Goal: Information Seeking & Learning: Learn about a topic

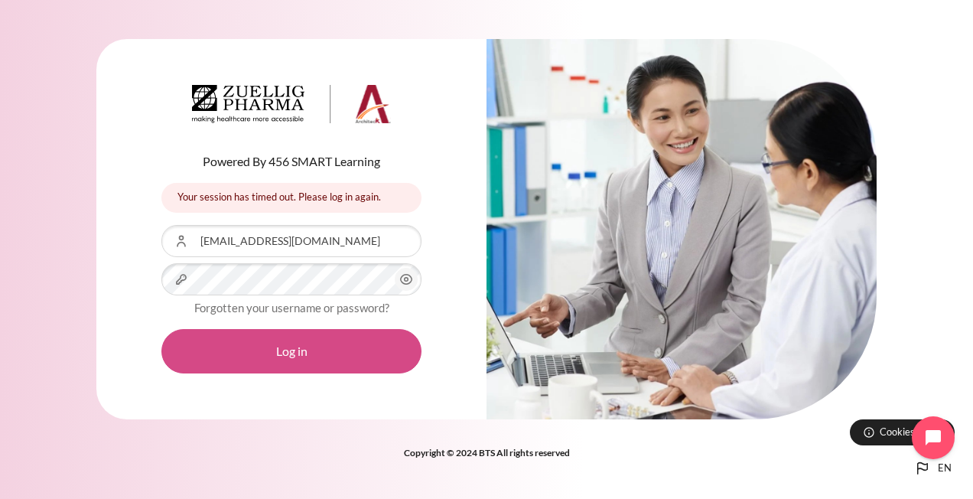
click at [266, 352] on button "Log in" at bounding box center [291, 351] width 260 height 44
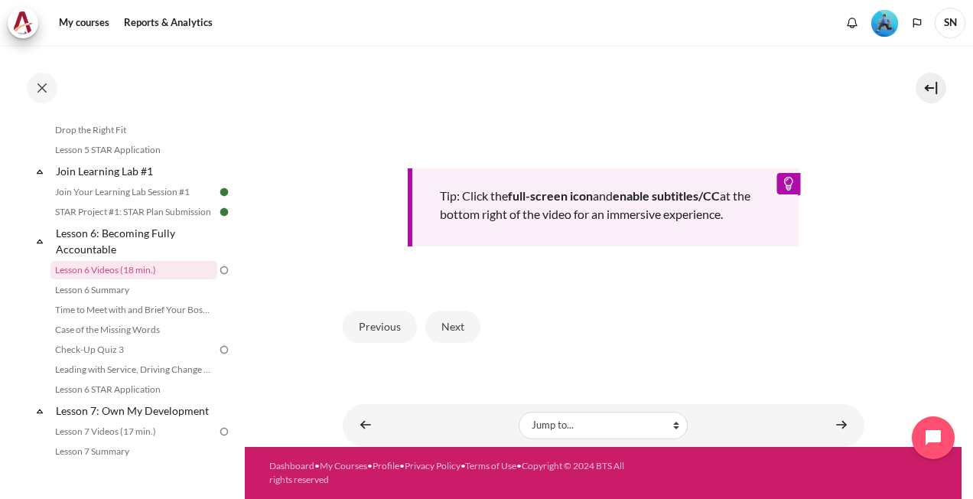
scroll to position [656, 0]
click at [136, 279] on link "Lesson 6 Videos (18 min.)" at bounding box center [133, 270] width 167 height 18
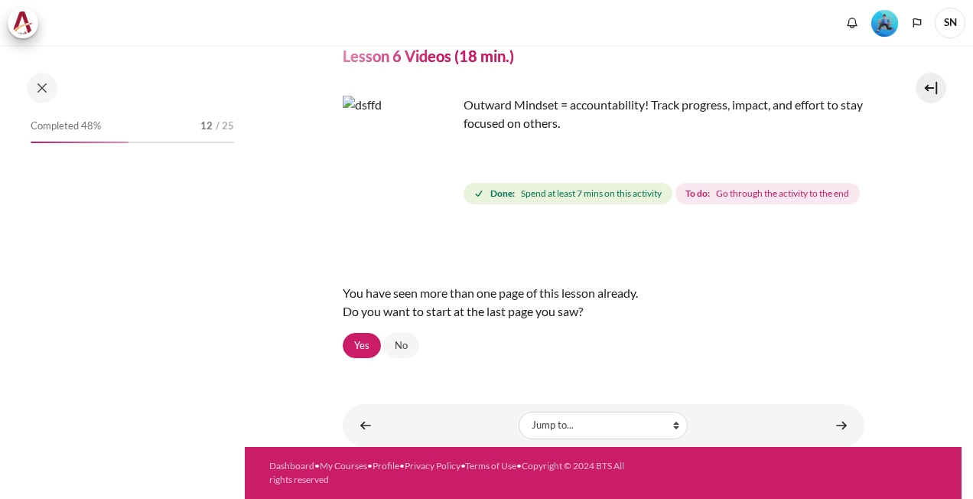
scroll to position [768, 0]
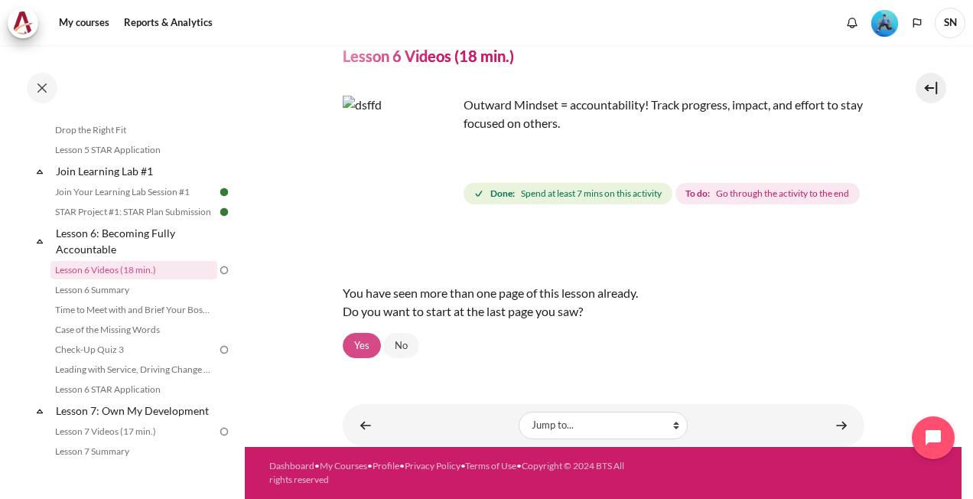
click at [364, 344] on link "Yes" at bounding box center [362, 346] width 38 height 26
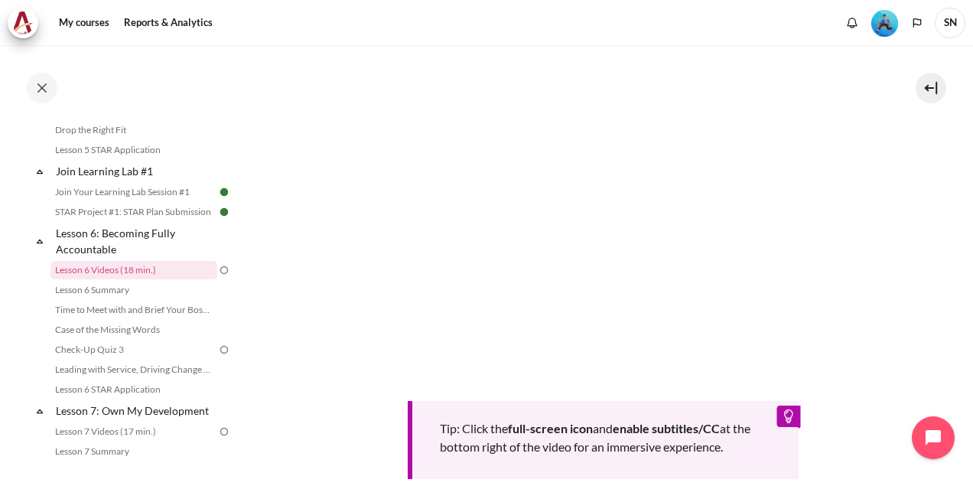
scroll to position [536, 0]
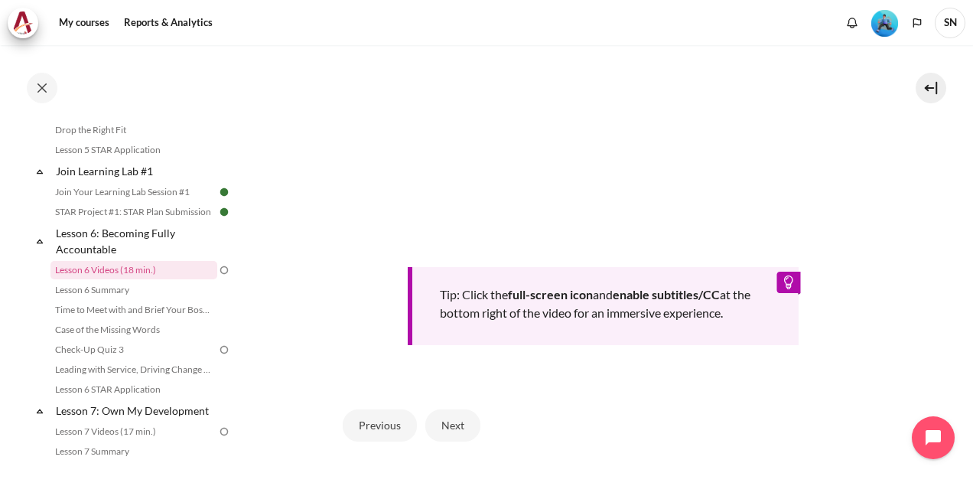
click at [559, 439] on div "Previous Next" at bounding box center [604, 425] width 522 height 63
click at [918, 235] on section "My courses SG B1 Lesson 6: Becoming Fully Accountable Lesson 6 Videos (18 min.)…" at bounding box center [603, 28] width 717 height 1036
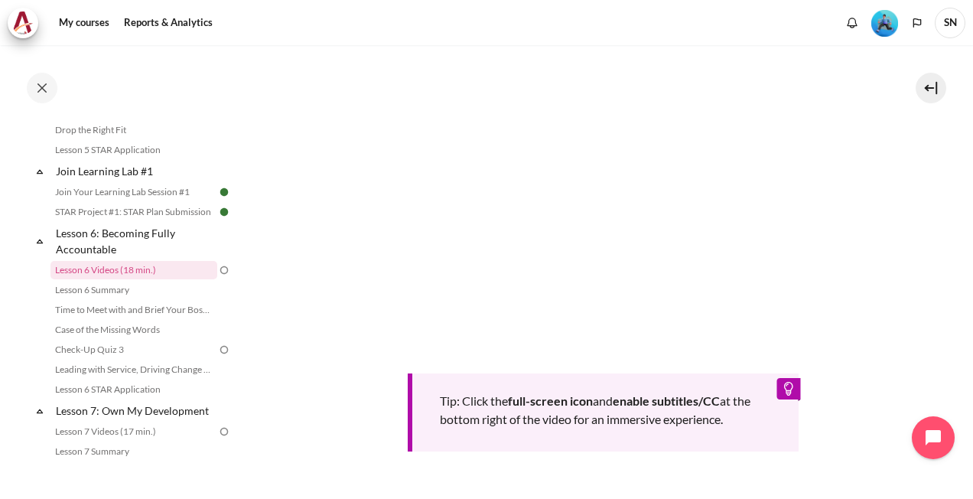
scroll to position [427, 0]
click at [931, 373] on section "My courses SG B1 Lesson 6: Becoming Fully Accountable Lesson 6 Videos (18 min.)…" at bounding box center [603, 136] width 717 height 1036
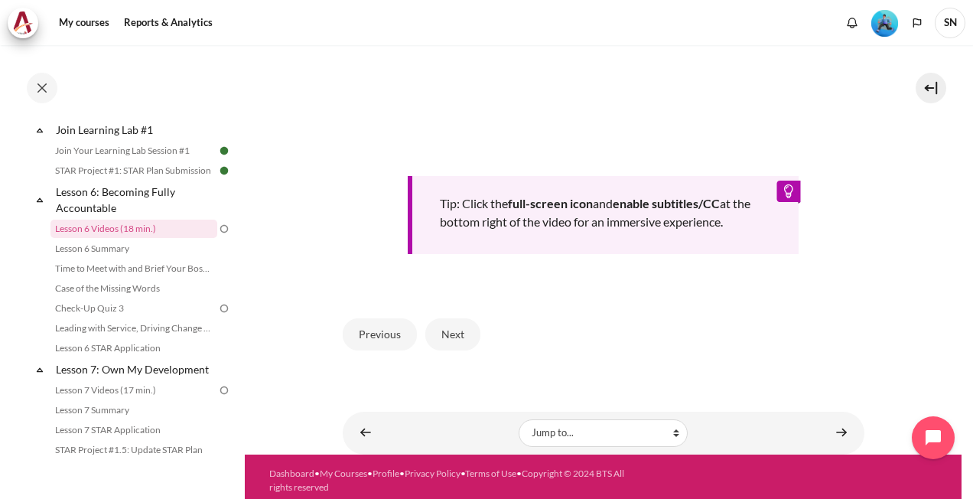
scroll to position [656, 0]
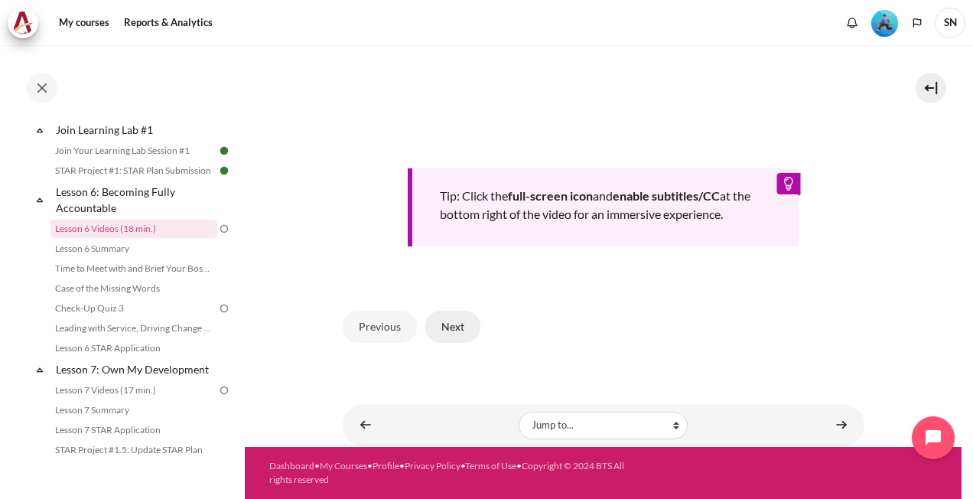
click at [447, 327] on button "Next" at bounding box center [452, 327] width 55 height 32
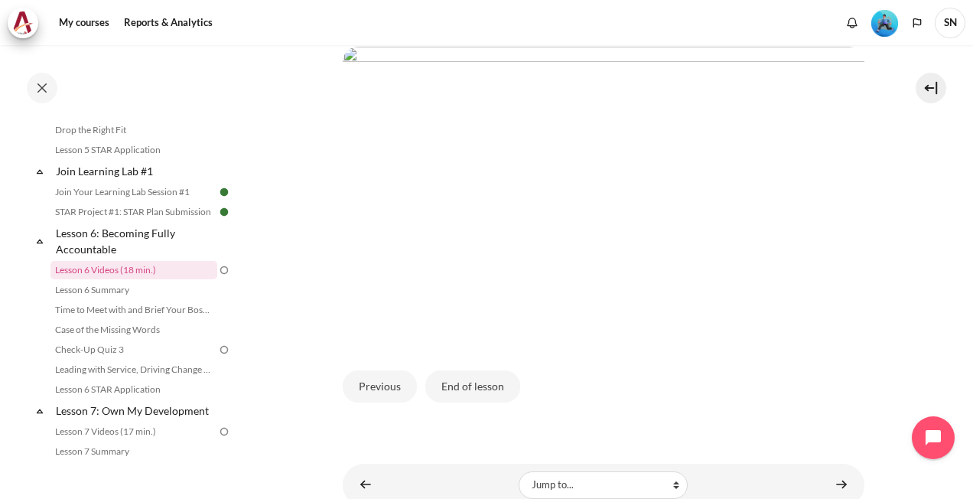
scroll to position [383, 0]
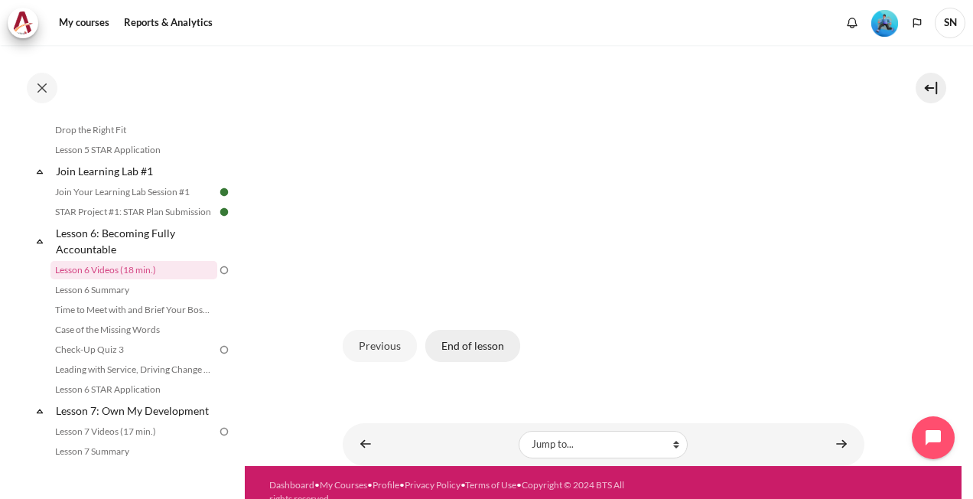
click at [473, 362] on button "End of lesson" at bounding box center [472, 346] width 95 height 32
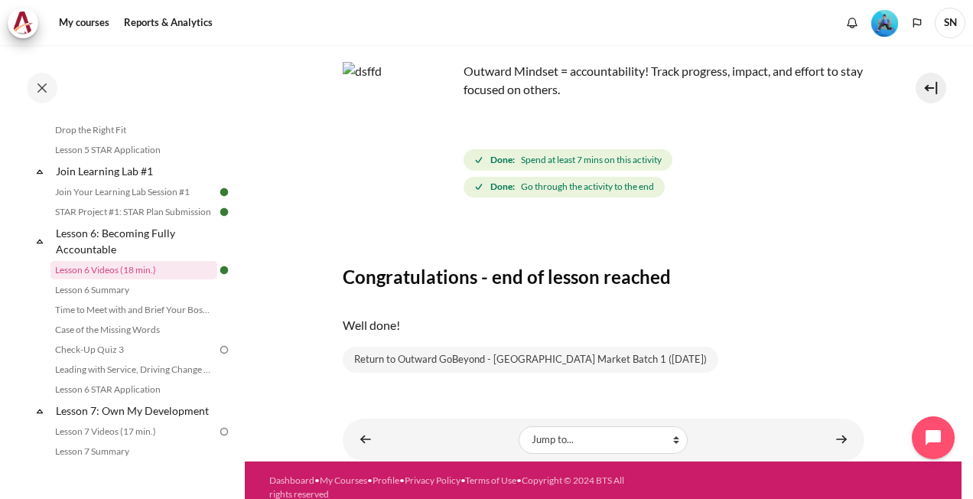
scroll to position [109, 0]
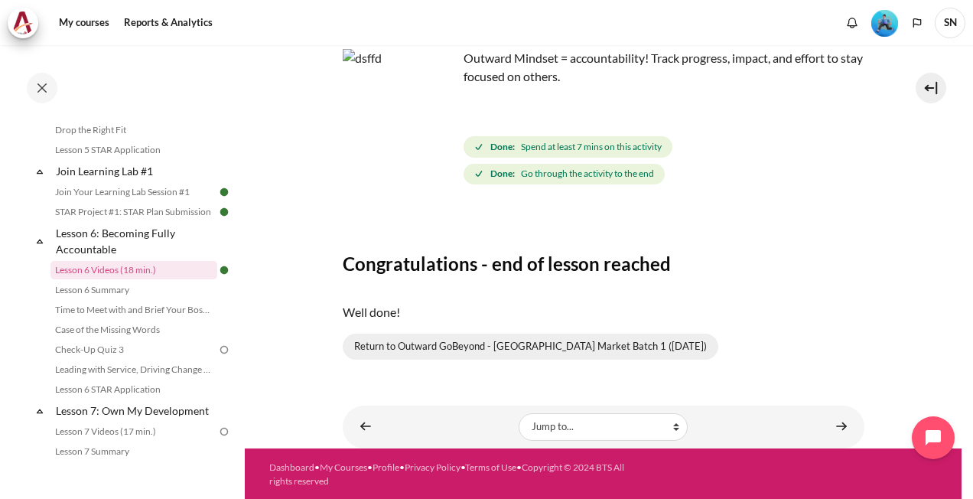
click at [516, 348] on link "Return to Outward GoBeyond - Singapore Market Batch 1 (July 2025)" at bounding box center [531, 347] width 376 height 26
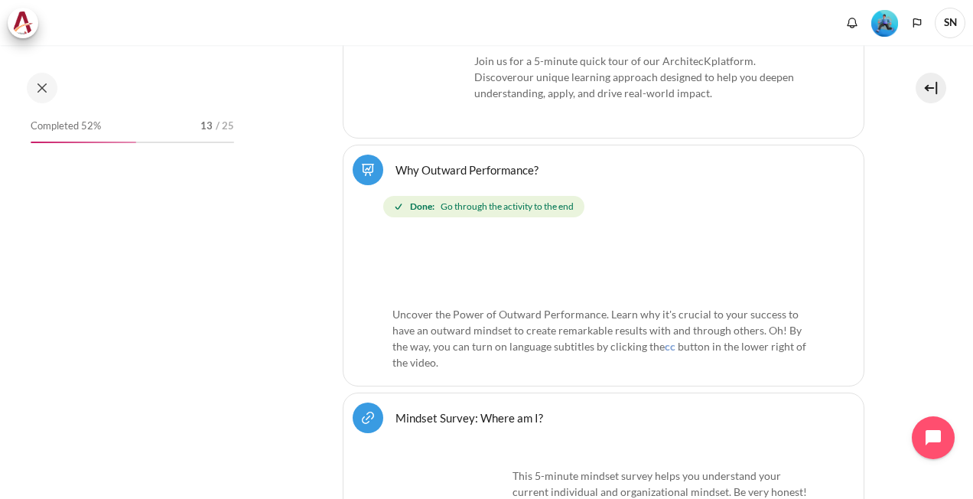
scroll to position [502, 0]
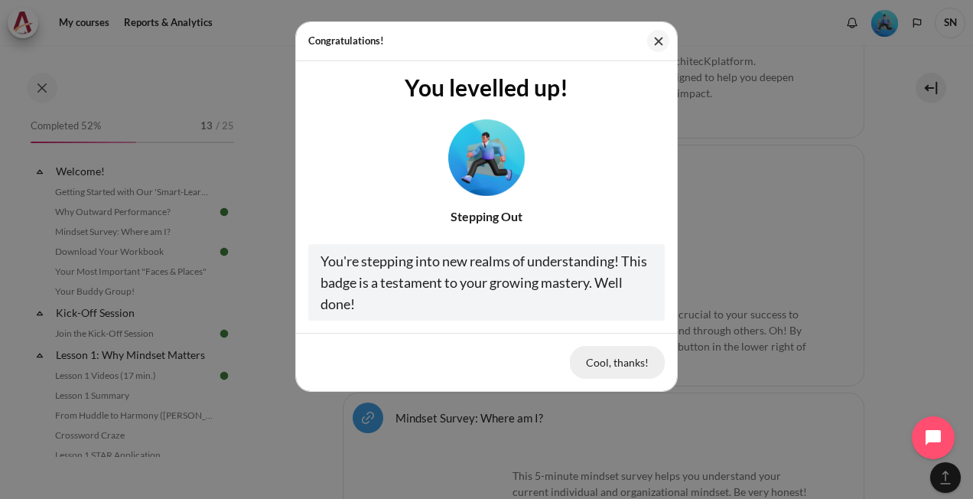
click at [624, 357] on button "Cool, thanks!" at bounding box center [617, 362] width 95 height 32
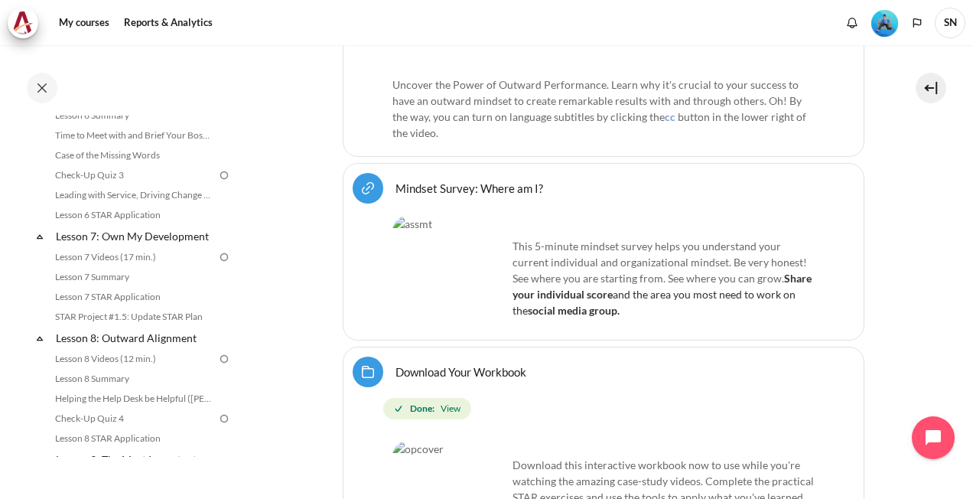
scroll to position [943, 0]
click at [113, 164] on link "Case of the Missing Words" at bounding box center [133, 154] width 167 height 18
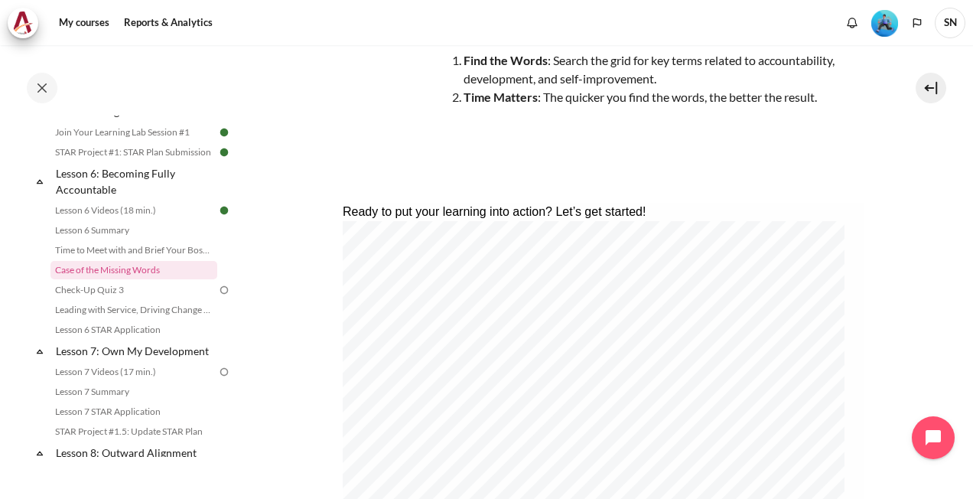
scroll to position [153, 0]
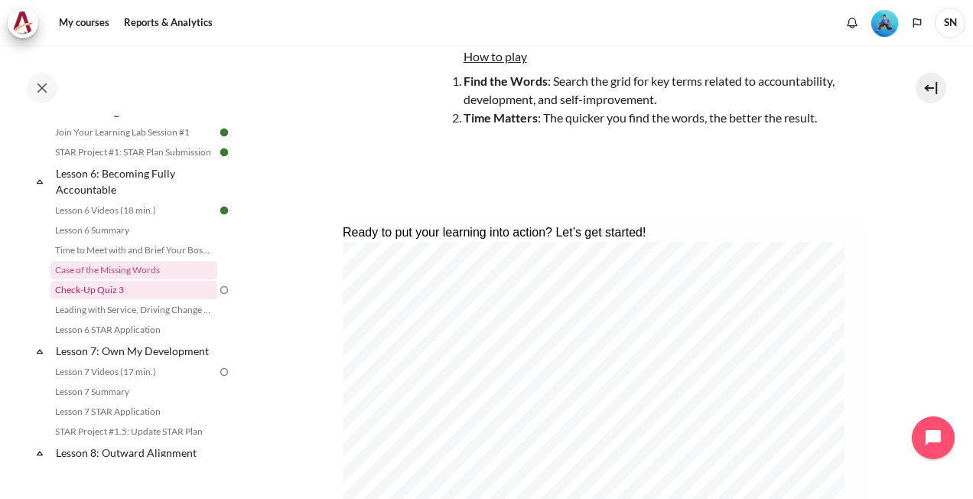
click at [106, 299] on link "Check-Up Quiz 3" at bounding box center [133, 290] width 167 height 18
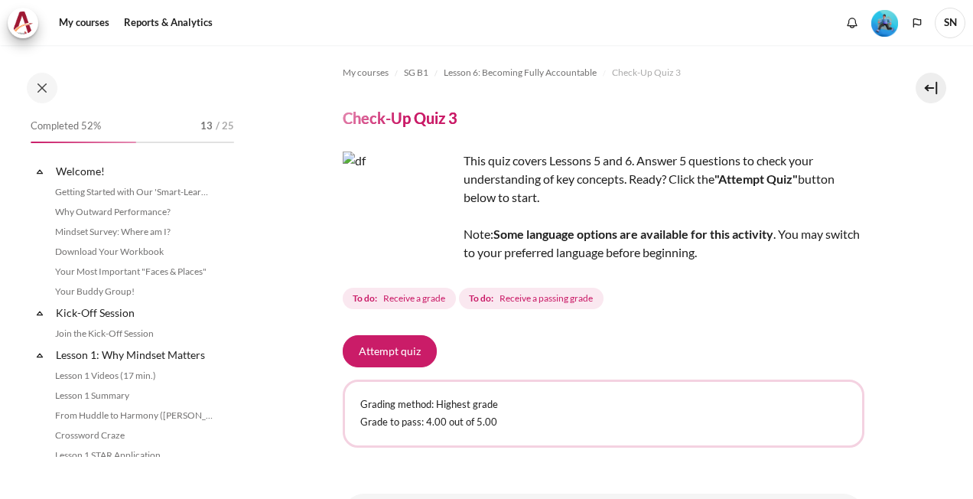
scroll to position [848, 0]
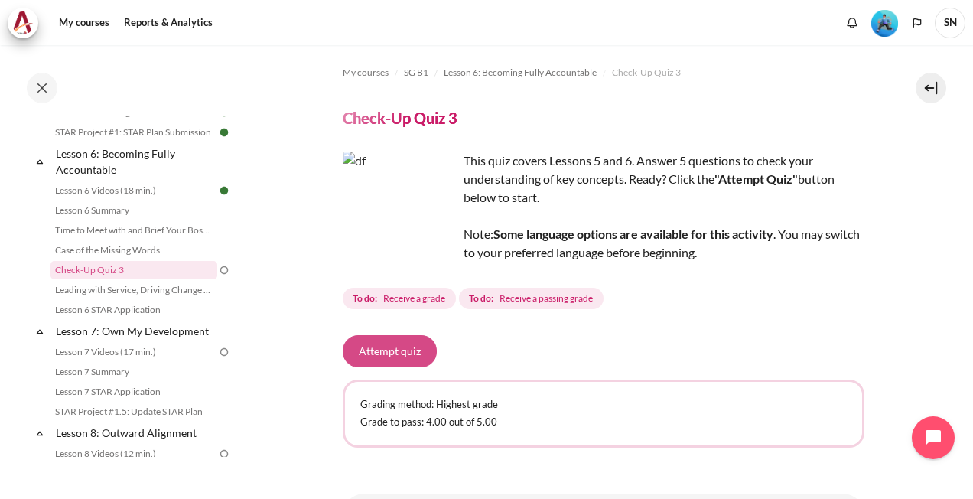
click at [395, 347] on button "Attempt quiz" at bounding box center [390, 351] width 94 height 32
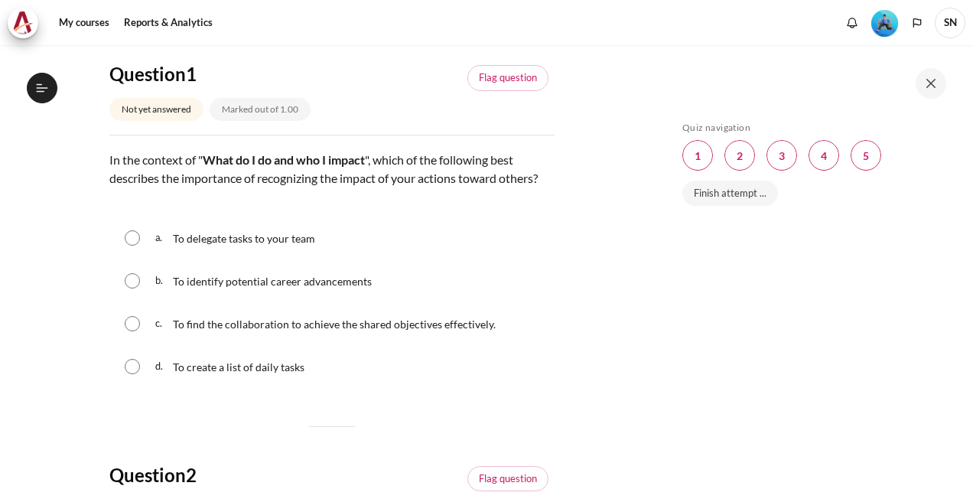
scroll to position [153, 0]
click at [242, 330] on span "To find the collaboration to achieve the shared objectives effectively." at bounding box center [334, 323] width 323 height 13
radio input "true"
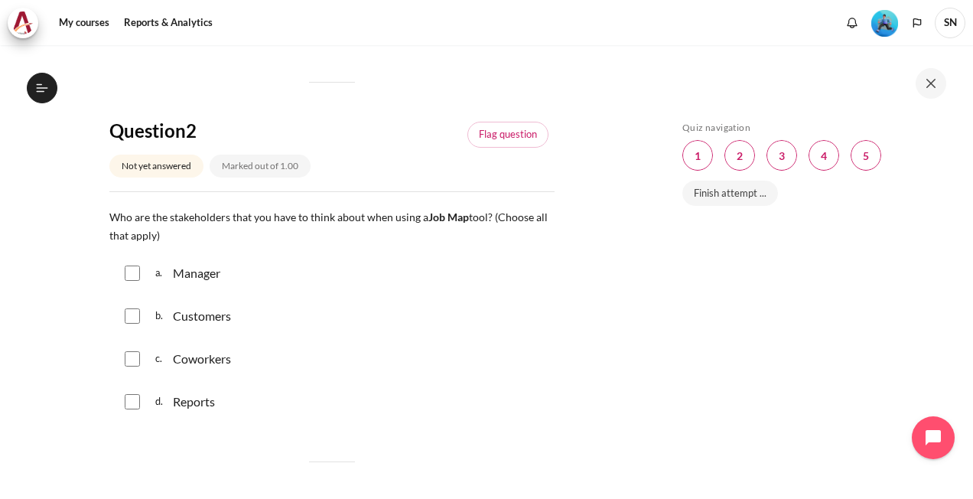
scroll to position [536, 0]
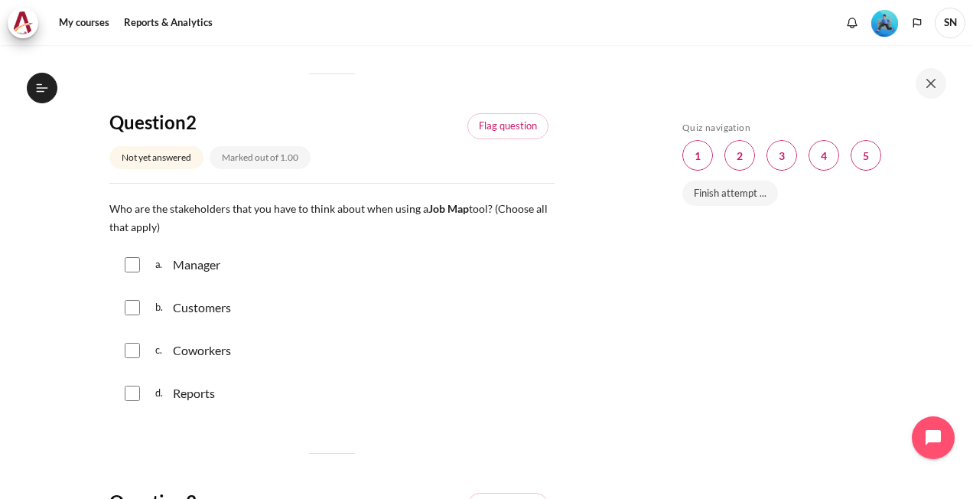
click at [186, 274] on div "Manager" at bounding box center [196, 265] width 47 height 18
checkbox input "true"
click at [125, 315] on input "Content" at bounding box center [132, 307] width 15 height 15
checkbox input "true"
click at [129, 358] on input "Content" at bounding box center [132, 350] width 15 height 15
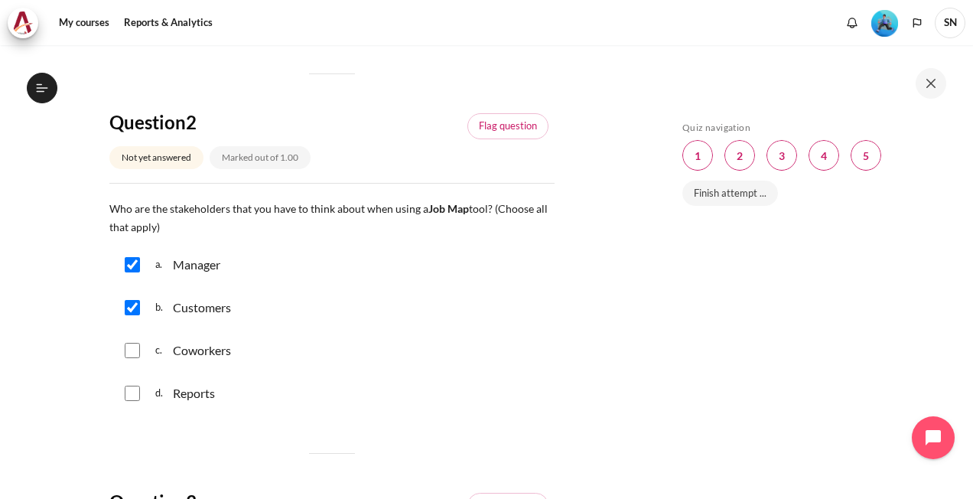
checkbox input "true"
click at [130, 401] on input "Content" at bounding box center [132, 393] width 15 height 15
checkbox input "true"
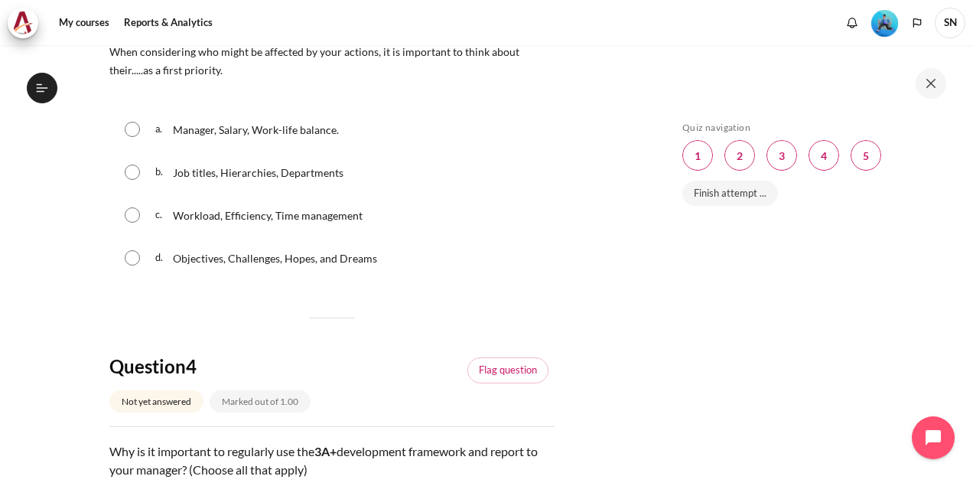
scroll to position [995, 0]
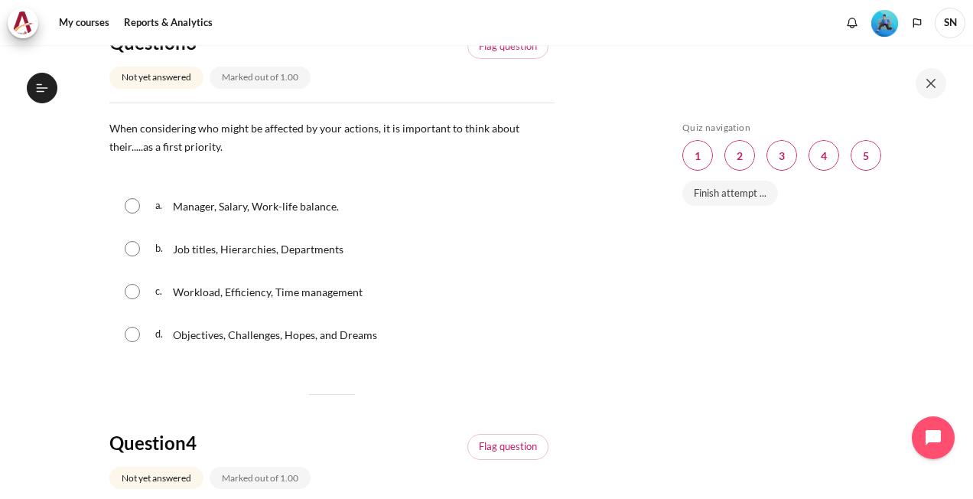
click at [197, 258] on p "Job titles, Hierarchies, Departments" at bounding box center [258, 248] width 171 height 18
radio input "true"
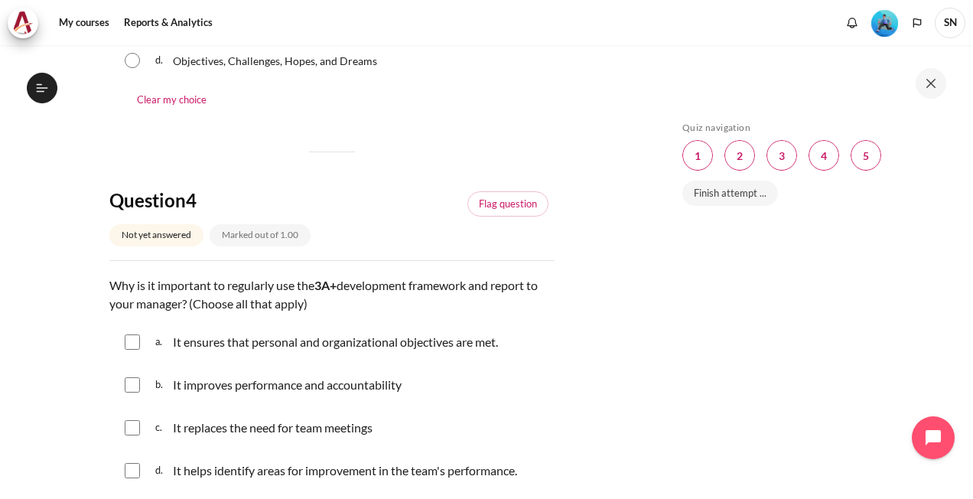
scroll to position [1377, 0]
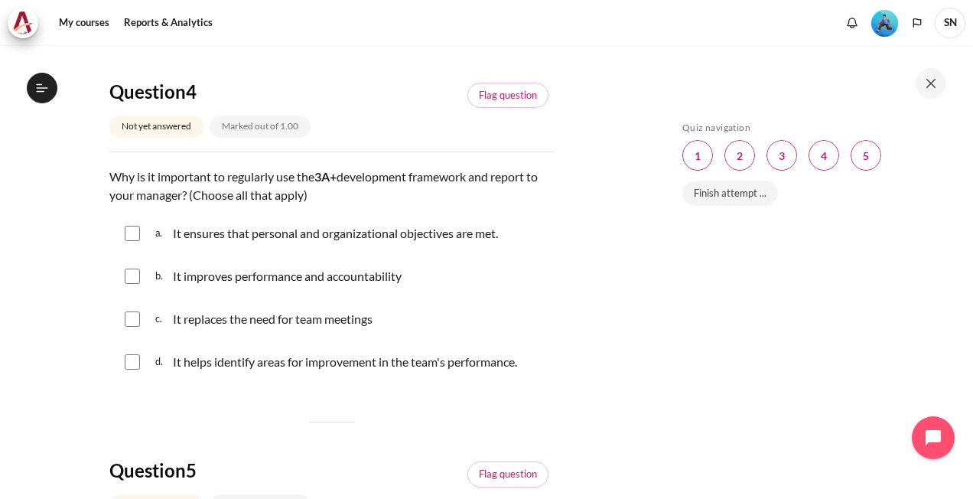
click at [240, 296] on div "b. It improves performance and accountability" at bounding box center [331, 276] width 445 height 40
click at [142, 295] on div "b. It improves performance and accountability" at bounding box center [331, 276] width 445 height 40
click at [130, 284] on input "Content" at bounding box center [132, 276] width 15 height 15
checkbox input "true"
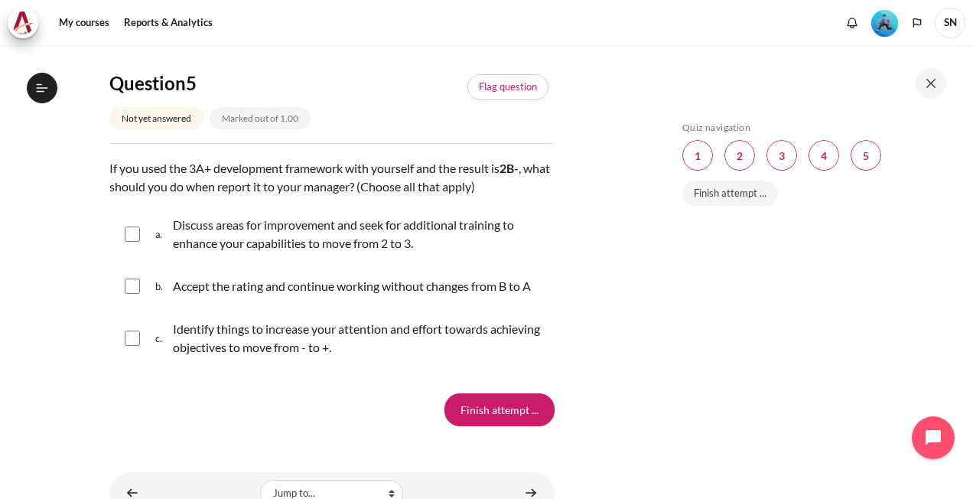
scroll to position [1836, 0]
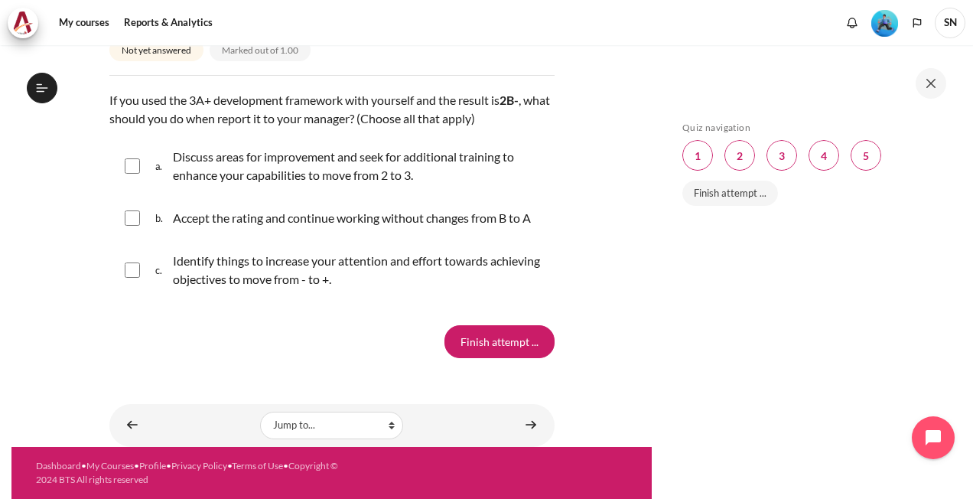
click at [274, 278] on p "Identify things to increase your attention and effort towards achieving objecti…" at bounding box center [360, 270] width 374 height 37
checkbox input "true"
drag, startPoint x: 498, startPoint y: 353, endPoint x: 457, endPoint y: 353, distance: 41.3
click at [498, 353] on input "Finish attempt ..." at bounding box center [500, 341] width 110 height 32
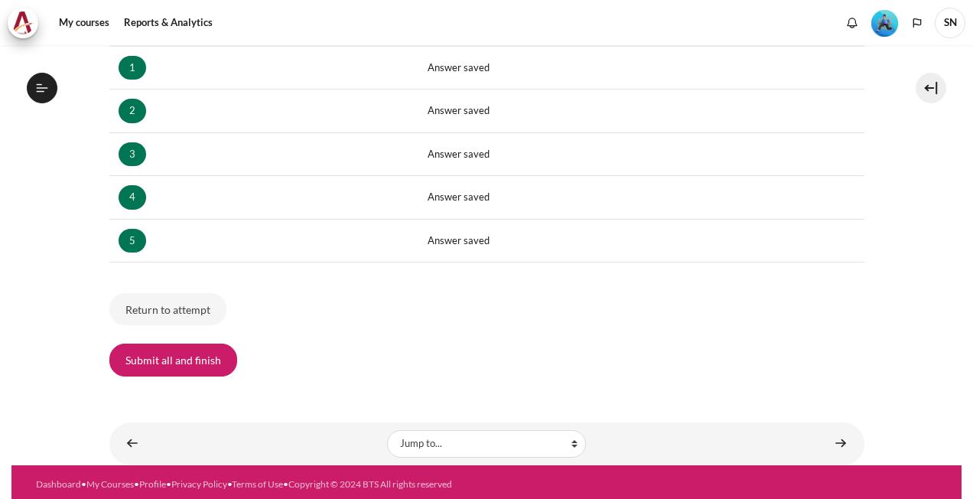
scroll to position [285, 0]
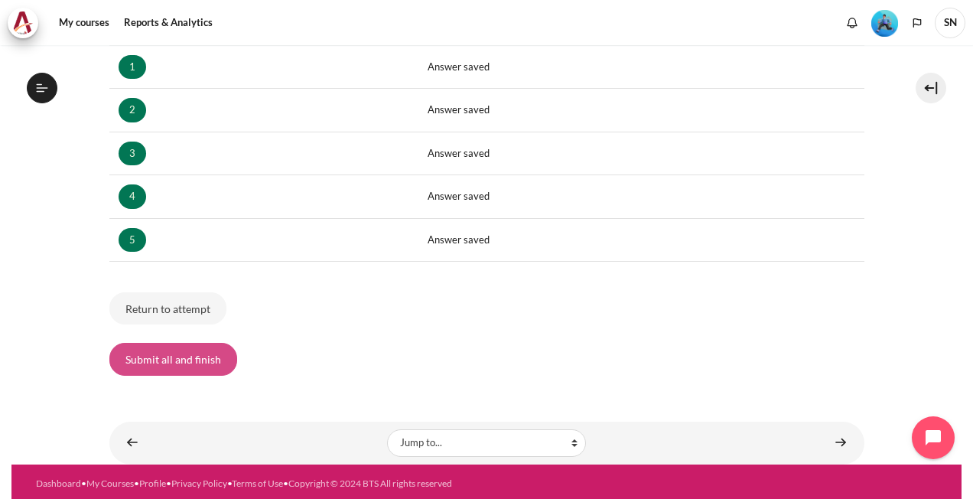
click at [221, 359] on button "Submit all and finish" at bounding box center [173, 359] width 128 height 32
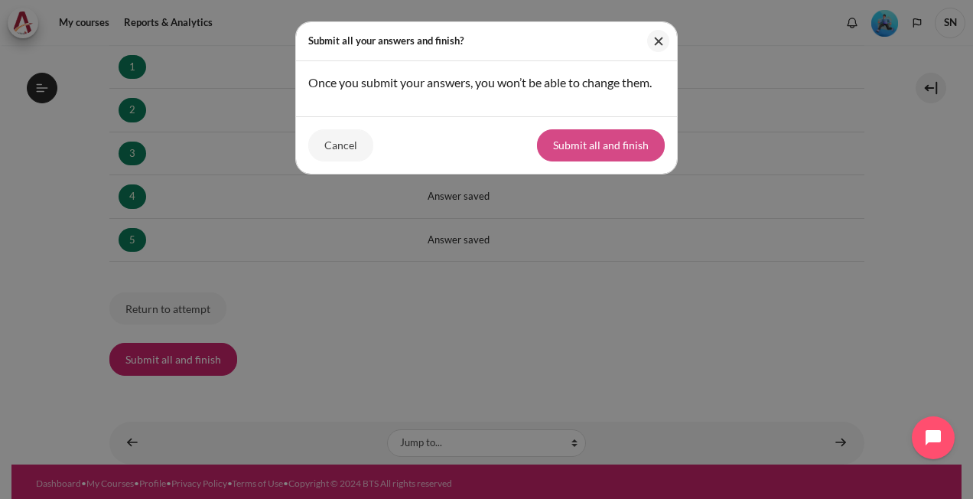
click at [602, 149] on button "Submit all and finish" at bounding box center [601, 145] width 128 height 32
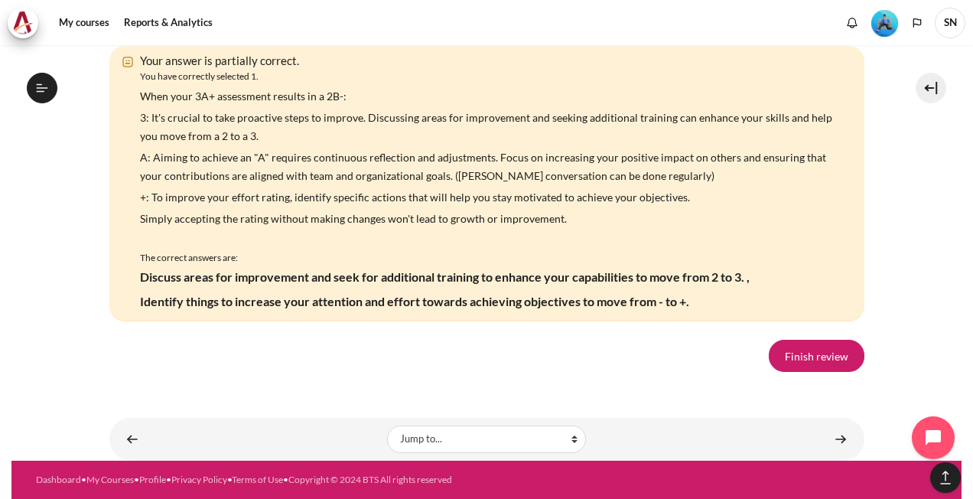
scroll to position [2991, 0]
click at [779, 353] on link "Finish review" at bounding box center [817, 356] width 96 height 32
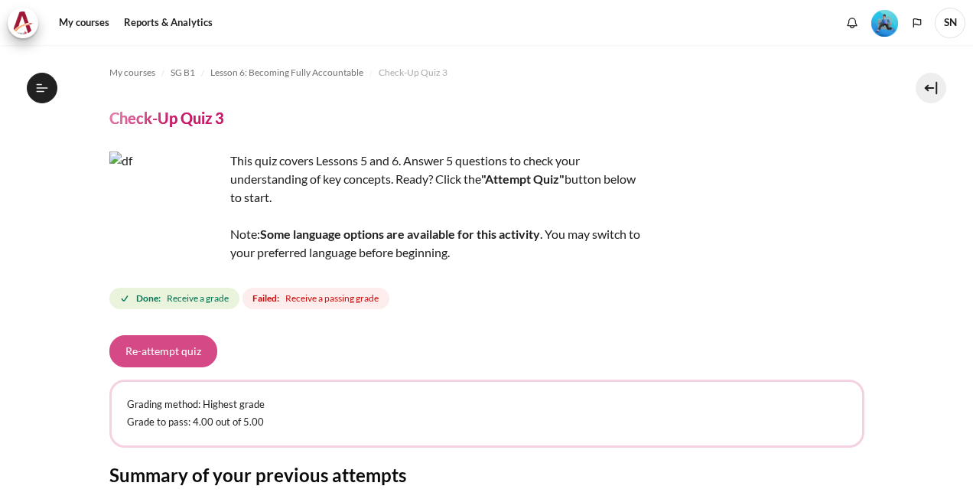
scroll to position [848, 0]
click at [155, 353] on button "Re-attempt quiz" at bounding box center [163, 351] width 108 height 32
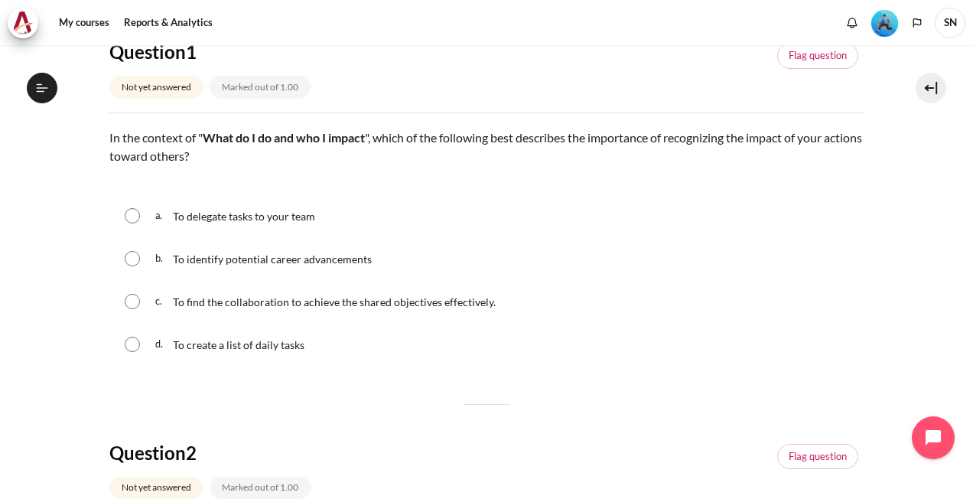
scroll to position [230, 0]
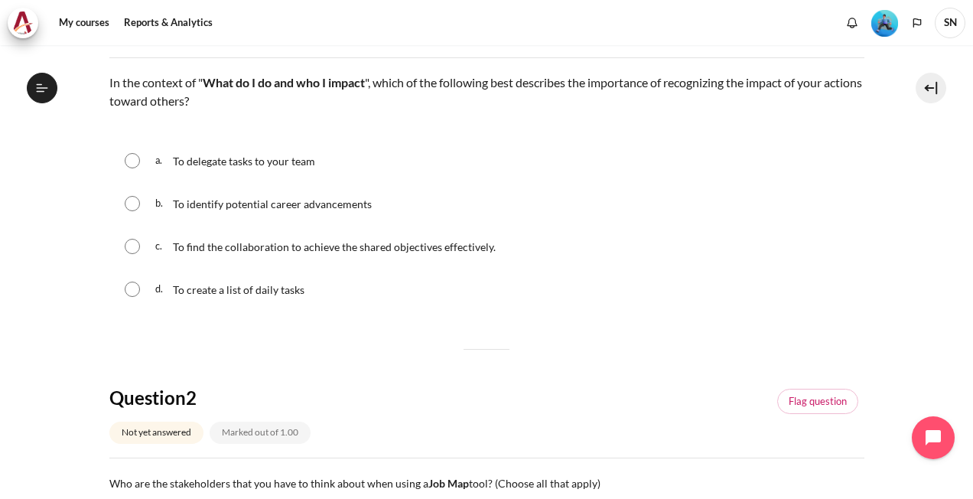
click at [125, 244] on input "Content" at bounding box center [132, 246] width 15 height 15
radio input "true"
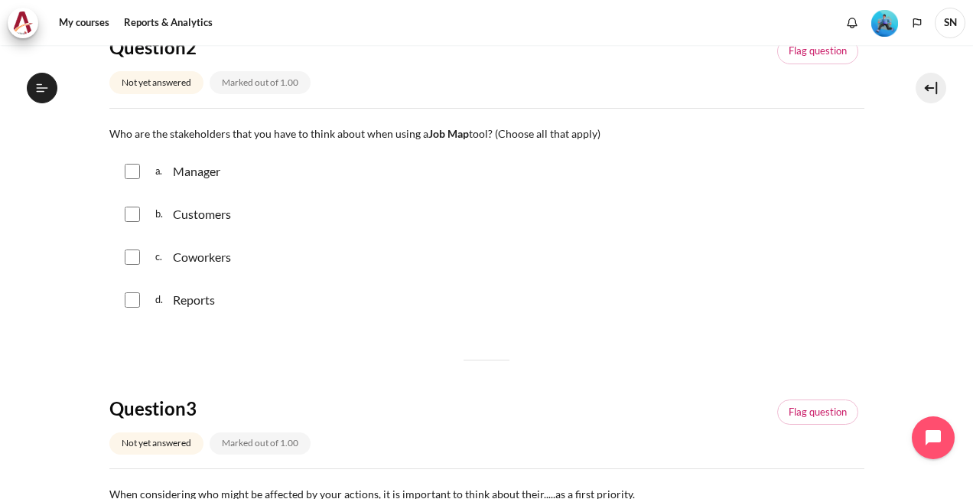
scroll to position [612, 0]
click at [134, 171] on input "Content" at bounding box center [132, 169] width 15 height 15
checkbox input "true"
click at [133, 211] on input "Content" at bounding box center [132, 212] width 15 height 15
checkbox input "true"
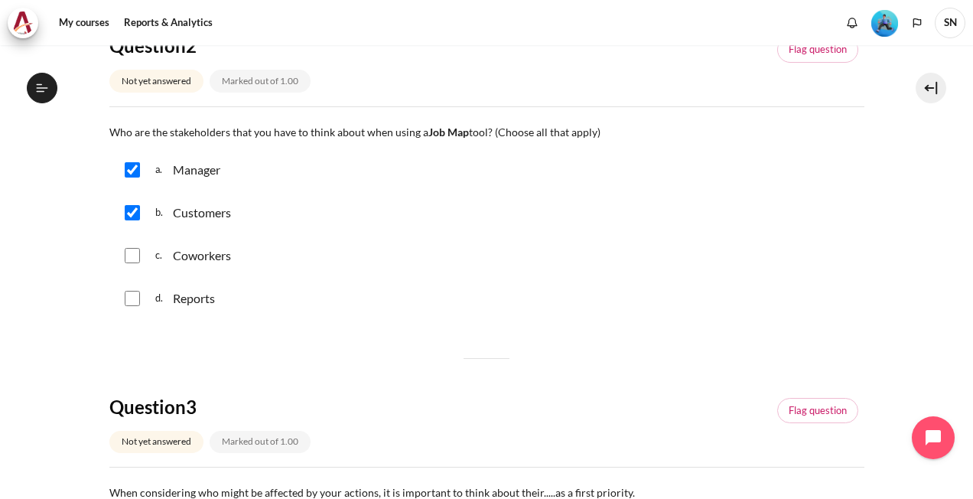
click at [129, 251] on input "Content" at bounding box center [132, 255] width 15 height 15
checkbox input "true"
click at [129, 298] on input "Content" at bounding box center [132, 298] width 15 height 15
checkbox input "true"
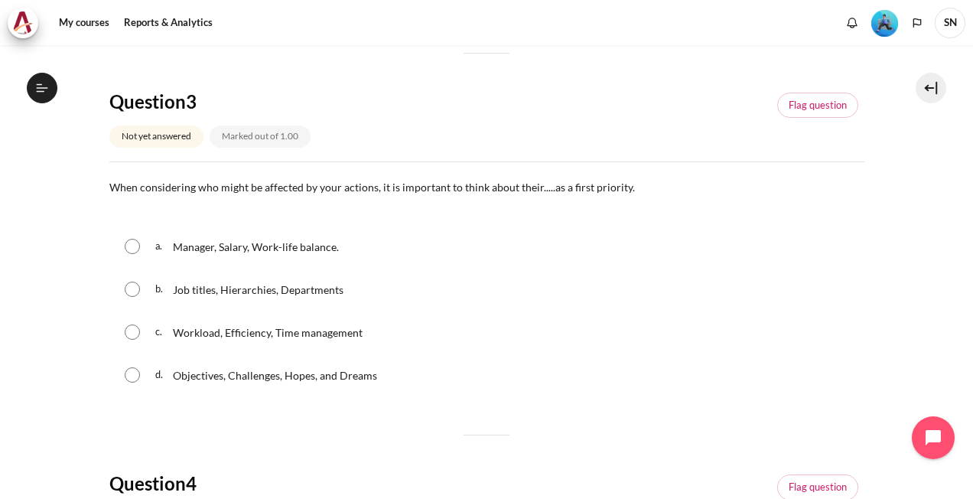
scroll to position [918, 0]
click at [129, 370] on input "Content" at bounding box center [132, 373] width 15 height 15
radio input "true"
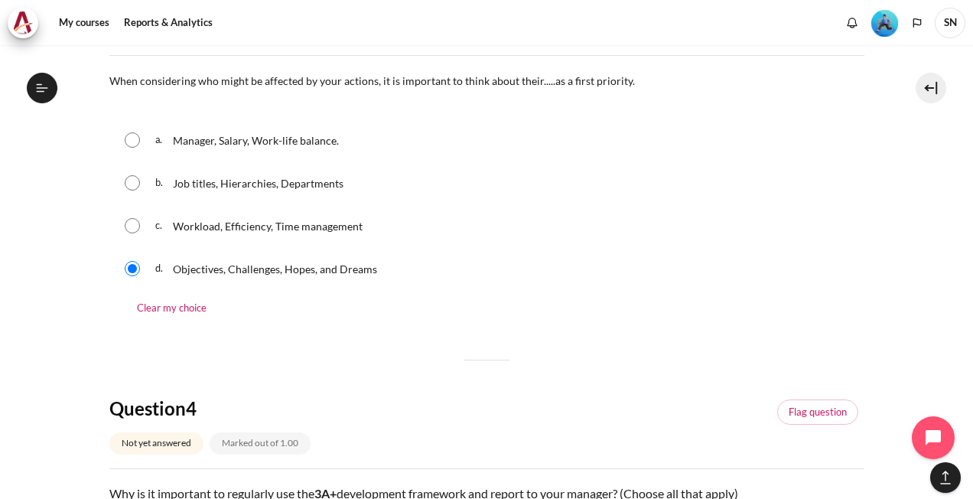
scroll to position [995, 0]
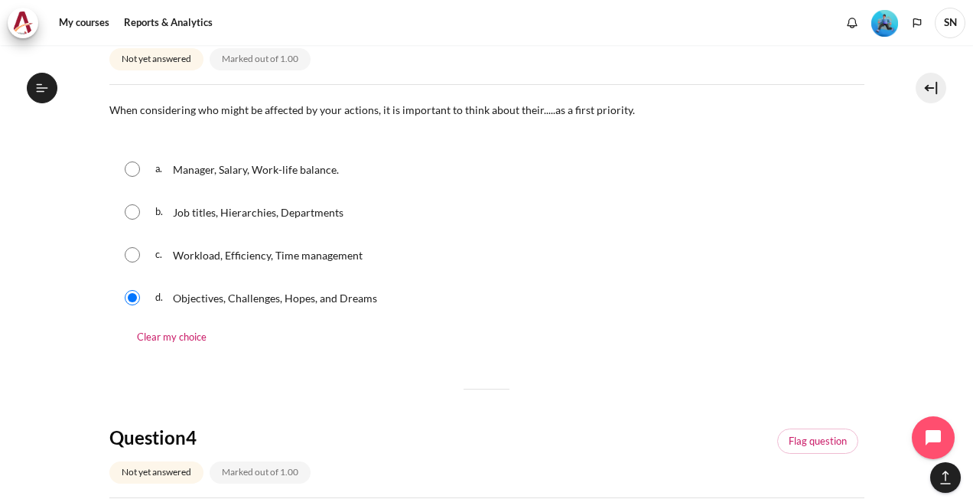
click at [129, 210] on input "Content" at bounding box center [132, 211] width 15 height 15
radio input "true"
click at [130, 296] on input "Content" at bounding box center [132, 297] width 15 height 15
radio input "true"
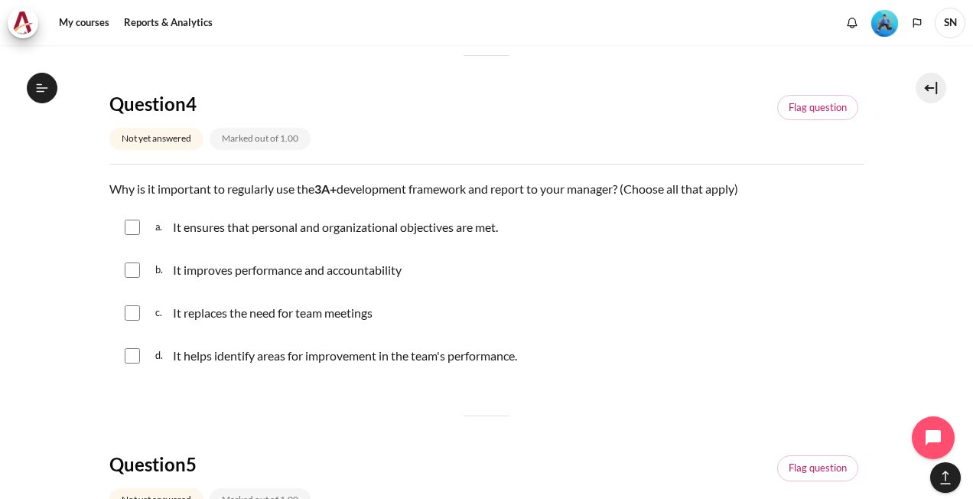
scroll to position [1377, 0]
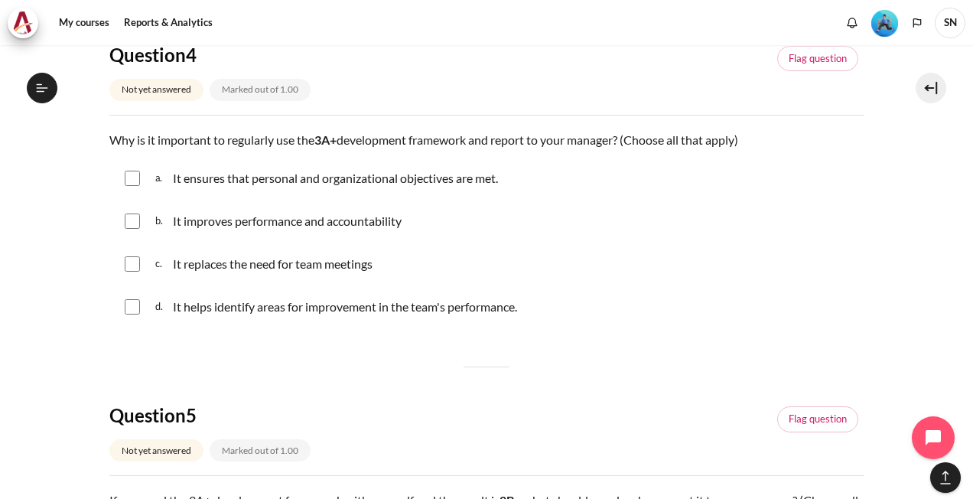
click at [129, 174] on input "Content" at bounding box center [132, 178] width 15 height 15
checkbox input "true"
click at [132, 219] on input "Content" at bounding box center [132, 220] width 15 height 15
checkbox input "true"
click at [127, 306] on input "Content" at bounding box center [132, 306] width 15 height 15
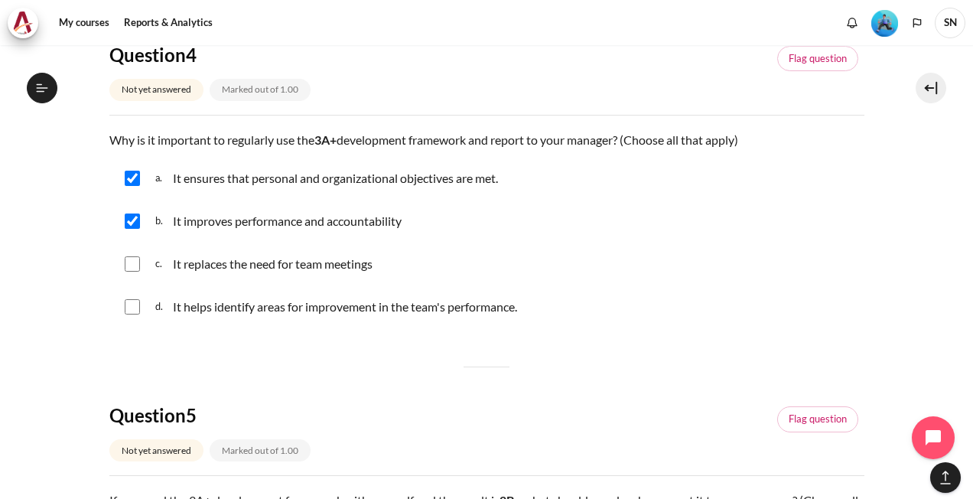
checkbox input "true"
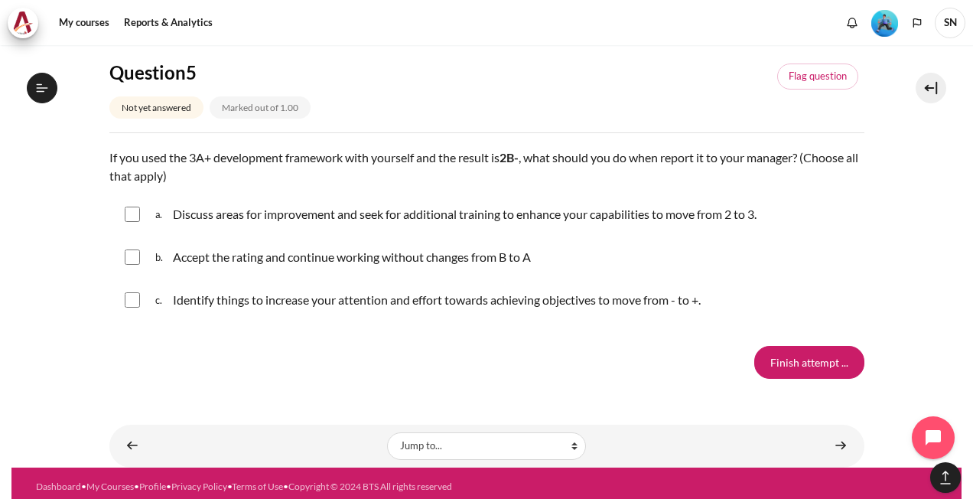
scroll to position [1724, 0]
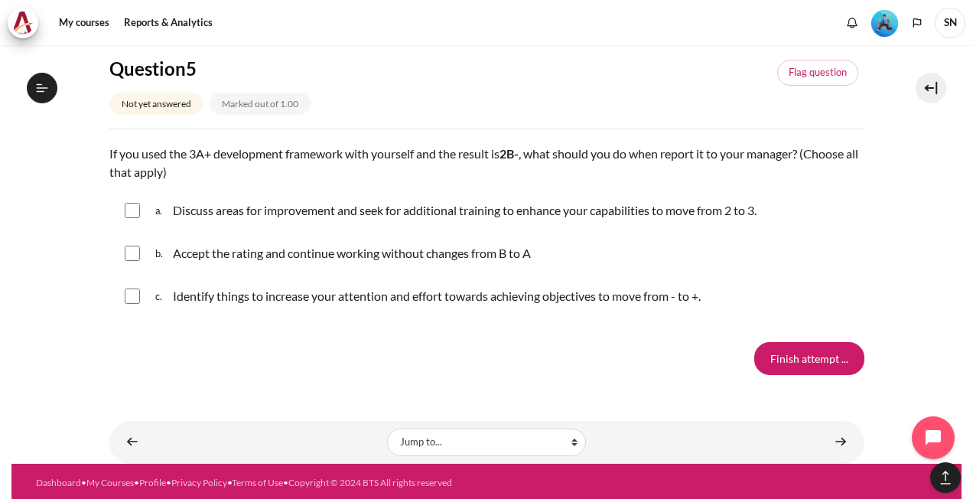
click at [200, 212] on p "Discuss areas for improvement and seek for additional training to enhance your …" at bounding box center [465, 210] width 584 height 18
checkbox input "true"
click at [197, 291] on p "Identify things to increase your attention and effort towards achieving objecti…" at bounding box center [437, 296] width 528 height 18
checkbox input "true"
click at [813, 349] on input "Finish attempt ..." at bounding box center [809, 358] width 110 height 32
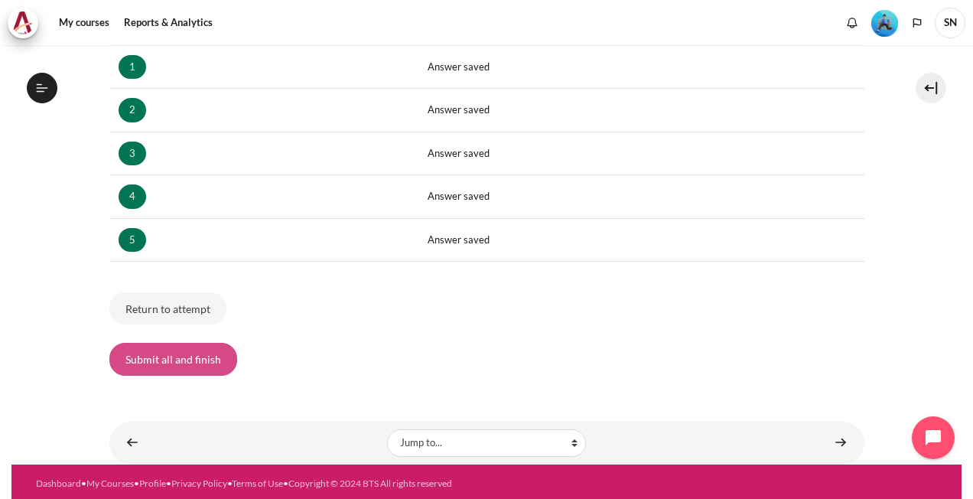
scroll to position [848, 0]
click at [177, 357] on button "Submit all and finish" at bounding box center [173, 359] width 128 height 32
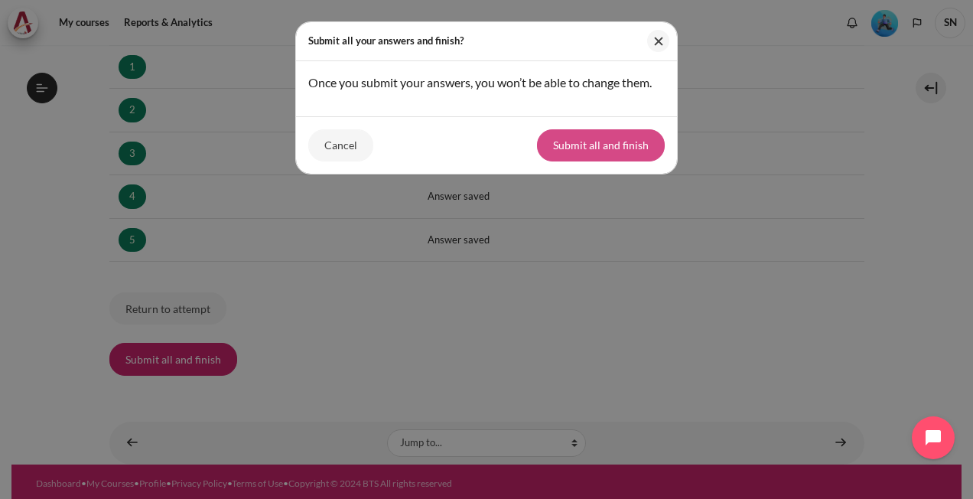
click at [574, 142] on button "Submit all and finish" at bounding box center [601, 145] width 128 height 32
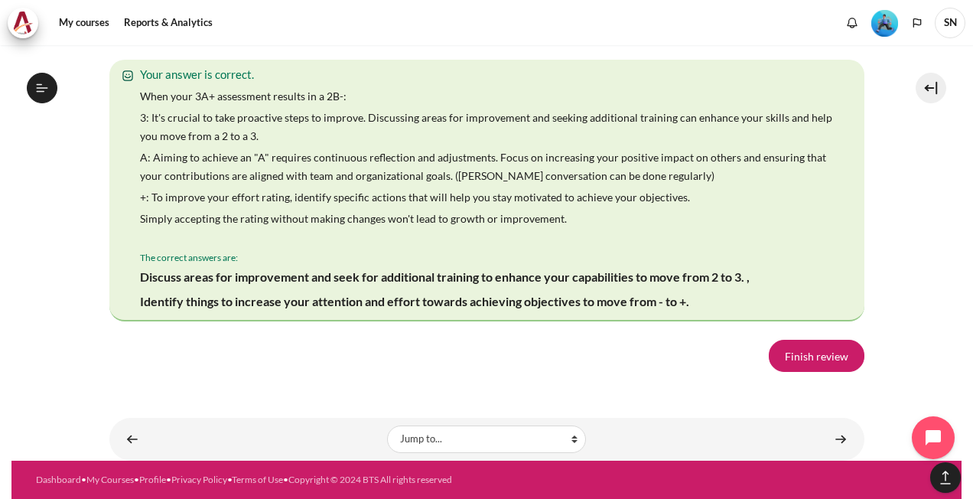
scroll to position [3000, 0]
click at [825, 357] on link "Finish review" at bounding box center [817, 356] width 96 height 32
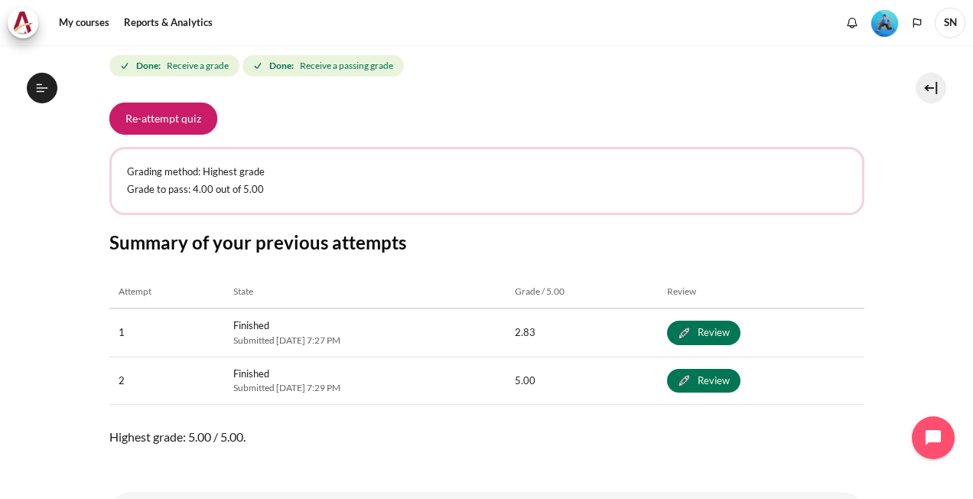
scroll to position [304, 0]
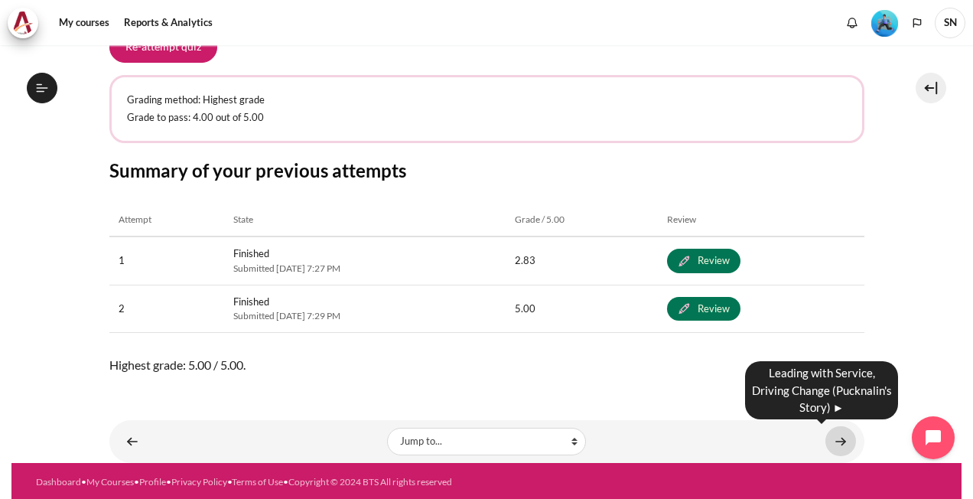
click at [833, 438] on link "Content" at bounding box center [841, 441] width 31 height 30
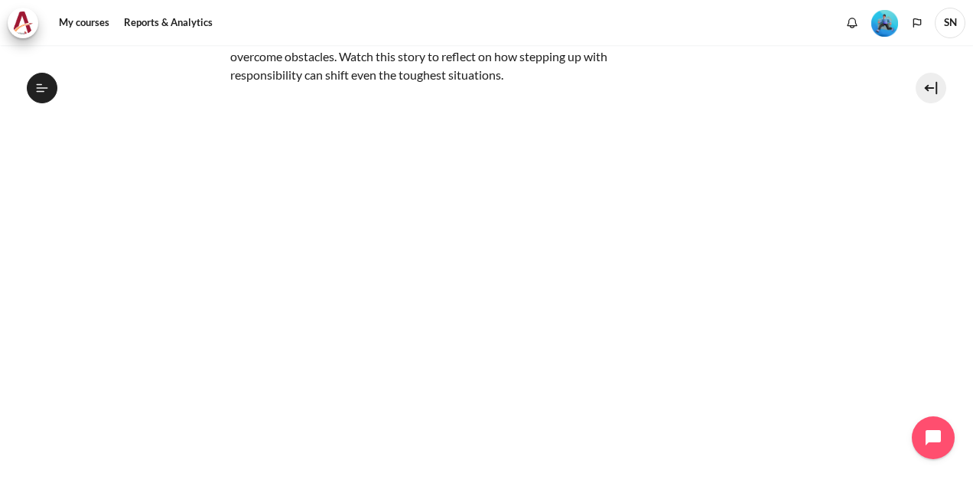
scroll to position [320, 0]
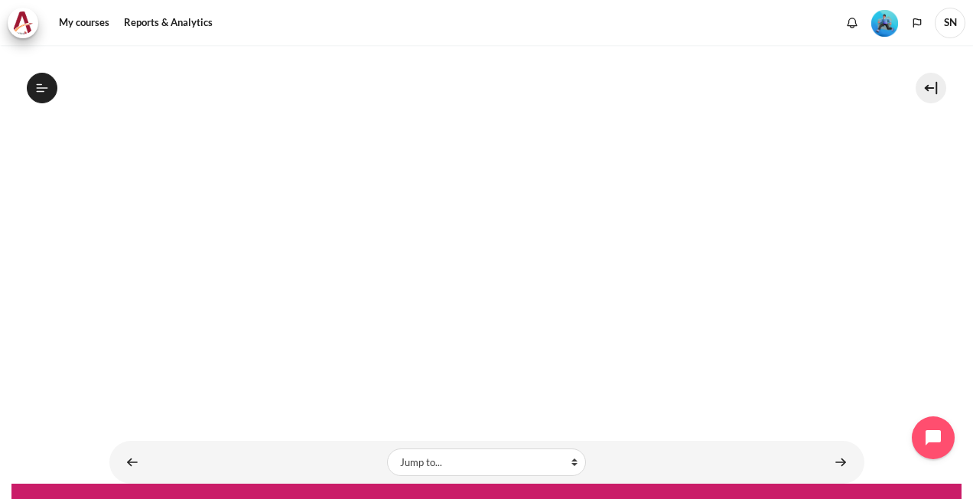
click at [657, 405] on div "My courses SG B1 Lesson 6: Becoming Fully Accountable Leading with Service, Dri…" at bounding box center [486, 104] width 755 height 758
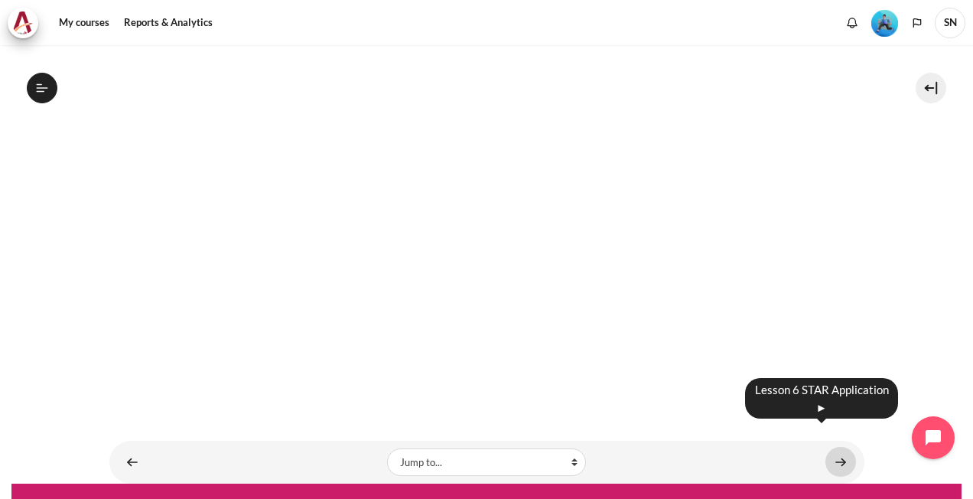
click at [832, 447] on link "Content" at bounding box center [841, 462] width 31 height 30
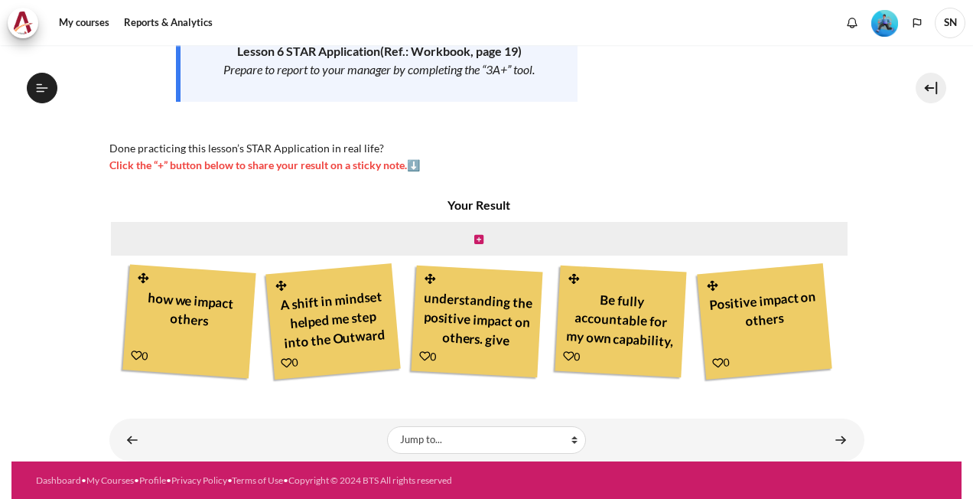
scroll to position [275, 0]
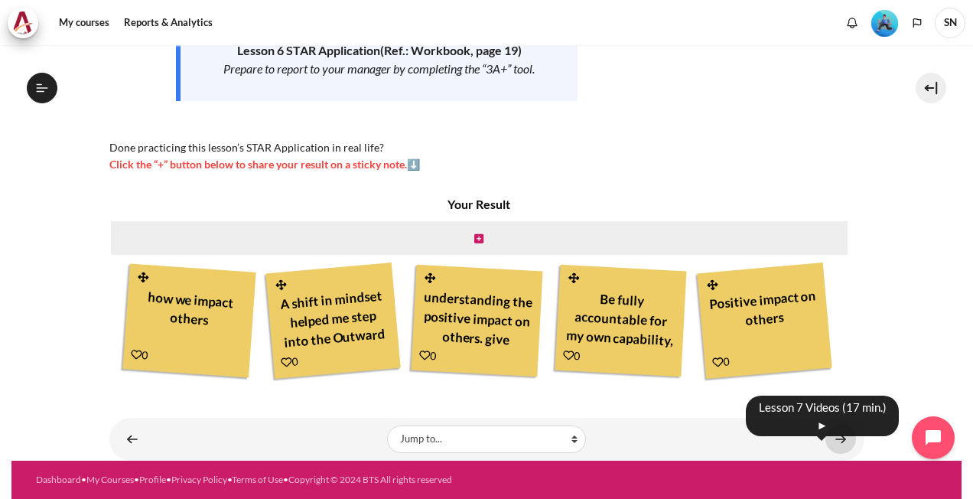
click at [829, 438] on link "Content" at bounding box center [841, 439] width 31 height 30
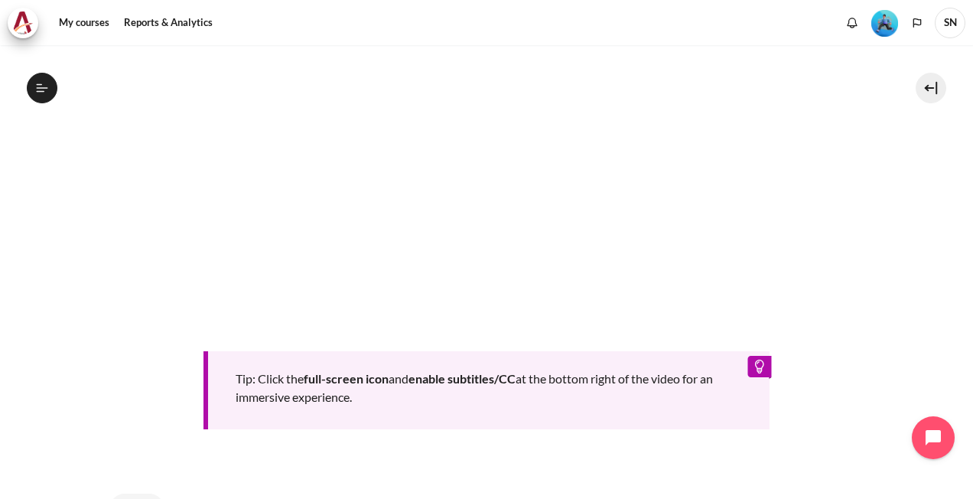
scroll to position [755, 0]
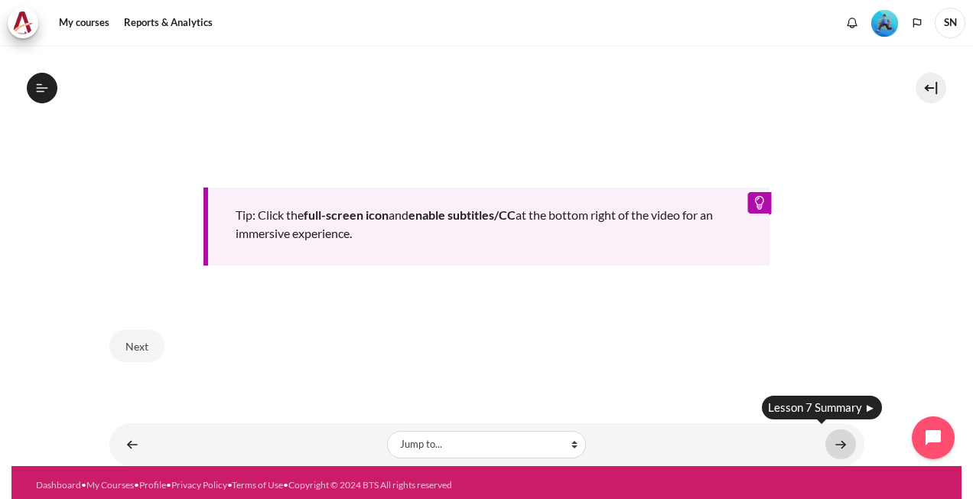
click at [834, 439] on link "Content" at bounding box center [841, 444] width 31 height 30
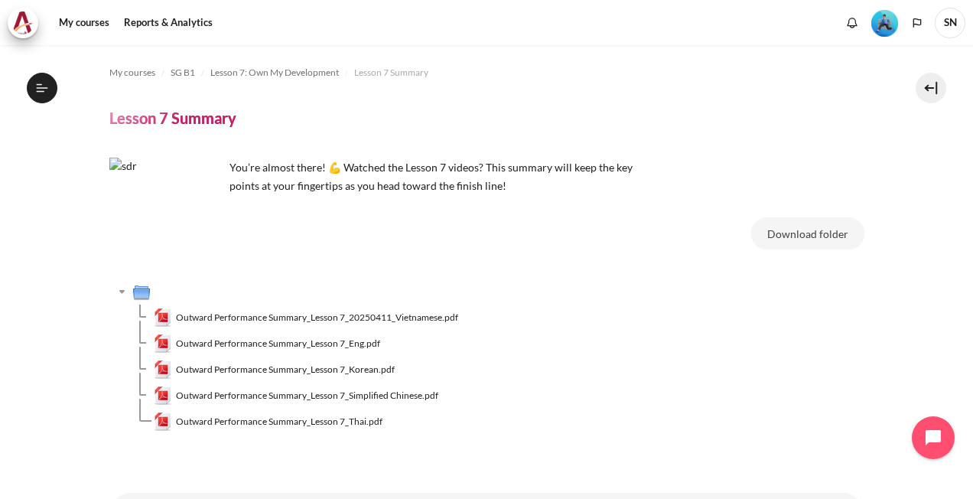
scroll to position [74, 0]
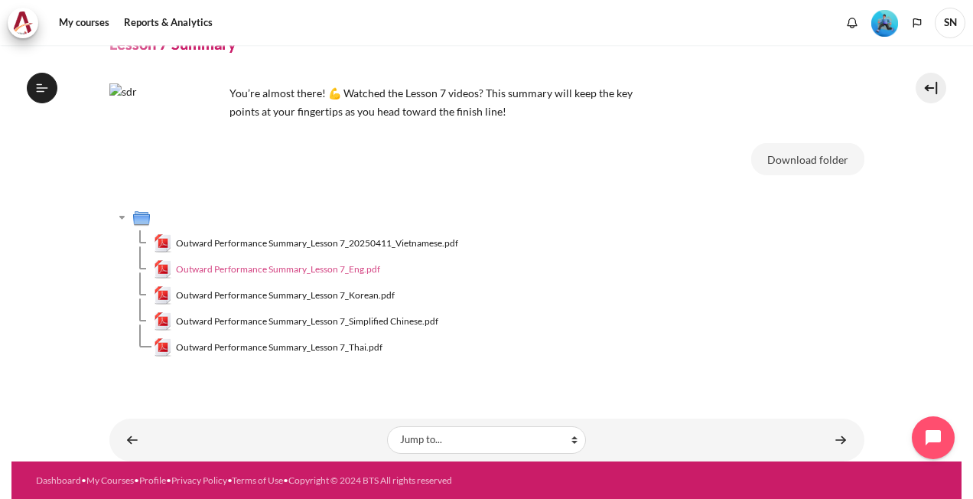
click at [308, 267] on span "Outward Performance Summary_Lesson 7_Eng.pdf" at bounding box center [278, 269] width 204 height 14
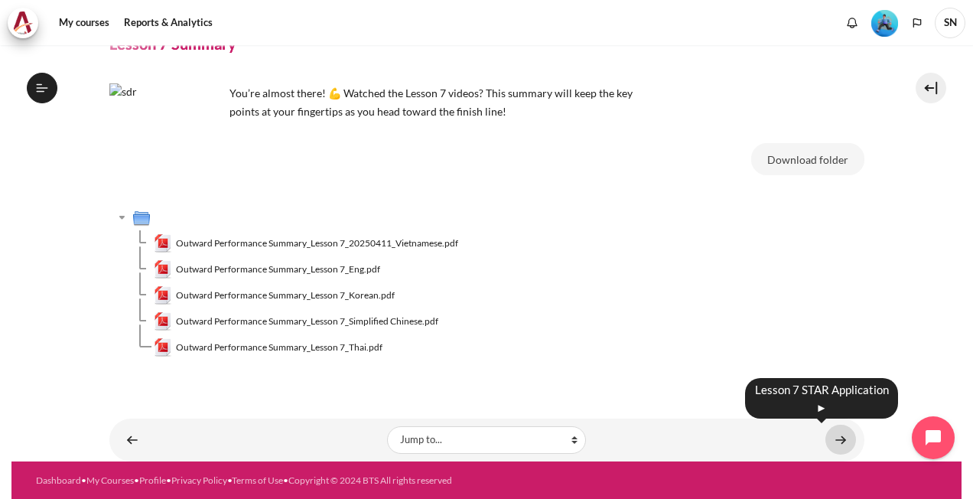
click at [837, 439] on link "Content" at bounding box center [841, 440] width 31 height 30
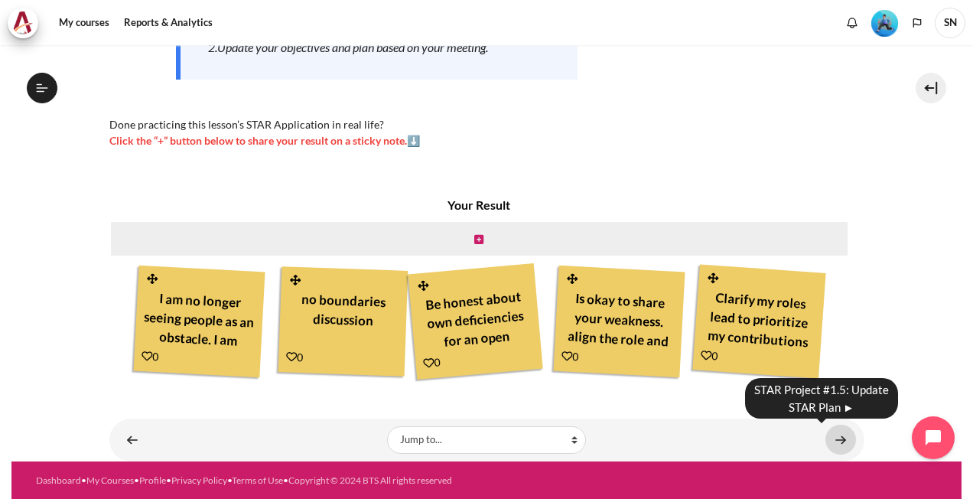
click at [829, 434] on link "Content" at bounding box center [841, 440] width 31 height 30
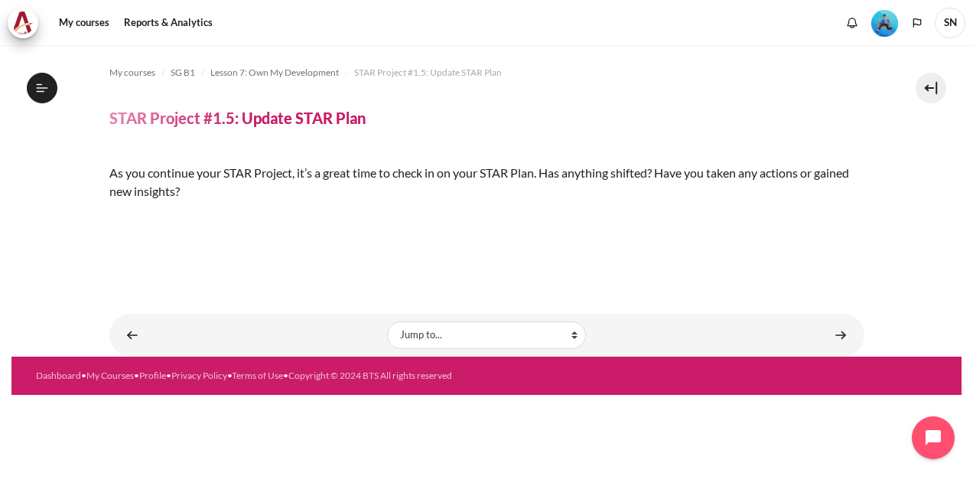
scroll to position [298, 0]
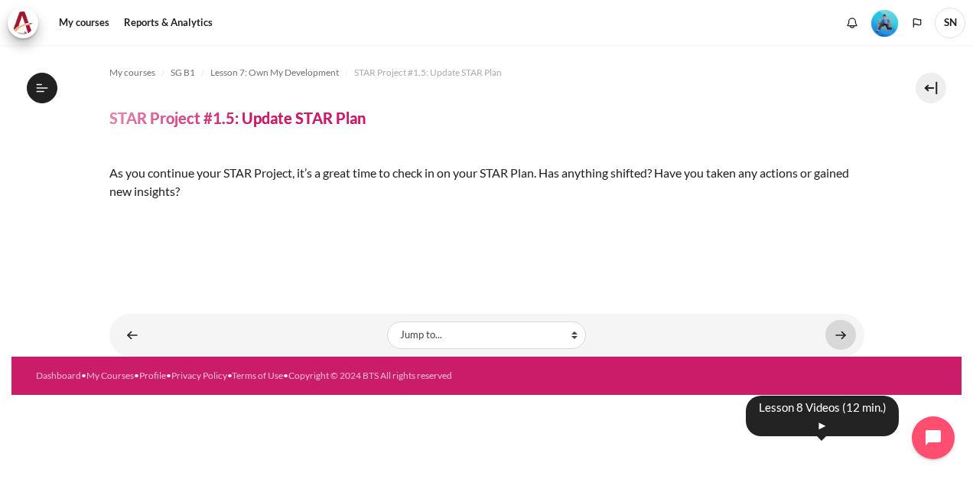
click at [837, 350] on link "Content" at bounding box center [841, 335] width 31 height 30
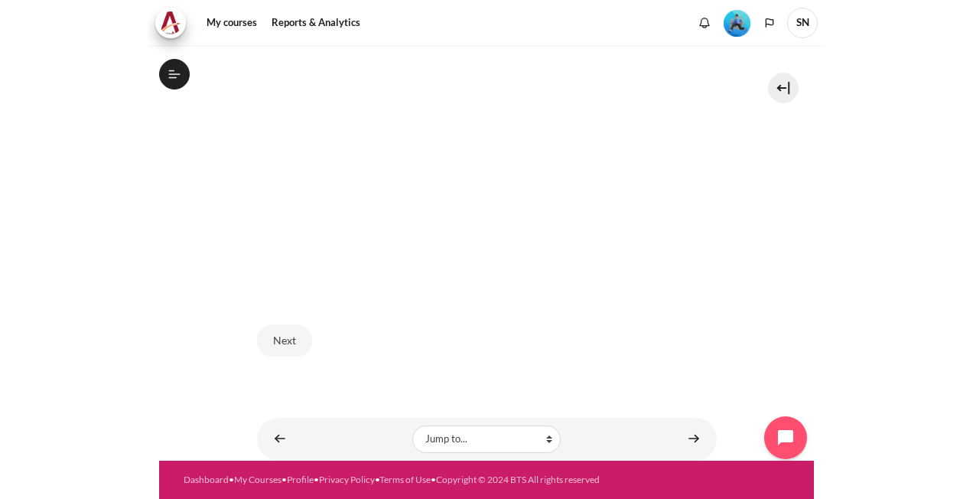
scroll to position [1031, 0]
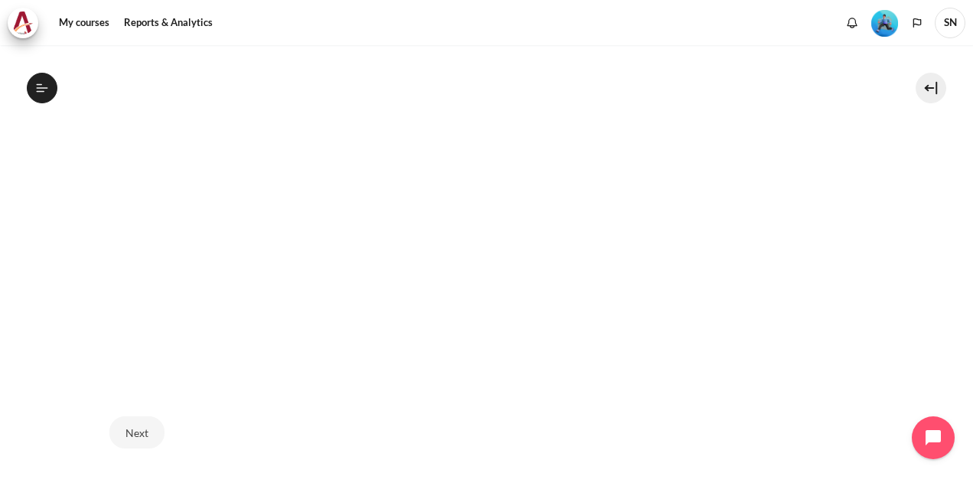
drag, startPoint x: 898, startPoint y: 0, endPoint x: 551, endPoint y: 456, distance: 573.2
click at [551, 456] on div "Next" at bounding box center [486, 432] width 755 height 63
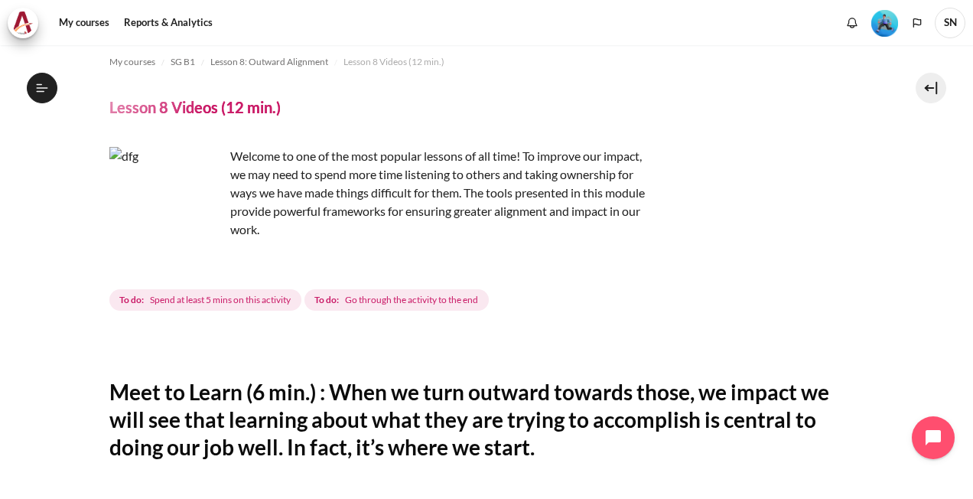
scroll to position [0, 0]
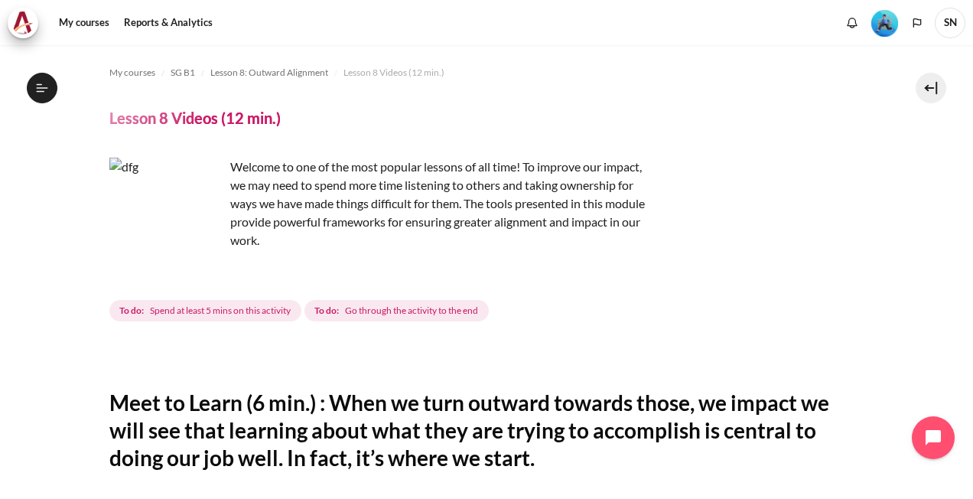
click at [712, 236] on div "Welcome to one of the most popular lessons of all time! To improve our impact, …" at bounding box center [486, 241] width 755 height 167
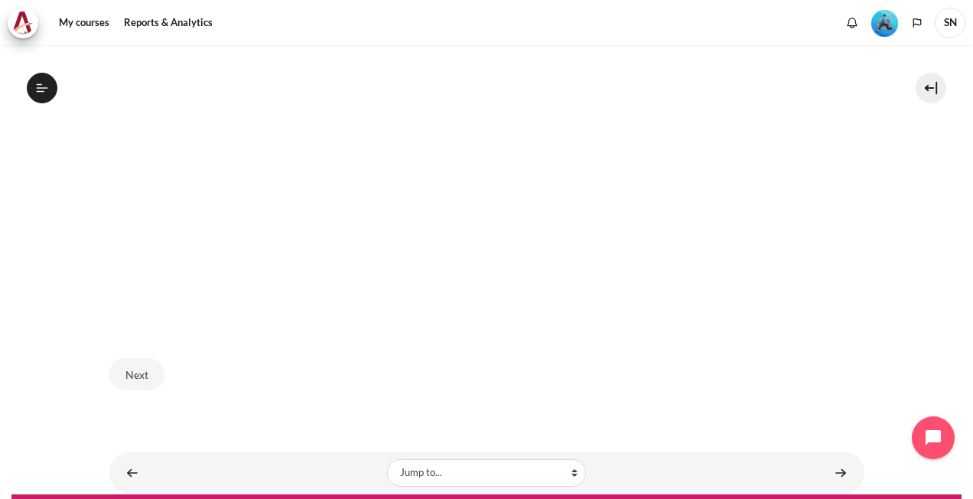
scroll to position [622, 0]
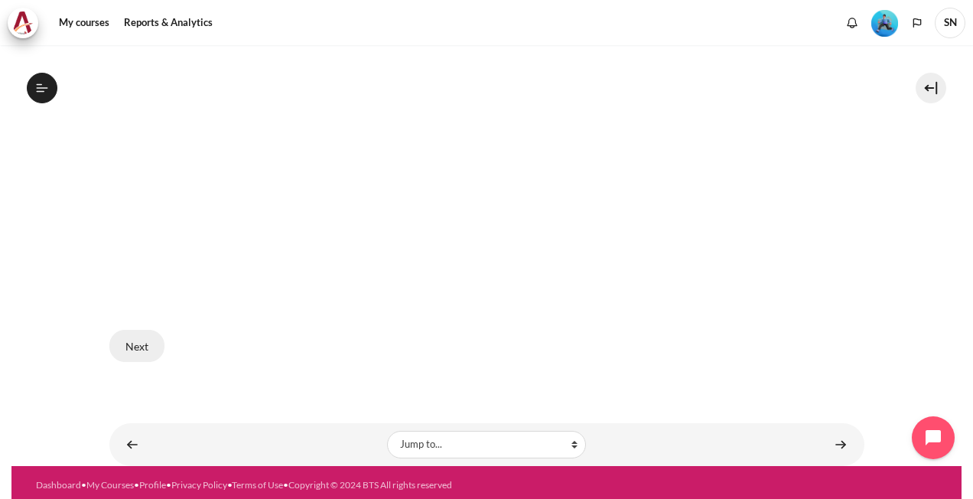
click at [133, 343] on button "Next" at bounding box center [136, 346] width 55 height 32
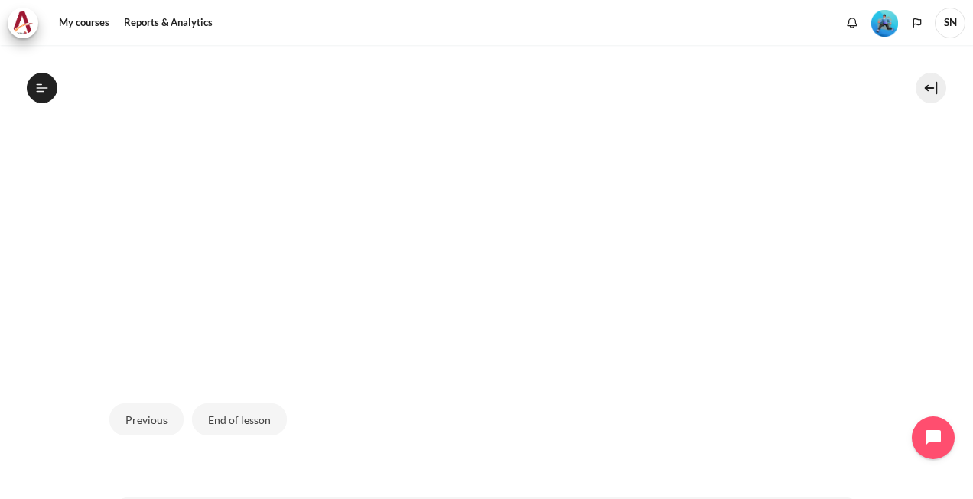
scroll to position [622, 0]
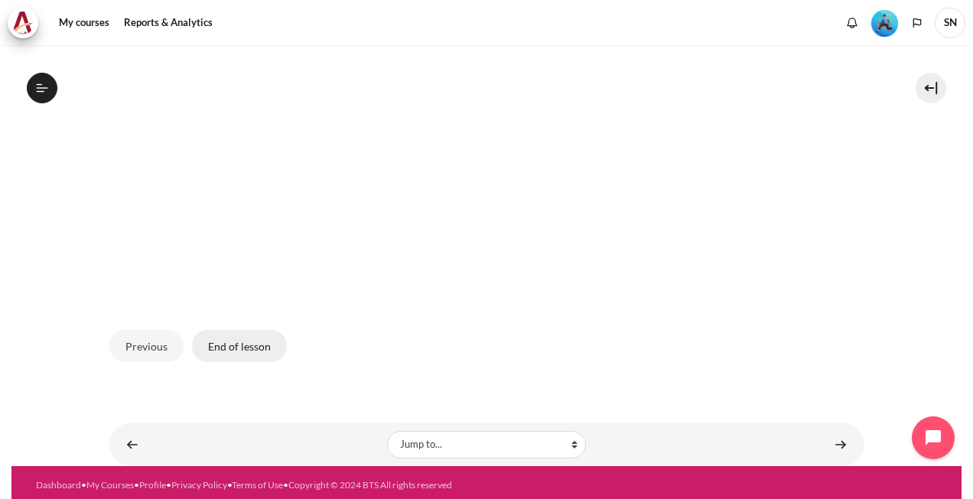
click at [250, 341] on button "End of lesson" at bounding box center [239, 346] width 95 height 32
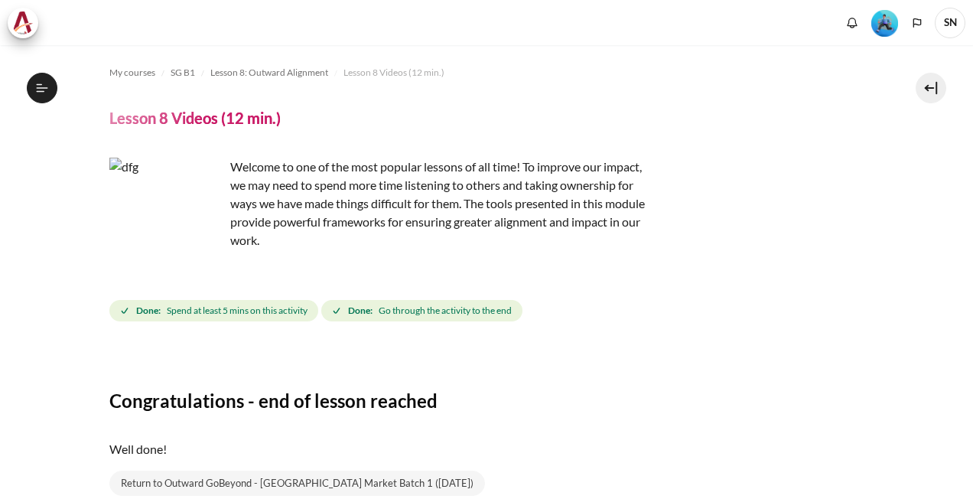
scroll to position [123, 0]
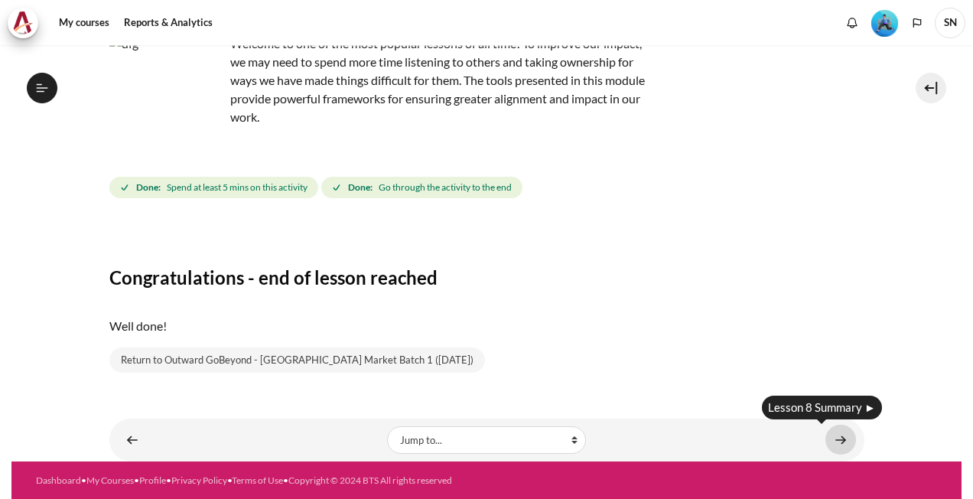
click at [826, 439] on link "Content" at bounding box center [841, 440] width 31 height 30
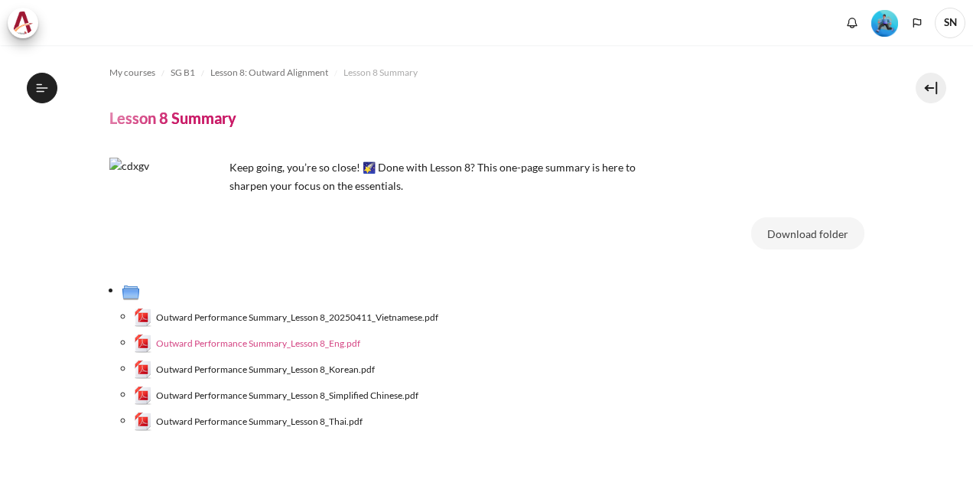
click at [292, 341] on span "Outward Performance Summary_Lesson 8_Eng.pdf" at bounding box center [258, 344] width 204 height 14
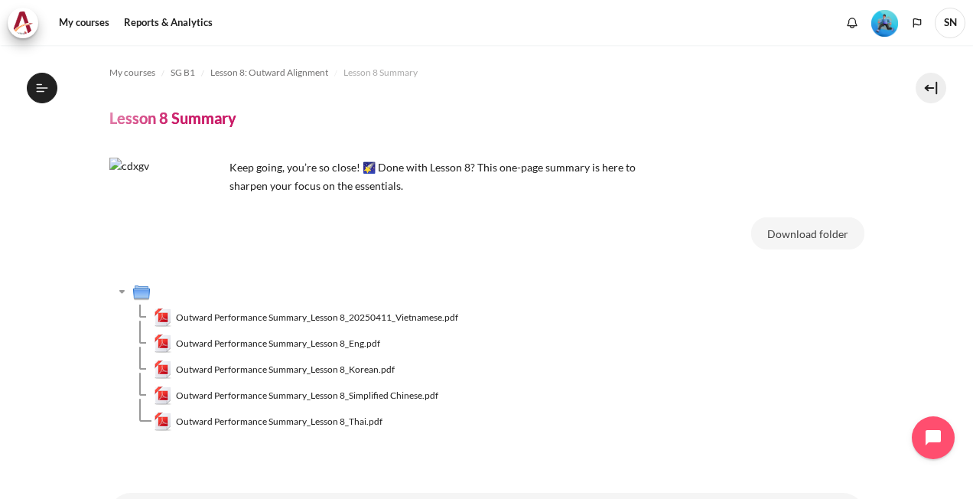
scroll to position [74, 0]
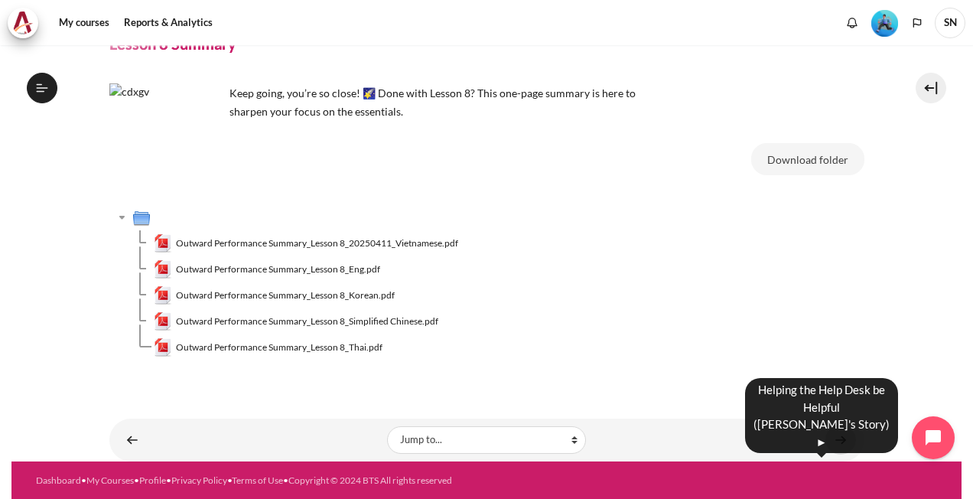
click at [832, 435] on link "Content" at bounding box center [841, 440] width 31 height 30
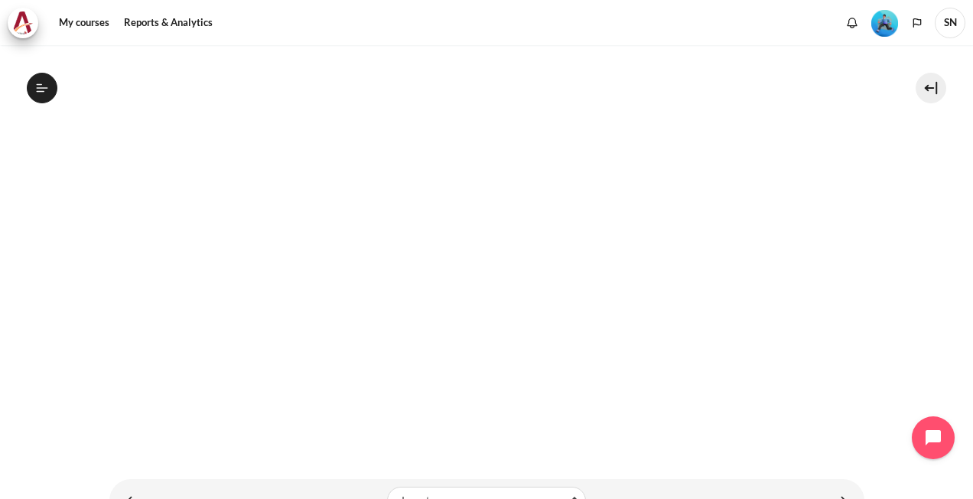
scroll to position [344, 0]
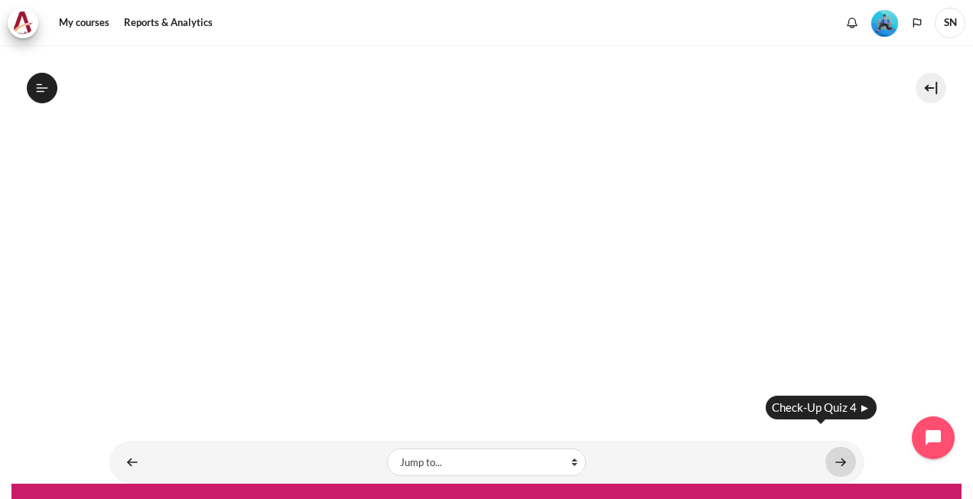
click at [831, 447] on link "Content" at bounding box center [841, 462] width 31 height 30
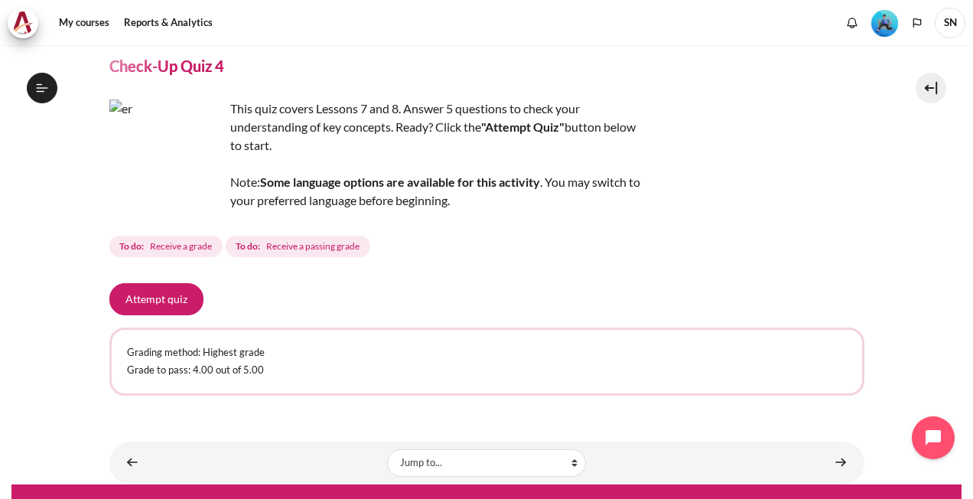
scroll to position [74, 0]
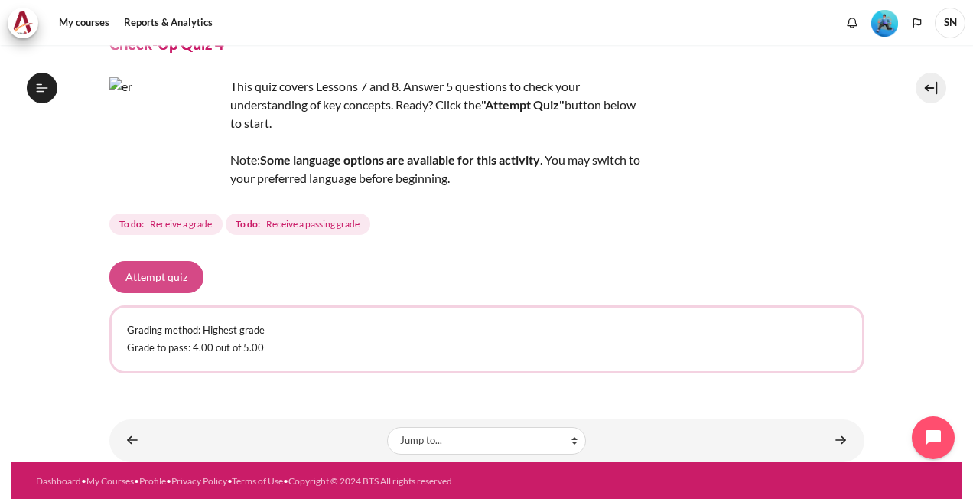
click at [152, 272] on button "Attempt quiz" at bounding box center [156, 277] width 94 height 32
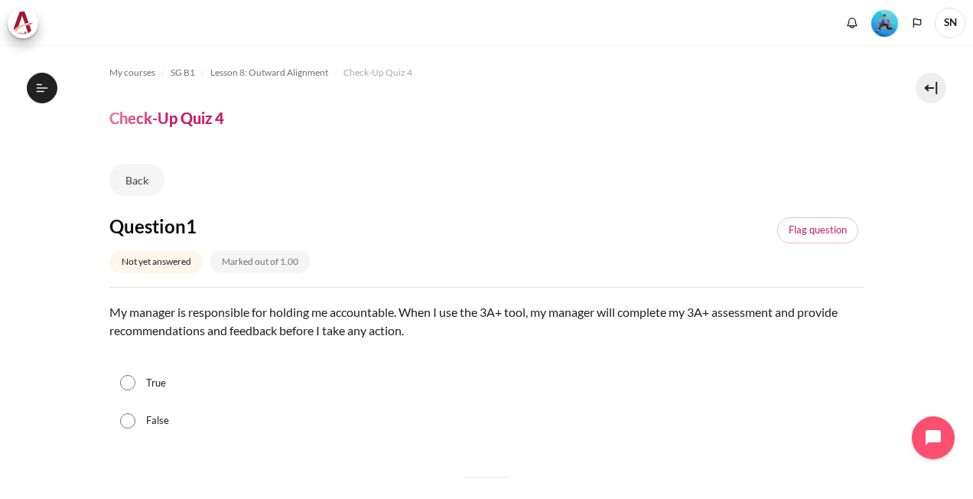
scroll to position [1091, 0]
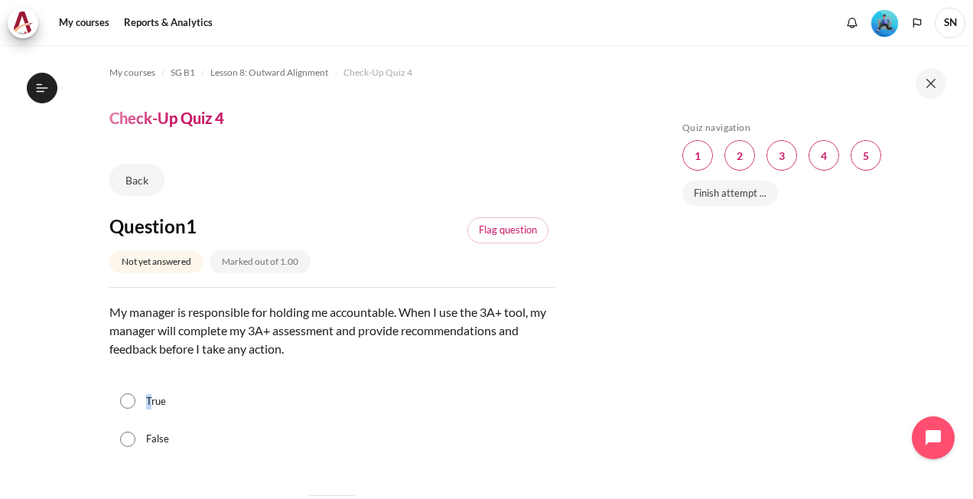
click at [148, 401] on label "True" at bounding box center [156, 401] width 20 height 15
click at [117, 397] on div "True" at bounding box center [331, 402] width 445 height 38
click at [124, 396] on input "True" at bounding box center [127, 400] width 15 height 15
radio input "true"
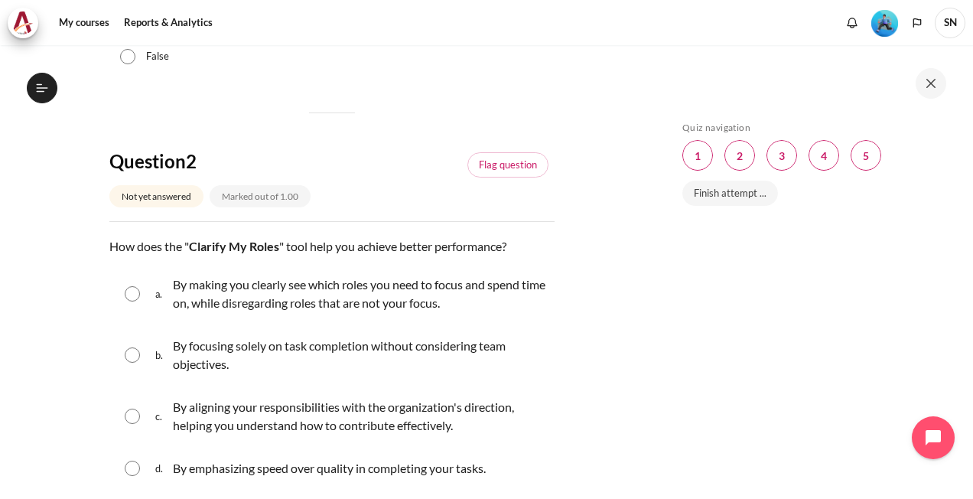
scroll to position [459, 0]
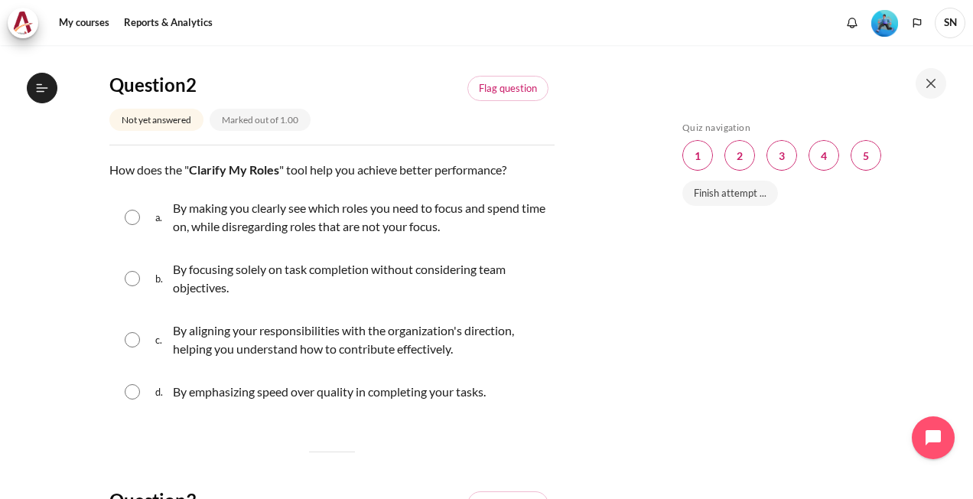
click at [254, 346] on p "By aligning your responsibilities with the organization's direction, helping yo…" at bounding box center [360, 339] width 374 height 37
radio input "true"
click at [257, 214] on p "By making you clearly see which roles you need to focus and spend time on, whil…" at bounding box center [360, 217] width 374 height 37
radio input "true"
click at [230, 275] on p "By focusing solely on task completion without considering team objectives." at bounding box center [360, 278] width 374 height 37
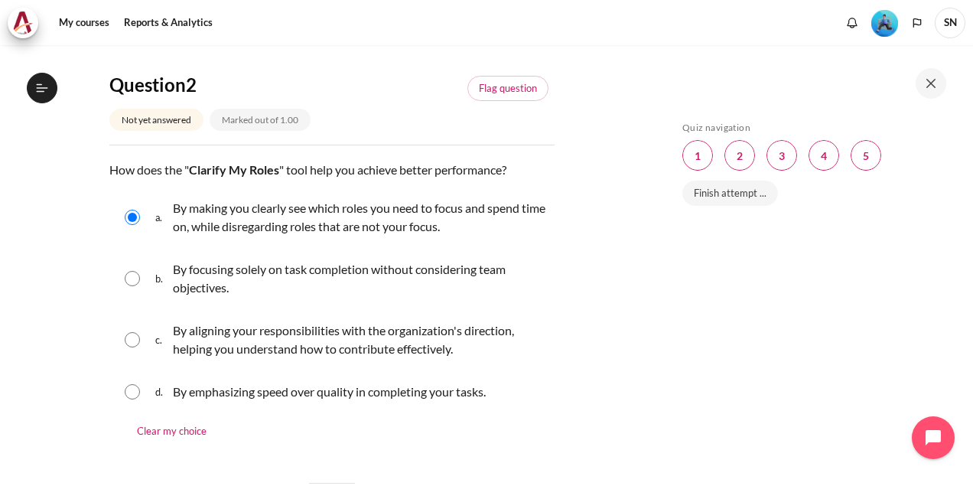
radio input "true"
click at [225, 340] on p "By aligning your responsibilities with the organization's direction, helping yo…" at bounding box center [360, 339] width 374 height 37
radio input "true"
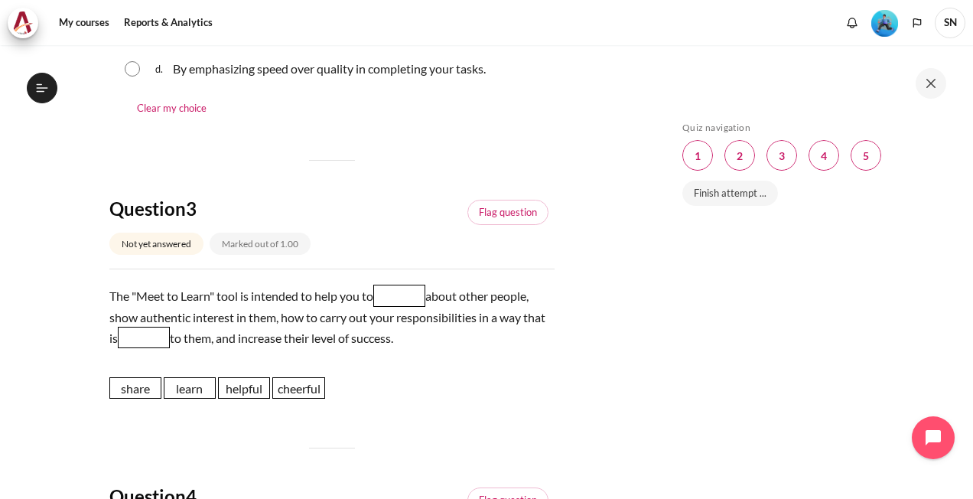
scroll to position [842, 0]
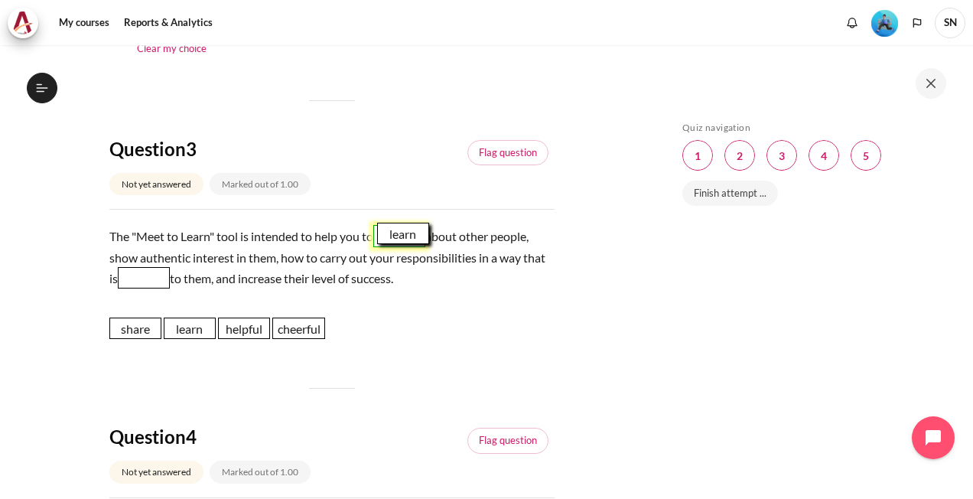
drag, startPoint x: 206, startPoint y: 334, endPoint x: 419, endPoint y: 239, distance: 233.3
click at [419, 239] on span "learn" at bounding box center [403, 233] width 52 height 21
drag, startPoint x: 234, startPoint y: 332, endPoint x: 160, endPoint y: 282, distance: 89.8
click at [160, 282] on span "helpful" at bounding box center [170, 277] width 52 height 21
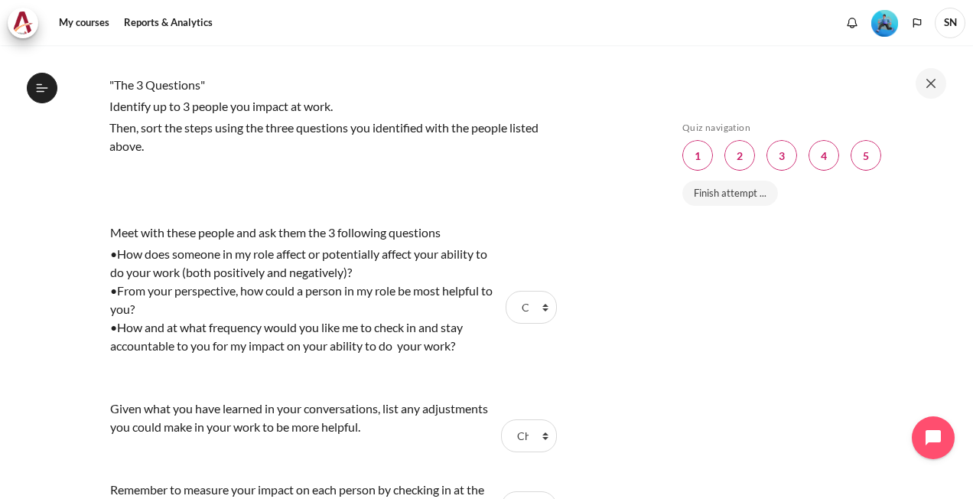
scroll to position [1454, 0]
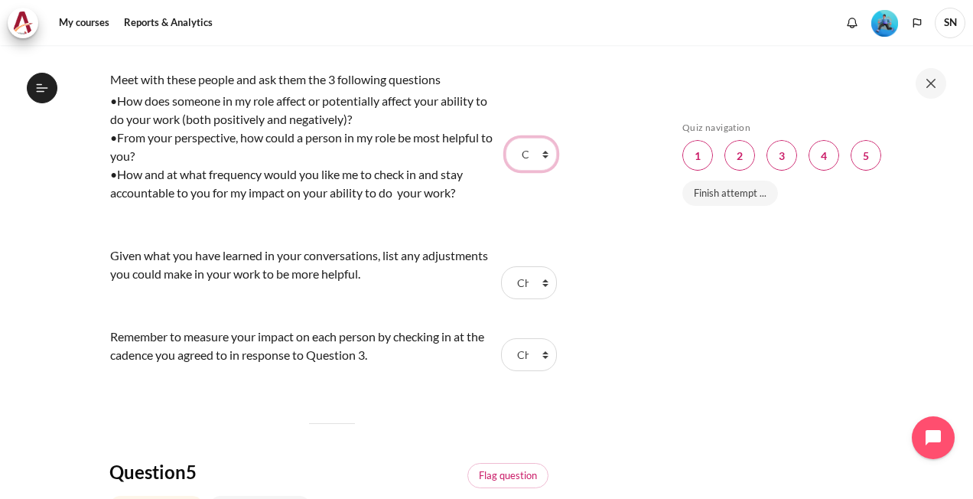
click at [518, 153] on select "Choose... Step 1 Step 3 Step 2" at bounding box center [531, 154] width 50 height 32
select select "2"
click at [506, 138] on select "Choose... Step 1 Step 3 Step 2" at bounding box center [531, 154] width 50 height 32
click at [536, 280] on select "Choose... Step 1 Step 3 Step 2" at bounding box center [528, 282] width 55 height 32
select select "3"
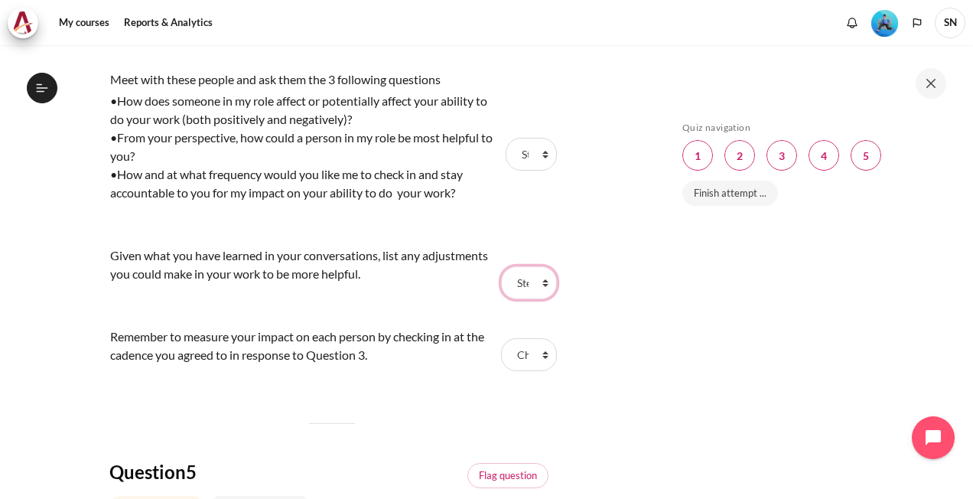
click at [501, 266] on select "Choose... Step 1 Step 3 Step 2" at bounding box center [528, 282] width 55 height 32
click at [536, 153] on select "Choose... Step 1 Step 3 Step 2" at bounding box center [531, 154] width 50 height 32
click at [536, 353] on select "Choose... Step 1 Step 3 Step 2" at bounding box center [528, 354] width 55 height 32
select select "1"
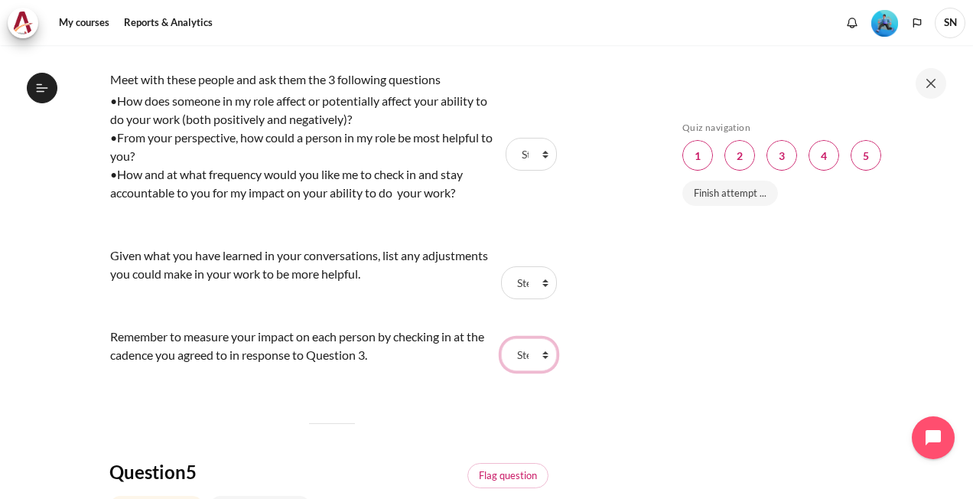
click at [501, 338] on select "Choose... Step 1 Step 3 Step 2" at bounding box center [528, 354] width 55 height 32
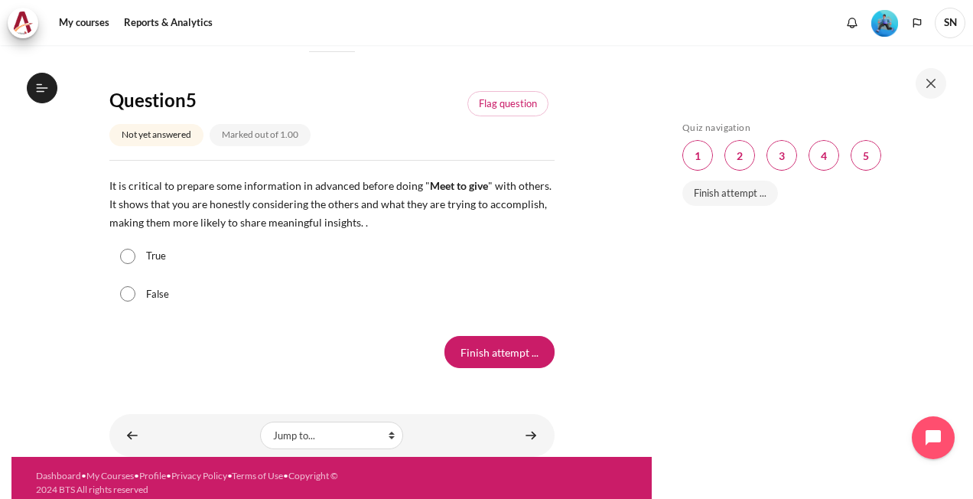
scroll to position [1833, 0]
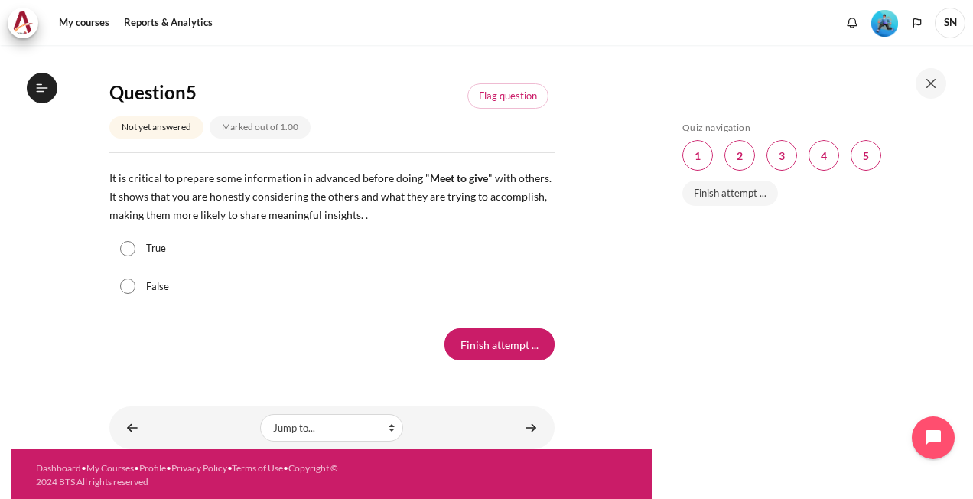
click at [161, 246] on label "True" at bounding box center [156, 248] width 20 height 15
click at [135, 246] on input "True" at bounding box center [127, 248] width 15 height 15
radio input "true"
click at [490, 337] on input "Finish attempt ..." at bounding box center [500, 344] width 110 height 32
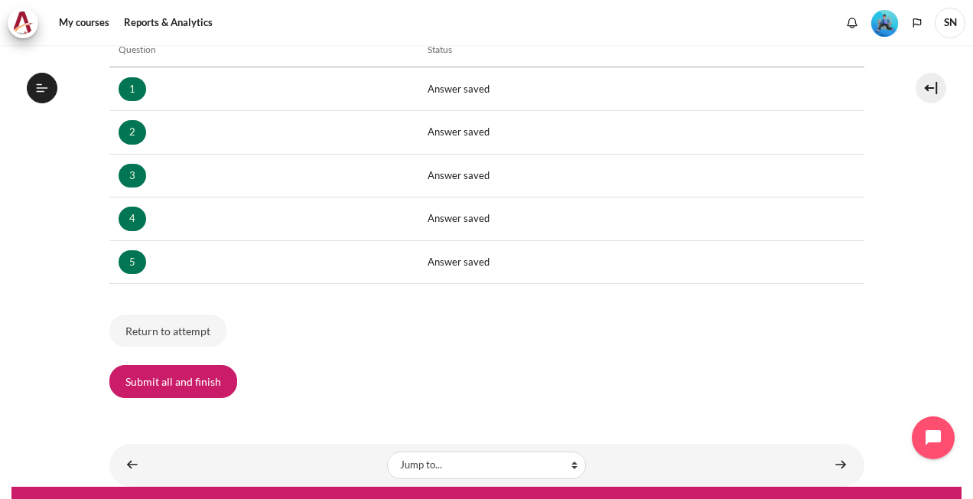
scroll to position [285, 0]
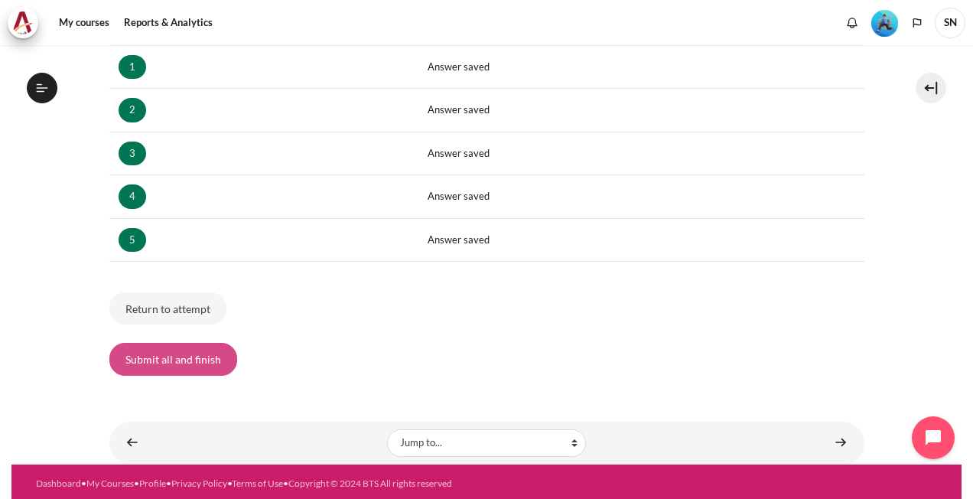
click at [141, 349] on button "Submit all and finish" at bounding box center [173, 359] width 128 height 32
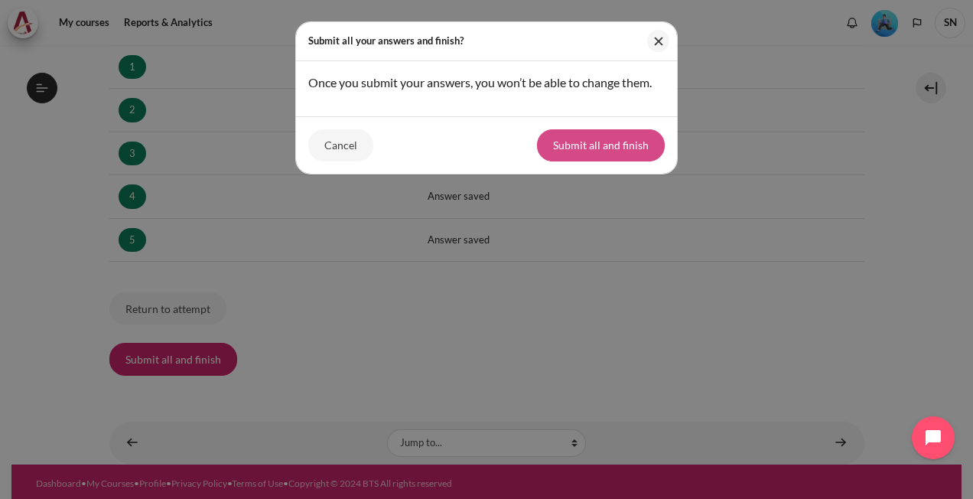
click at [618, 148] on button "Submit all and finish" at bounding box center [601, 145] width 128 height 32
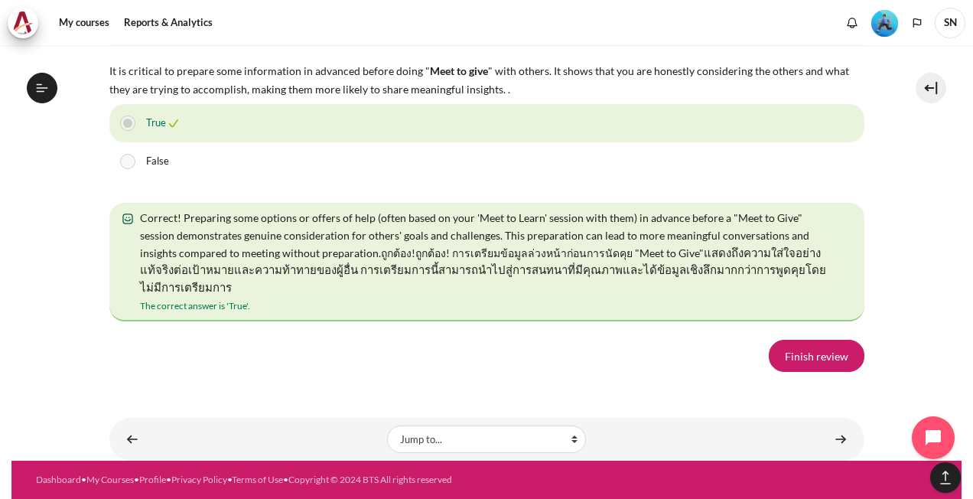
scroll to position [2949, 0]
click at [816, 355] on link "Finish review" at bounding box center [817, 356] width 96 height 32
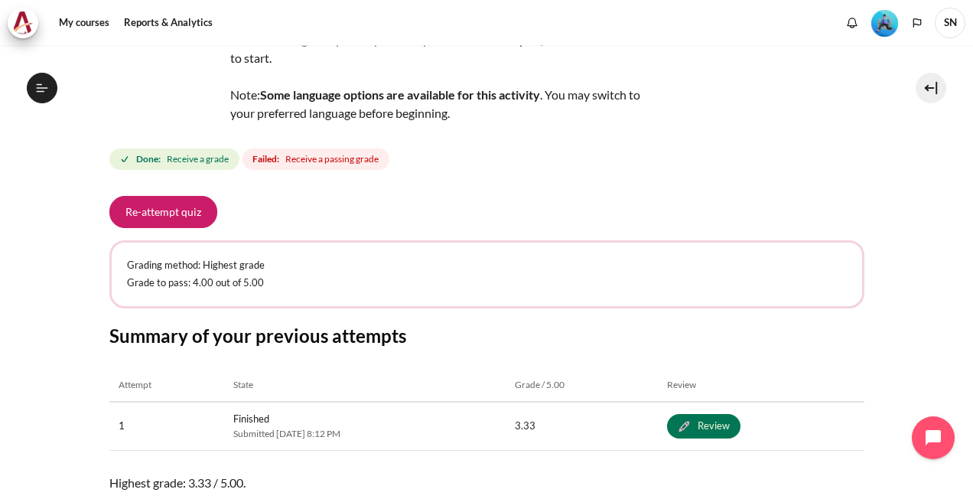
scroll to position [153, 0]
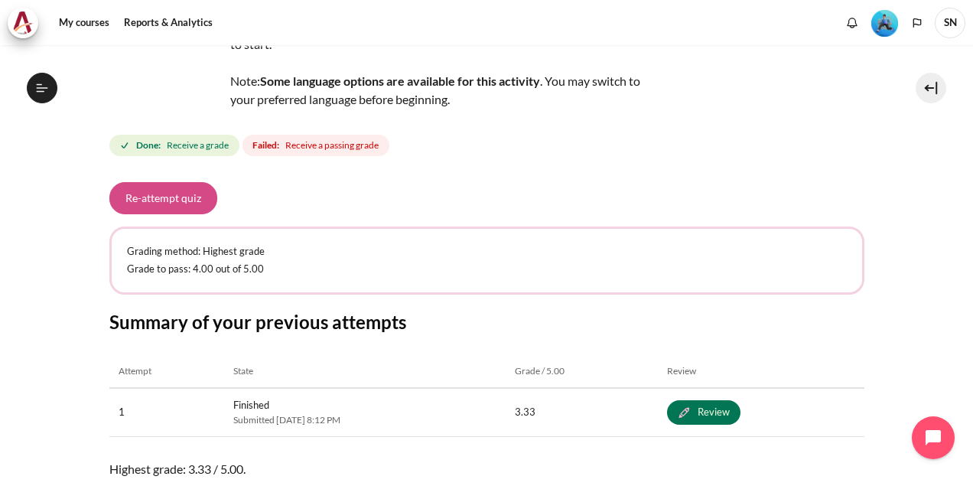
click at [161, 199] on button "Re-attempt quiz" at bounding box center [163, 198] width 108 height 32
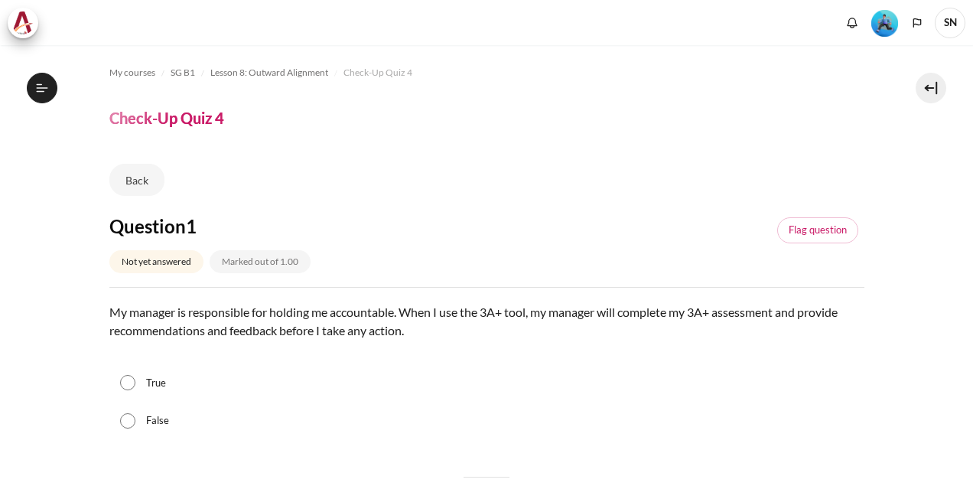
scroll to position [1091, 0]
click at [157, 416] on label "False" at bounding box center [157, 420] width 23 height 15
click at [135, 416] on input "False" at bounding box center [127, 420] width 15 height 15
radio input "true"
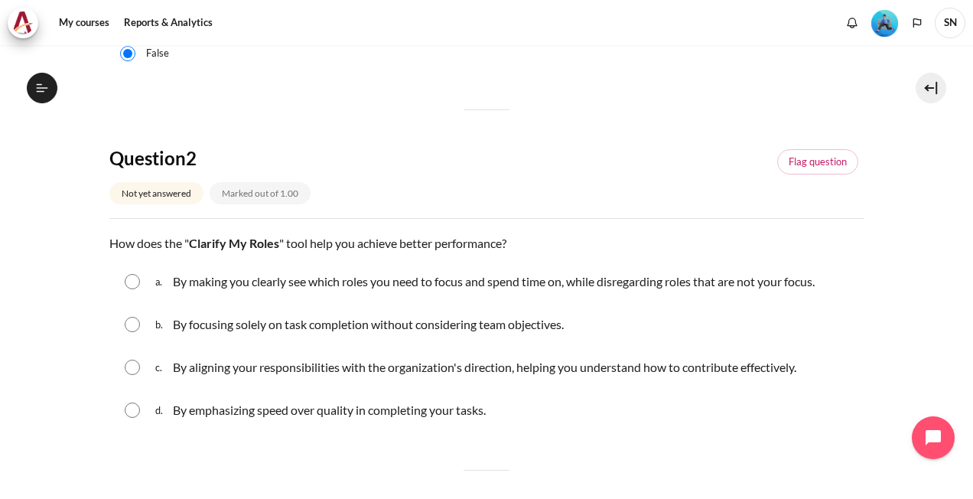
scroll to position [383, 0]
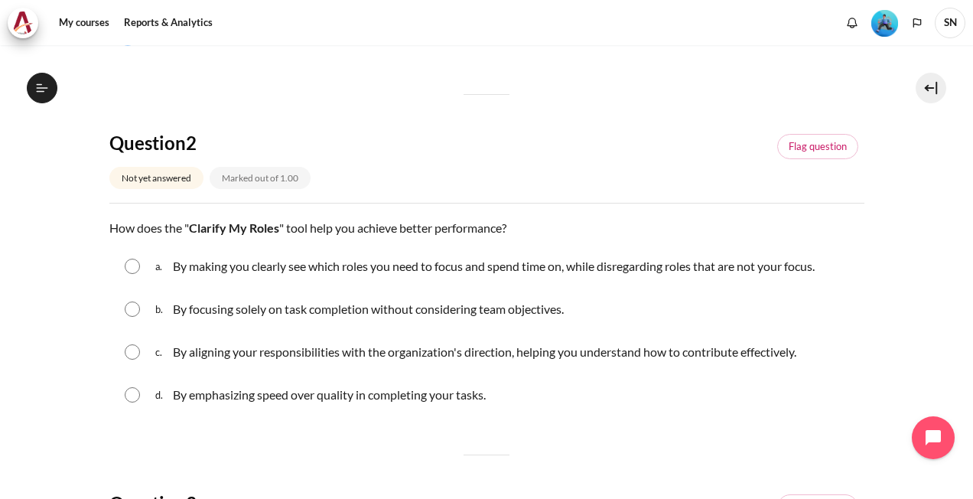
click at [252, 356] on p "By aligning your responsibilities with the organization's direction, helping yo…" at bounding box center [485, 352] width 624 height 18
radio input "true"
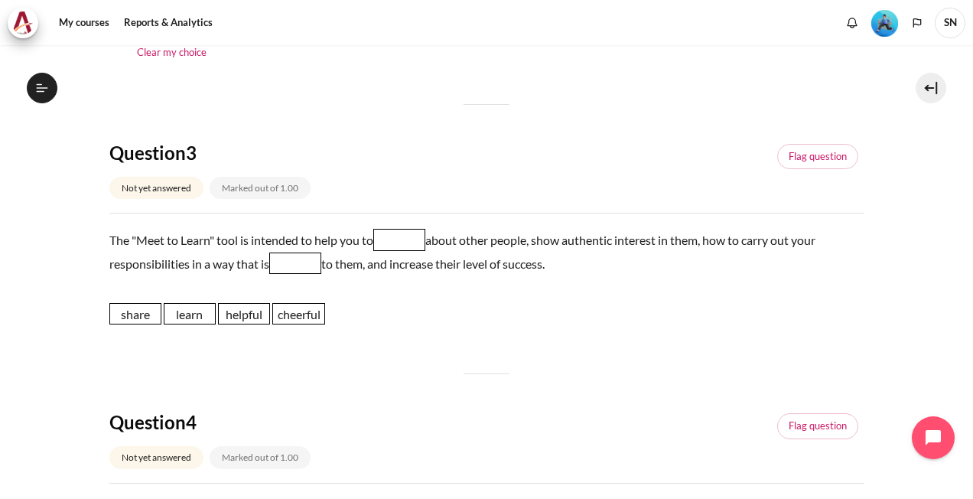
scroll to position [765, 0]
drag, startPoint x: 174, startPoint y: 317, endPoint x: 387, endPoint y: 244, distance: 224.8
click at [387, 244] on span "learn" at bounding box center [403, 240] width 52 height 21
drag, startPoint x: 135, startPoint y: 313, endPoint x: 301, endPoint y: 265, distance: 172.1
click at [301, 265] on span "share" at bounding box center [301, 263] width 52 height 21
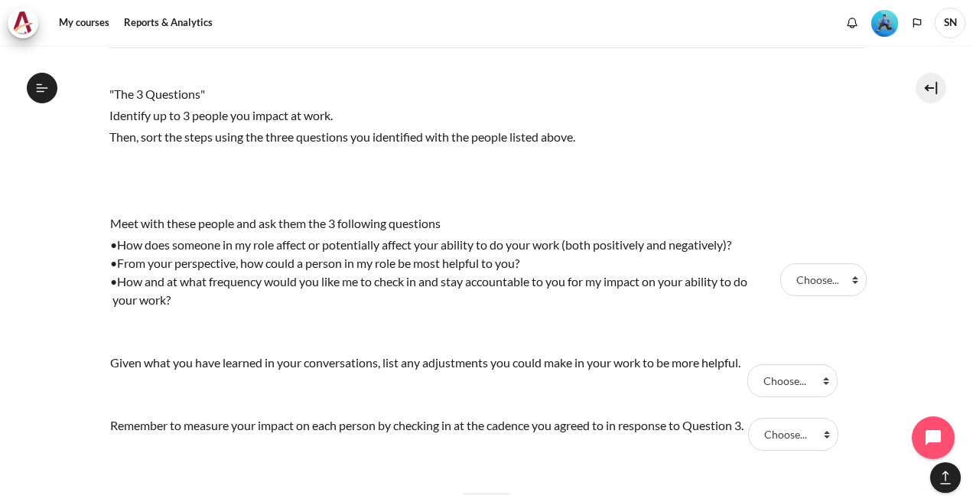
scroll to position [1224, 0]
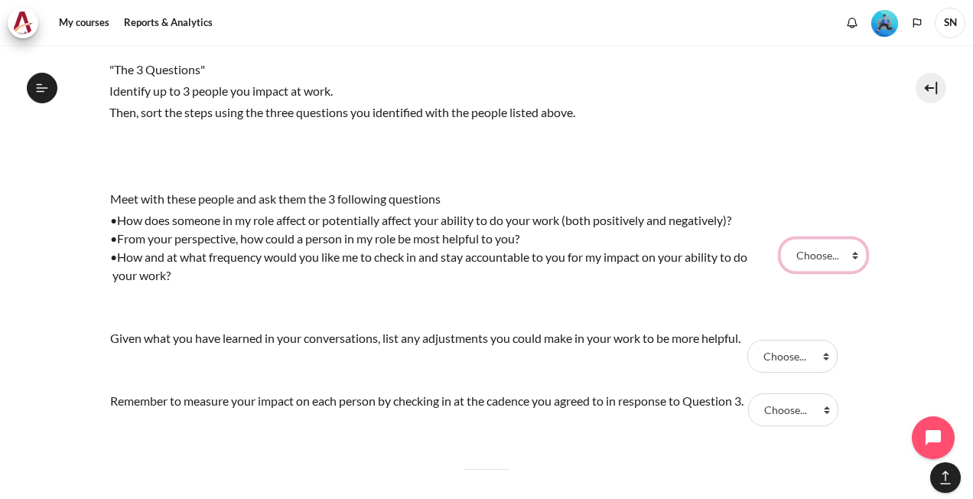
click at [846, 249] on select "Choose... Step 3 Step 2 Step 1" at bounding box center [823, 255] width 86 height 32
select select "3"
click at [780, 239] on select "Choose... Step 3 Step 2 Step 1" at bounding box center [823, 255] width 86 height 32
click at [831, 352] on select "Choose... Step 3 Step 2 Step 1" at bounding box center [792, 356] width 90 height 32
select select "2"
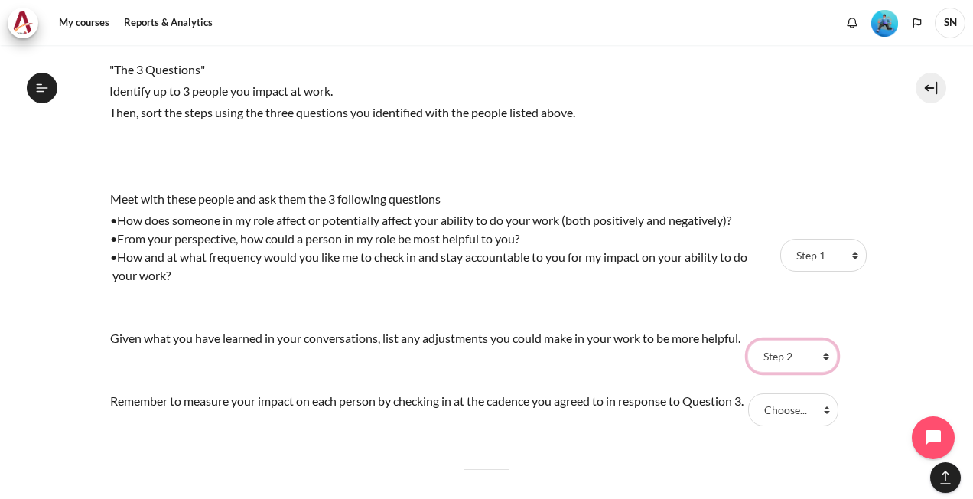
click at [753, 340] on select "Choose... Step 3 Step 2 Step 1" at bounding box center [792, 356] width 90 height 32
click at [837, 405] on select "Choose... Step 3 Step 2 Step 1" at bounding box center [793, 409] width 90 height 32
select select "1"
click at [757, 393] on select "Choose... Step 3 Step 2 Step 1" at bounding box center [793, 409] width 90 height 32
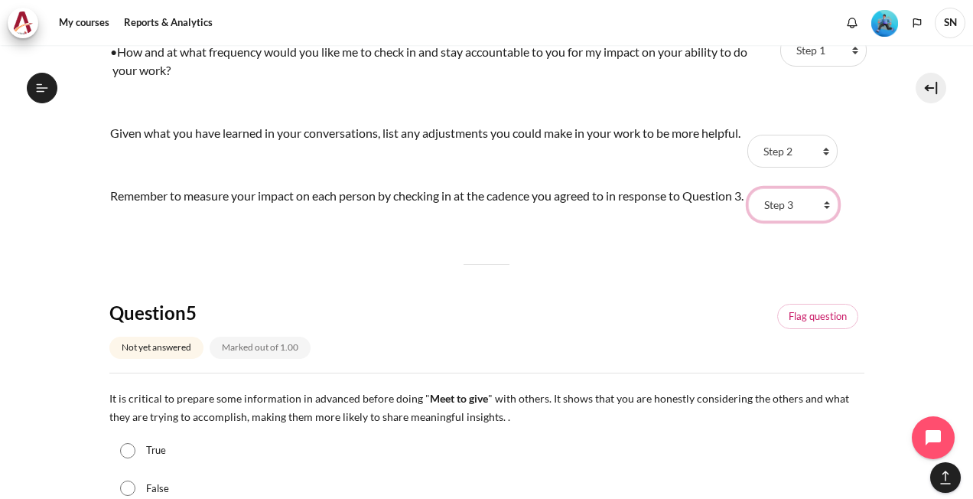
scroll to position [1530, 0]
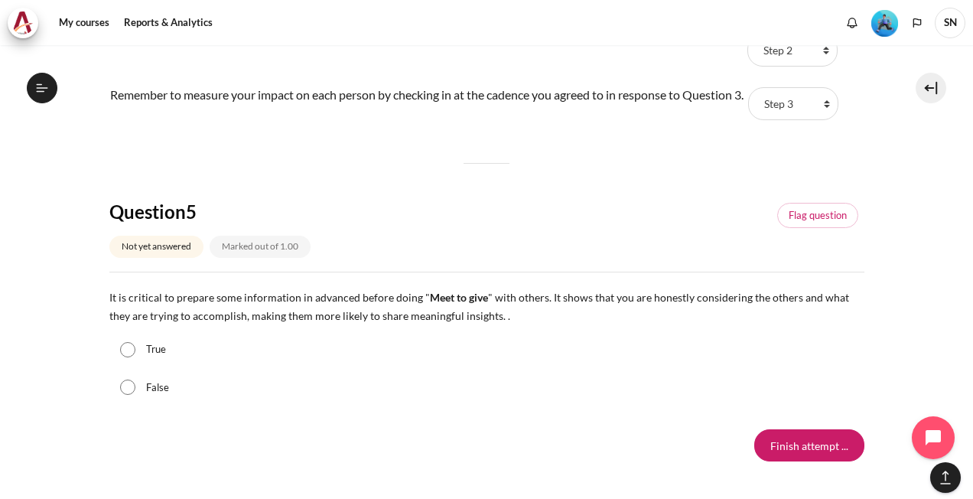
click at [162, 350] on label "True" at bounding box center [156, 349] width 20 height 15
click at [135, 350] on input "True" at bounding box center [127, 349] width 15 height 15
radio input "true"
click at [816, 443] on input "Finish attempt ..." at bounding box center [809, 445] width 110 height 32
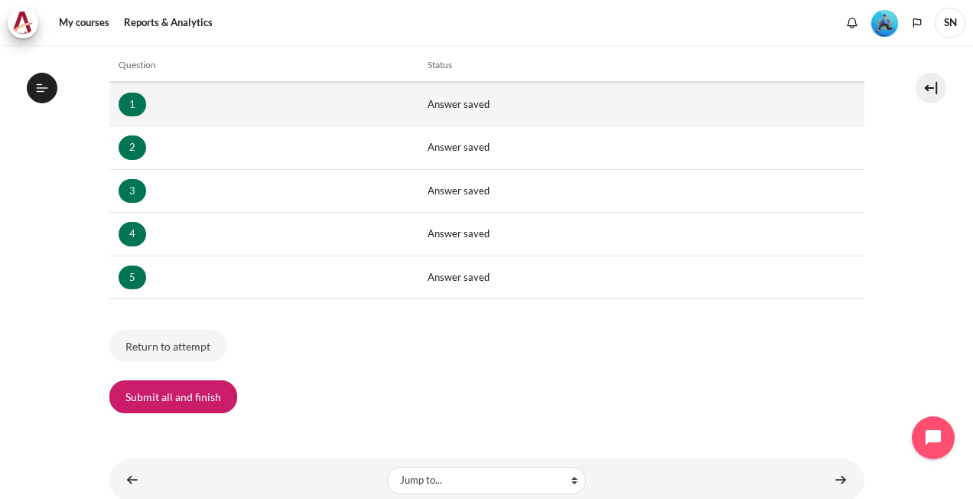
scroll to position [285, 0]
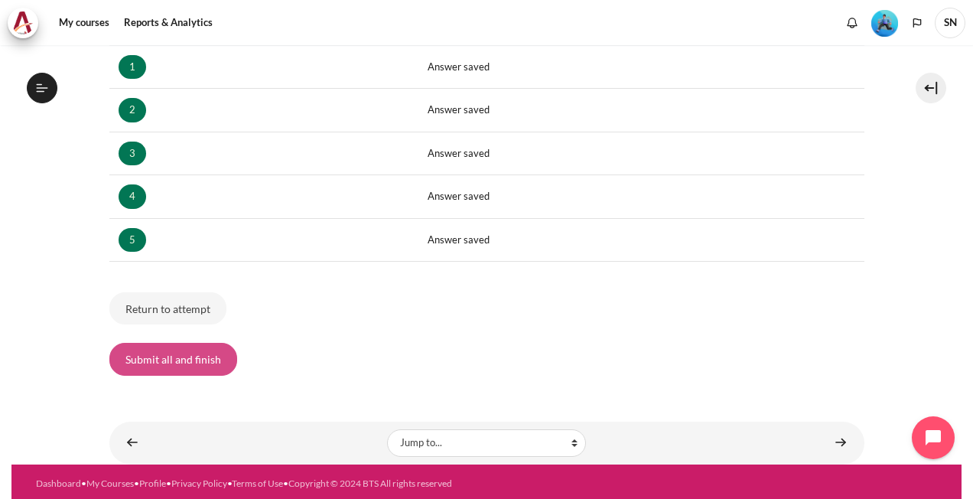
click at [196, 357] on button "Submit all and finish" at bounding box center [173, 359] width 128 height 32
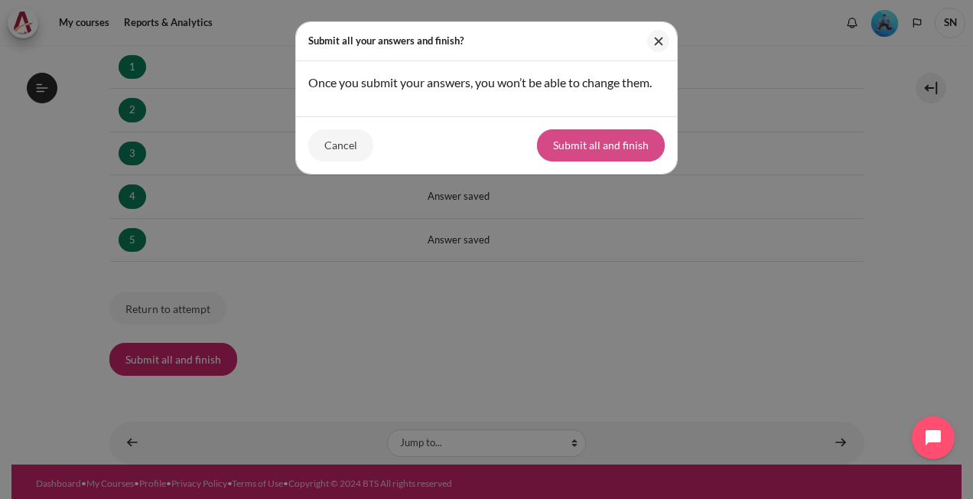
click at [555, 141] on button "Submit all and finish" at bounding box center [601, 145] width 128 height 32
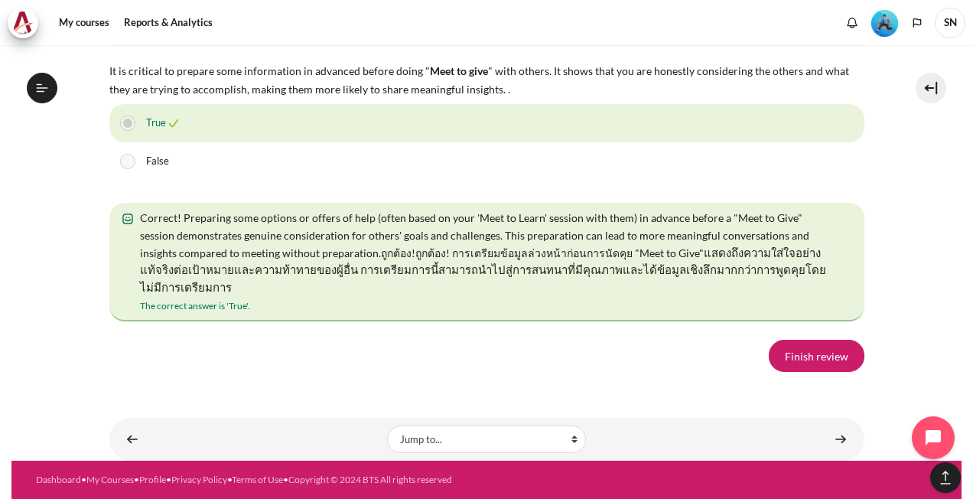
scroll to position [2949, 0]
click at [785, 347] on link "Finish review" at bounding box center [817, 356] width 96 height 32
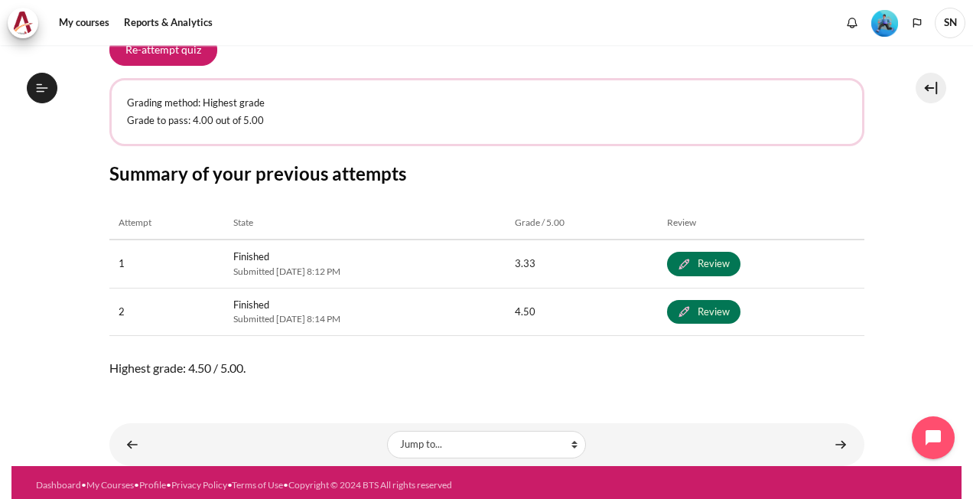
scroll to position [304, 0]
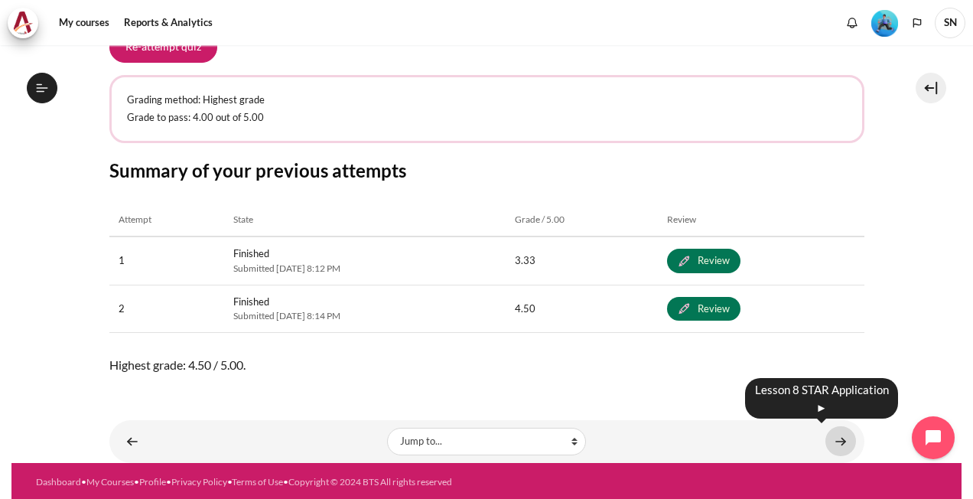
click at [830, 434] on link "Content" at bounding box center [841, 441] width 31 height 30
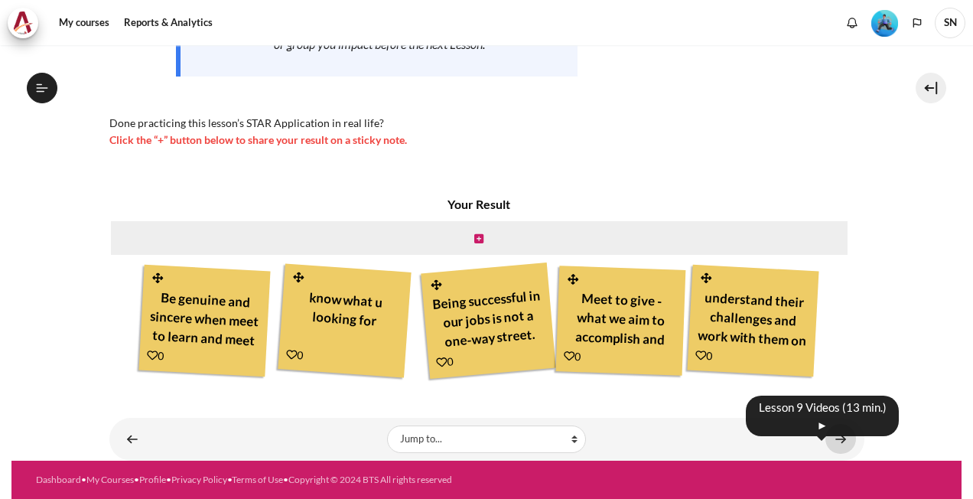
scroll to position [1111, 0]
click at [832, 440] on link "Content" at bounding box center [841, 439] width 31 height 30
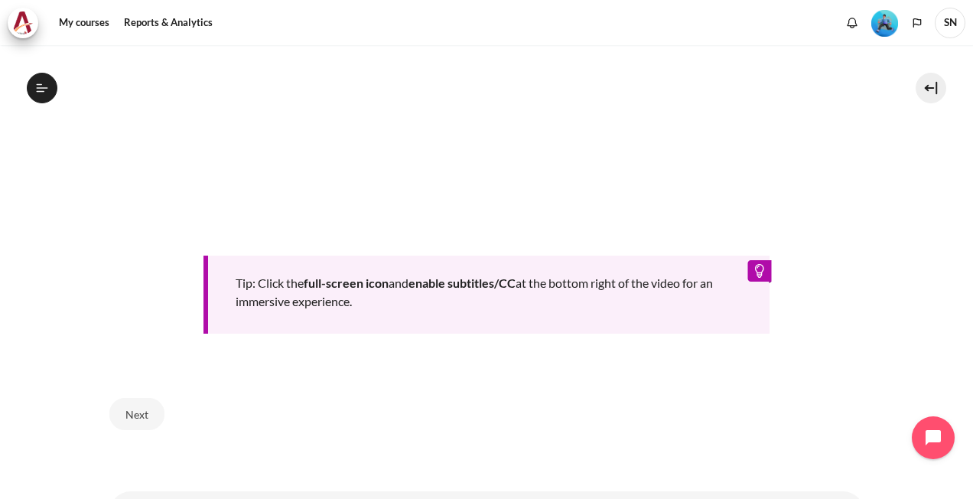
scroll to position [773, 0]
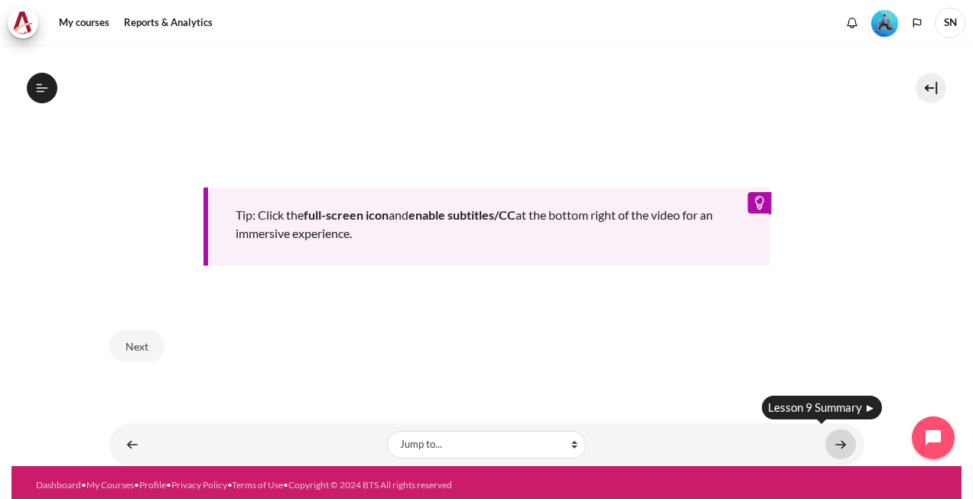
click at [835, 438] on link "Content" at bounding box center [841, 444] width 31 height 30
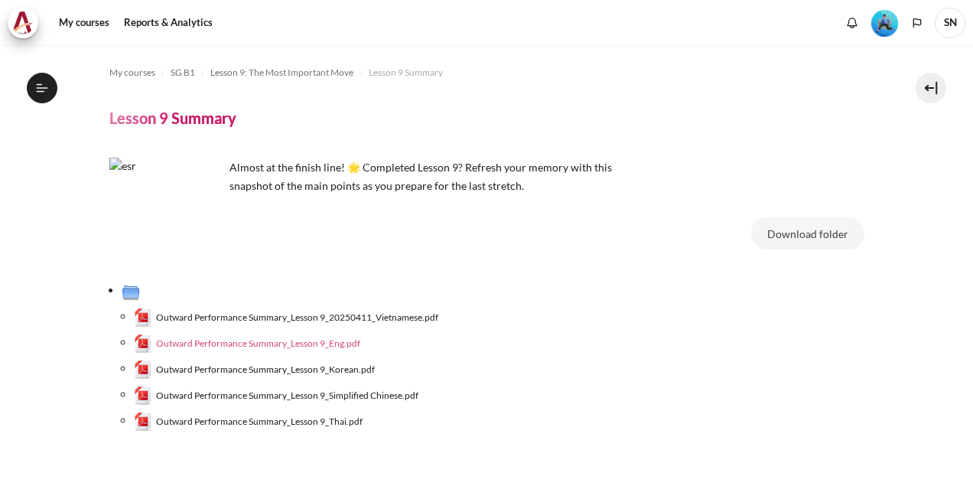
click at [315, 344] on span "Outward Performance Summary_Lesson 9_Eng.pdf" at bounding box center [258, 344] width 204 height 14
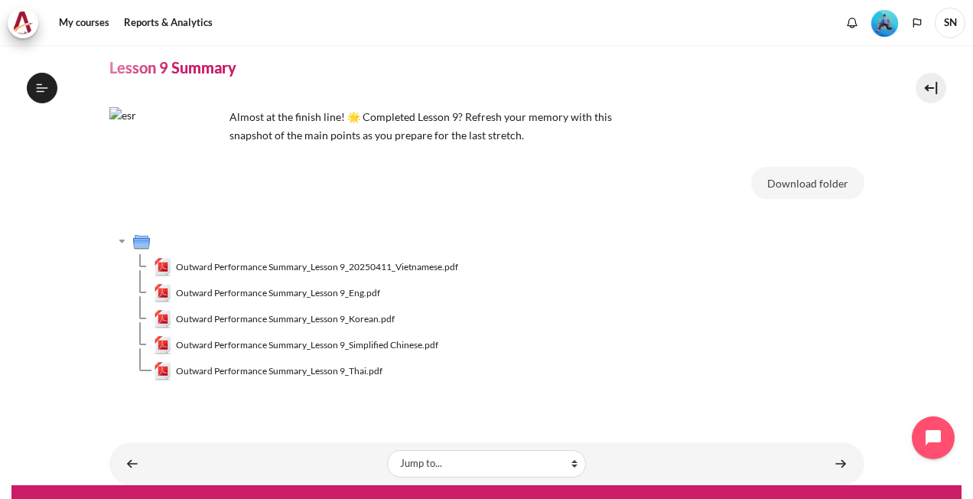
scroll to position [74, 0]
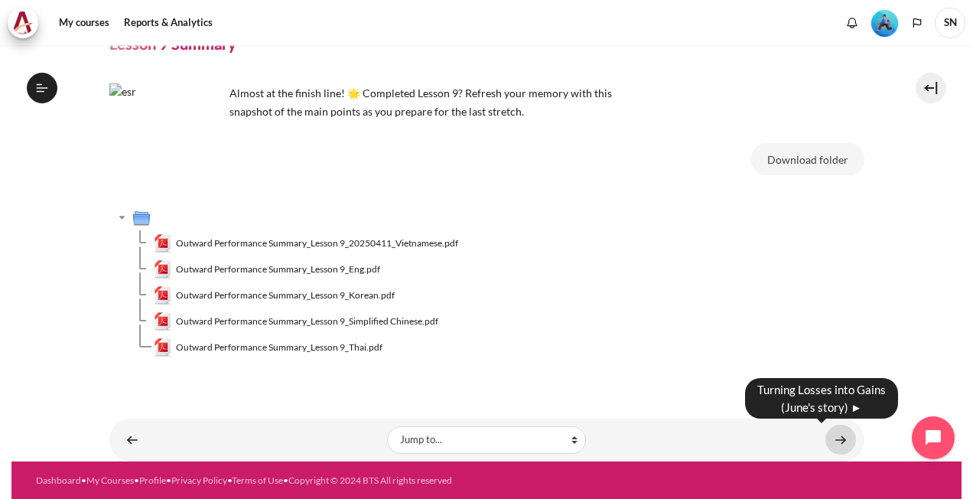
click at [832, 436] on link "Content" at bounding box center [841, 440] width 31 height 30
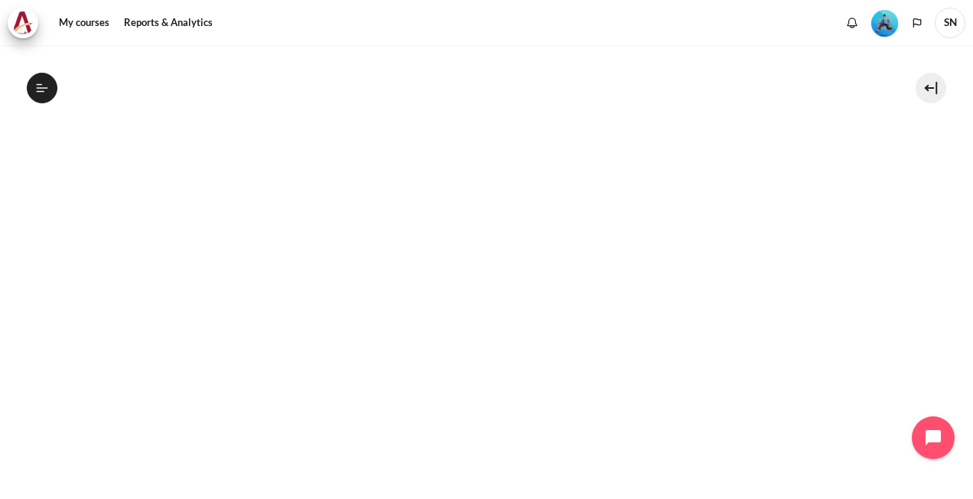
scroll to position [405, 0]
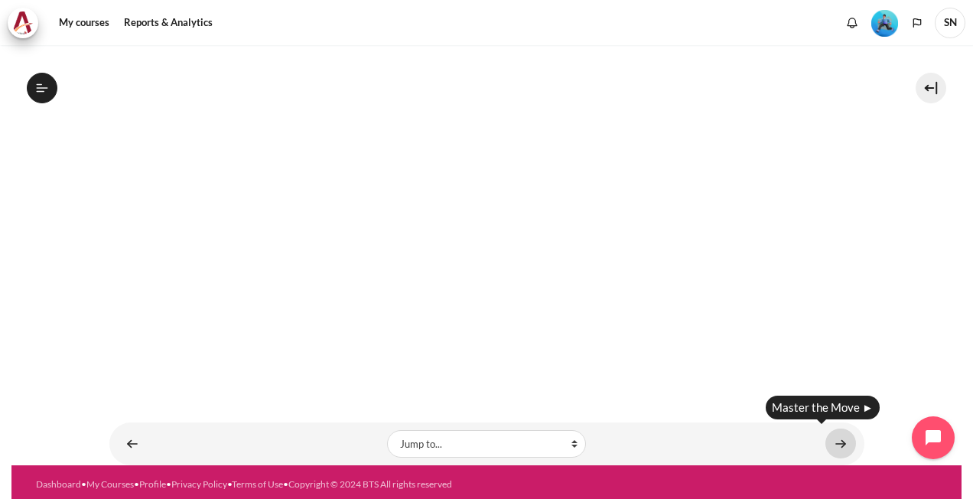
click at [836, 444] on link "Content" at bounding box center [841, 443] width 31 height 30
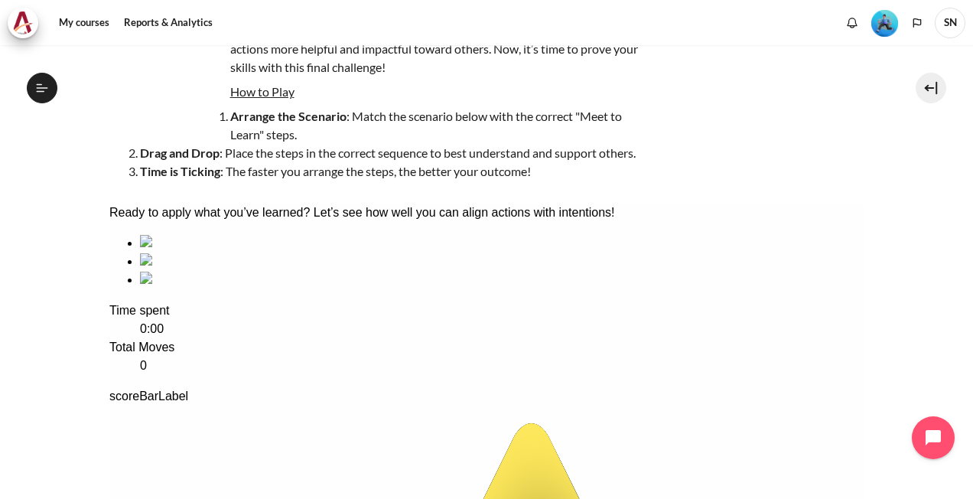
scroll to position [122, 0]
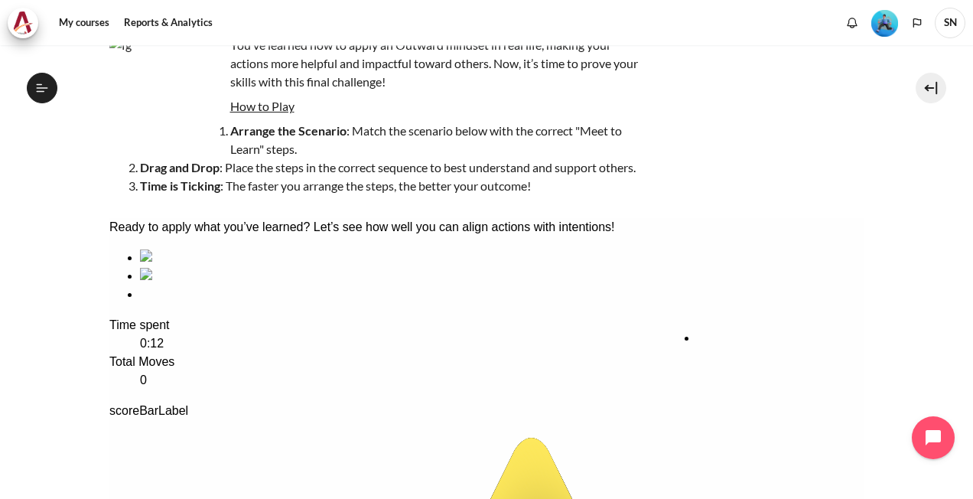
drag, startPoint x: 226, startPoint y: 328, endPoint x: 783, endPoint y: 380, distance: 559.4
drag, startPoint x: 509, startPoint y: 340, endPoint x: 226, endPoint y: 350, distance: 282.5
drag, startPoint x: 211, startPoint y: 366, endPoint x: 510, endPoint y: 366, distance: 299.1
drag, startPoint x: 373, startPoint y: 351, endPoint x: 233, endPoint y: 352, distance: 140.0
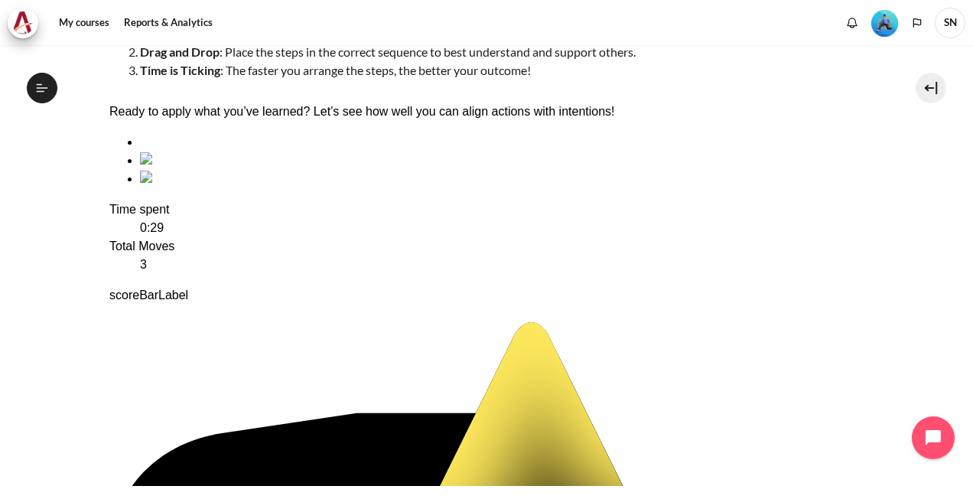
scroll to position [275, 0]
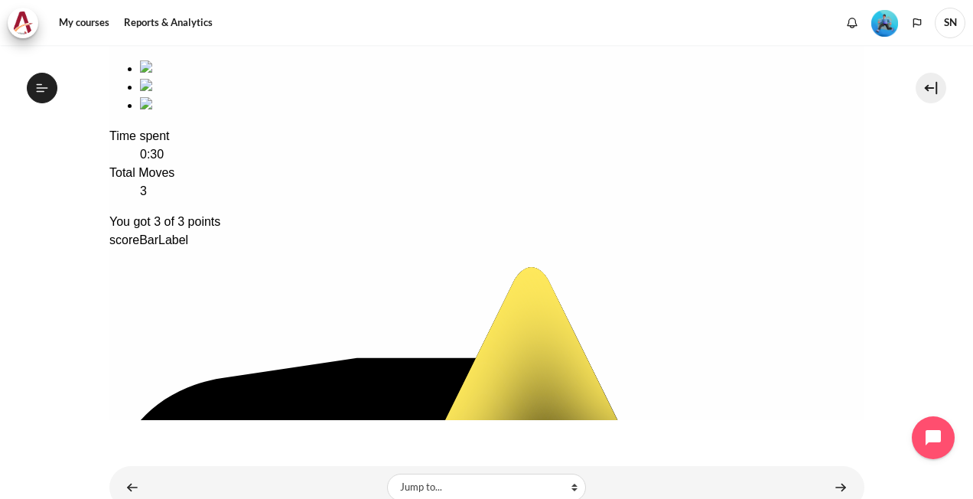
scroll to position [351, 0]
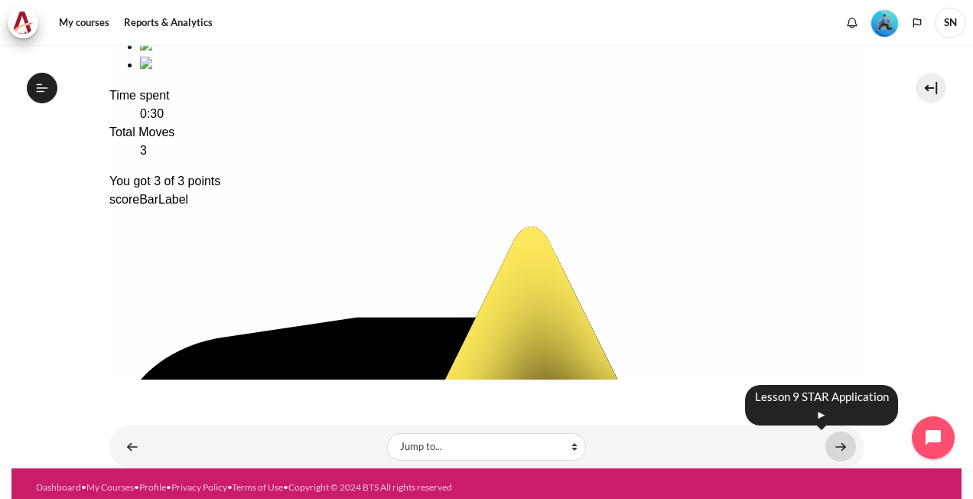
click at [832, 442] on link "Content" at bounding box center [841, 447] width 31 height 30
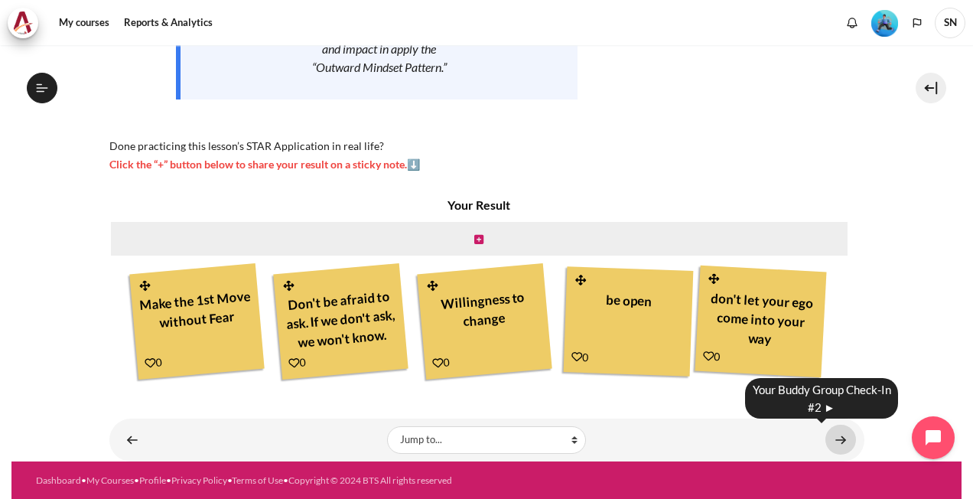
scroll to position [1249, 0]
click at [831, 438] on link "Content" at bounding box center [841, 440] width 31 height 30
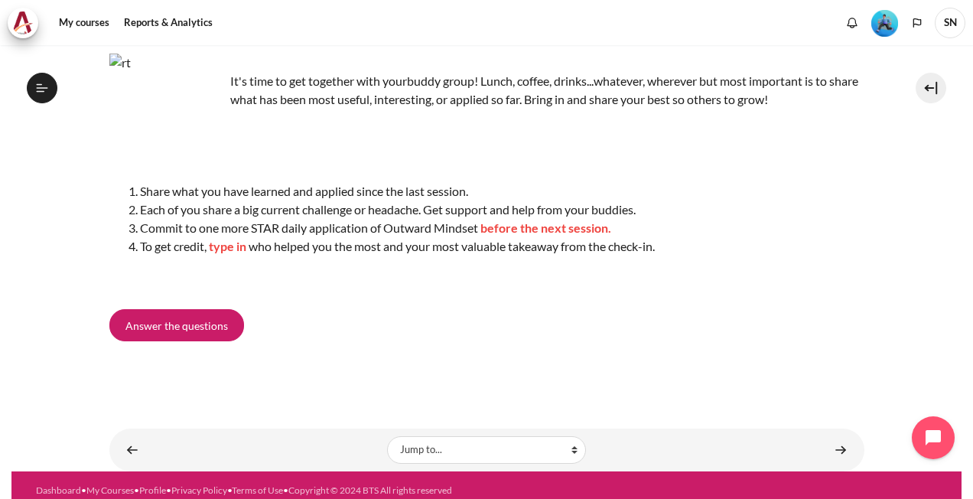
scroll to position [126, 0]
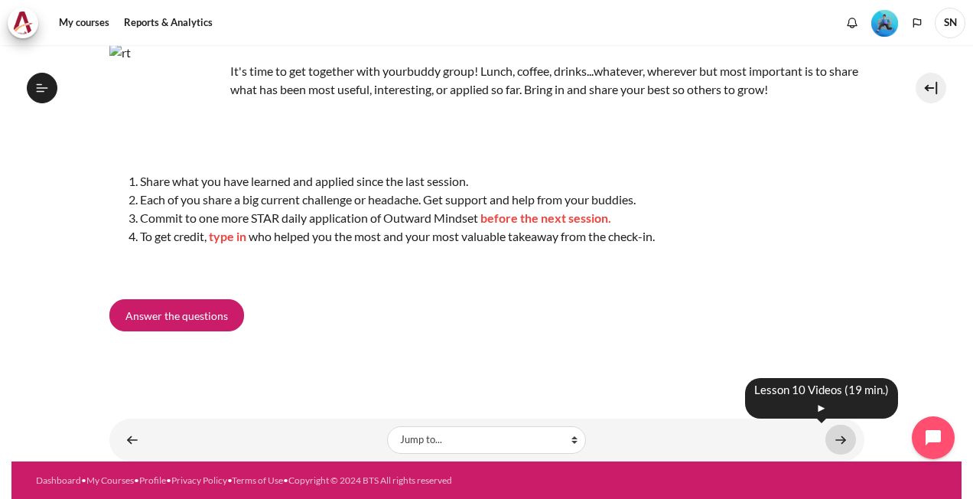
click at [835, 438] on link "Content" at bounding box center [841, 440] width 31 height 30
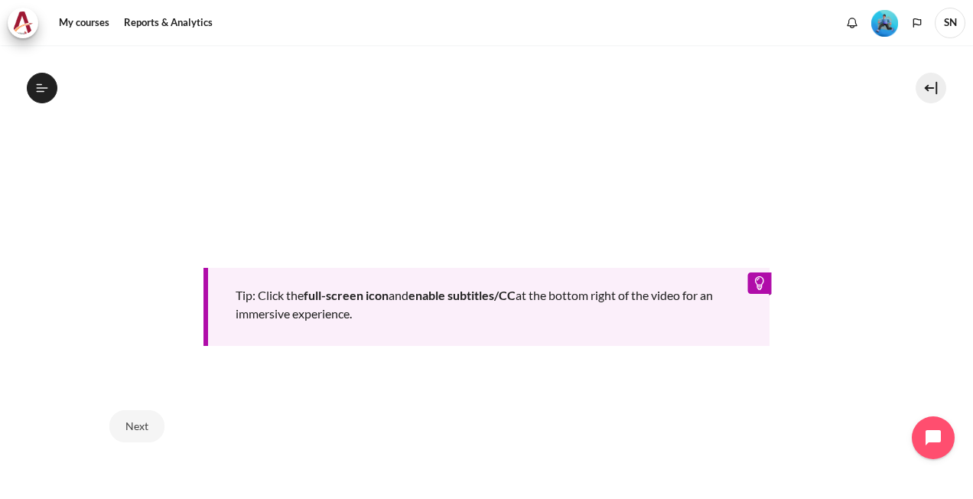
scroll to position [728, 0]
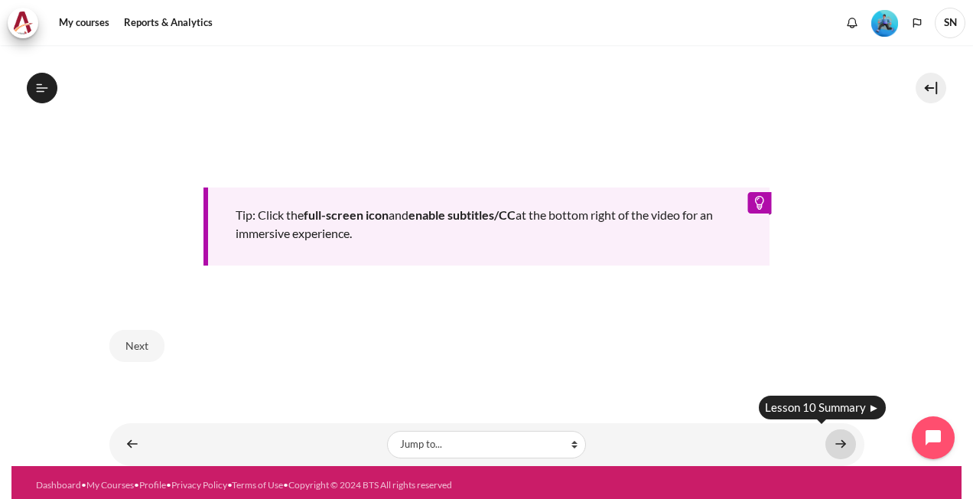
click at [835, 438] on link "Content" at bounding box center [841, 444] width 31 height 30
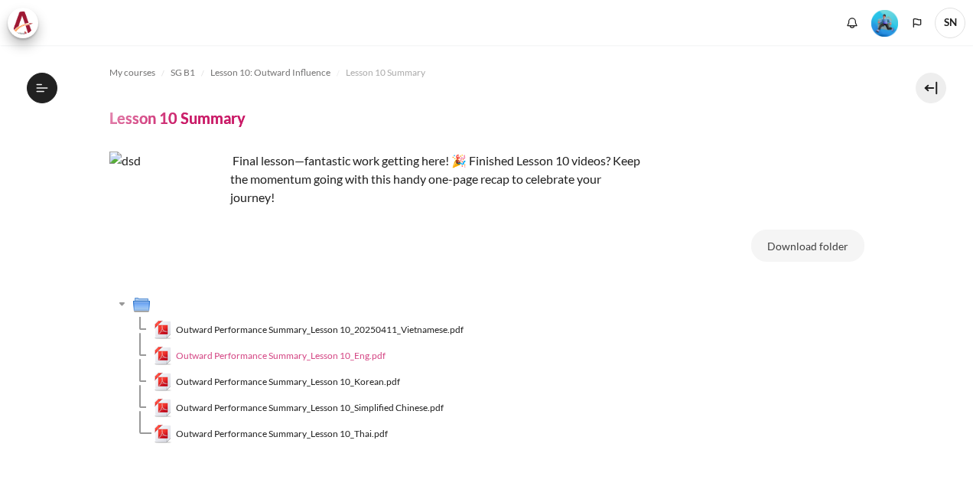
scroll to position [1330, 0]
click at [337, 354] on span "Outward Performance Summary_Lesson 10_Eng.pdf" at bounding box center [281, 356] width 210 height 14
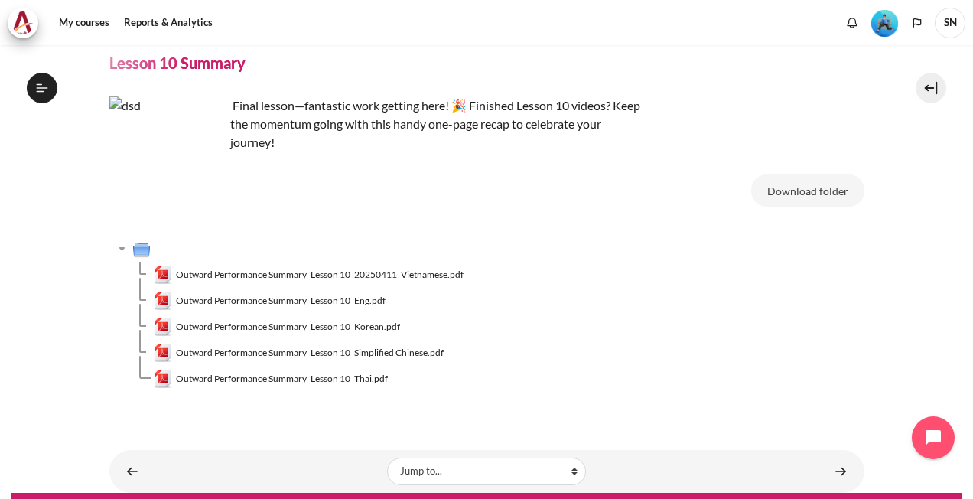
scroll to position [86, 0]
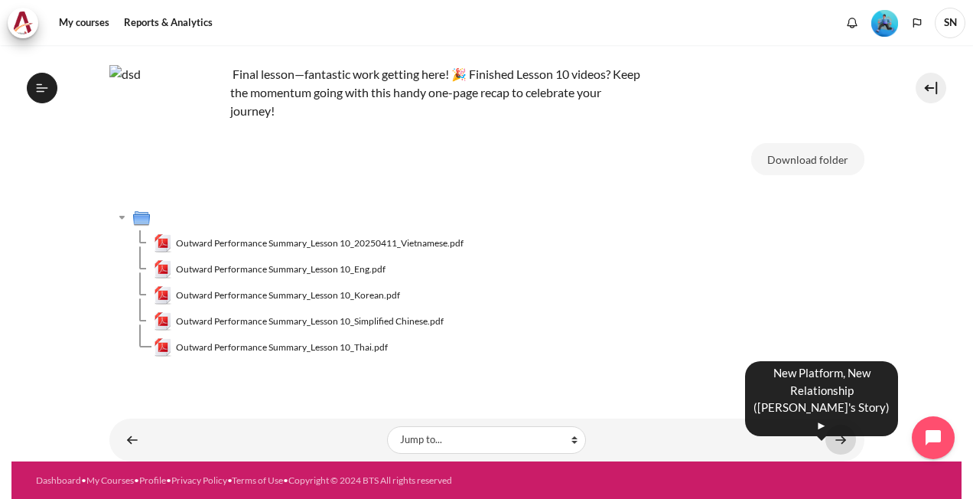
click at [828, 442] on link "Content" at bounding box center [841, 440] width 31 height 30
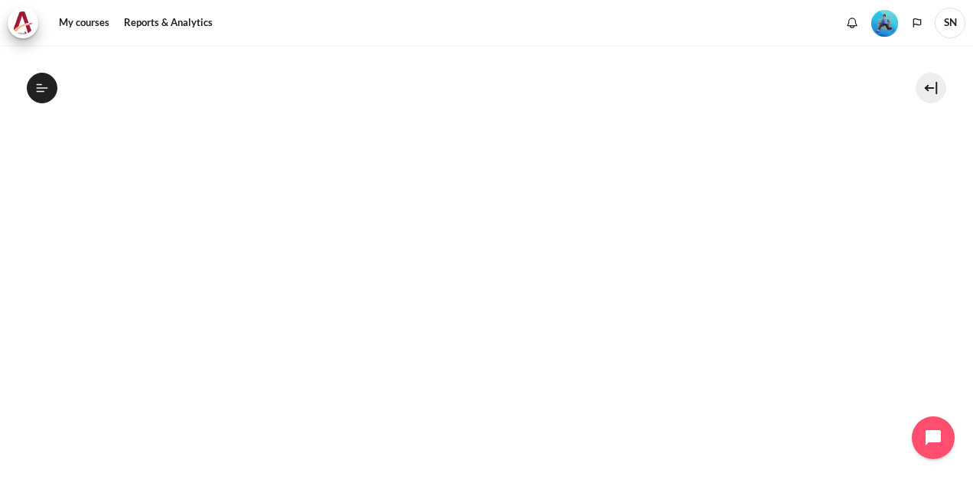
scroll to position [320, 0]
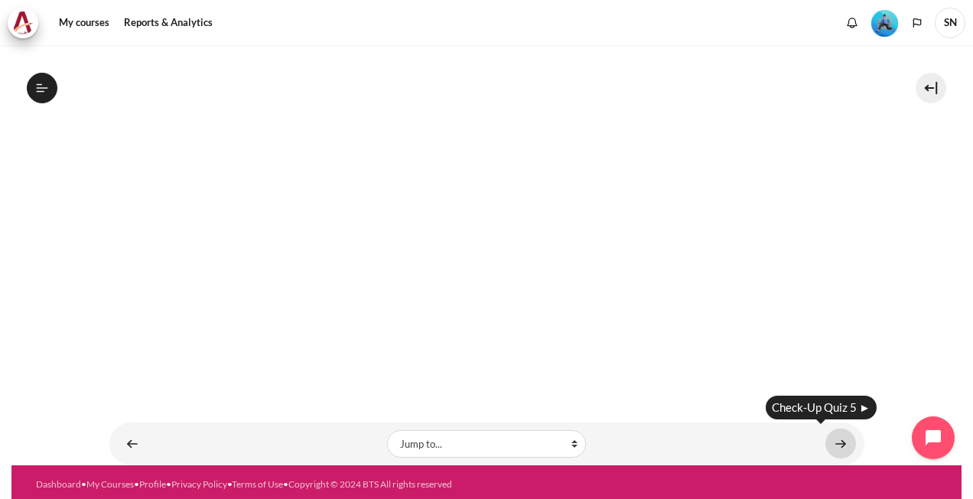
click at [826, 439] on link "Content" at bounding box center [841, 443] width 31 height 30
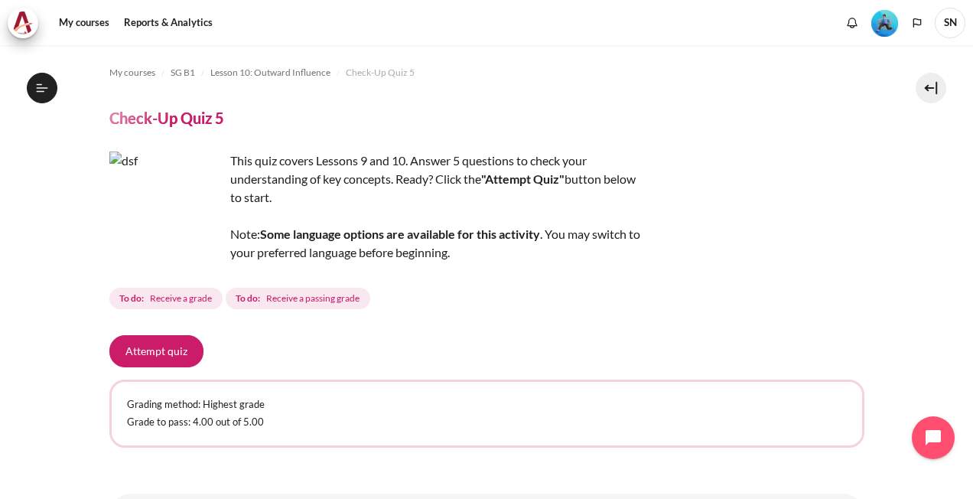
scroll to position [74, 0]
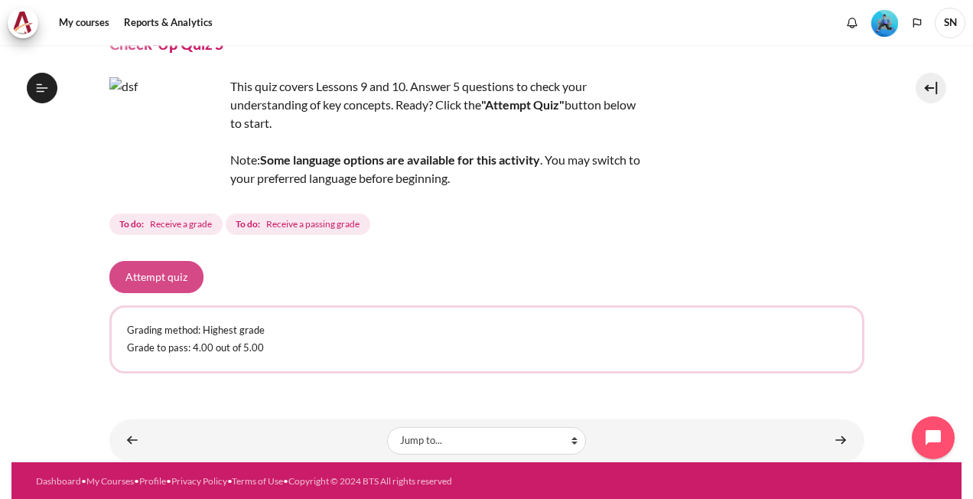
click at [146, 285] on button "Attempt quiz" at bounding box center [156, 277] width 94 height 32
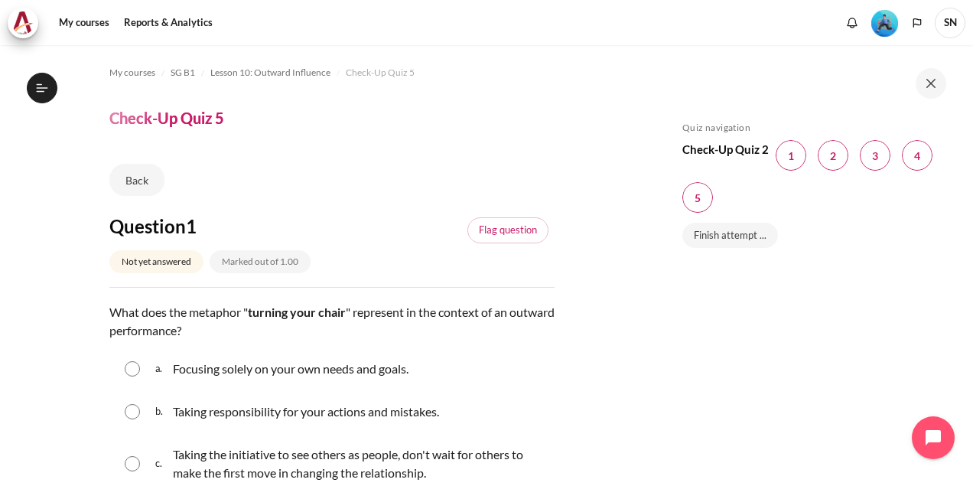
scroll to position [153, 0]
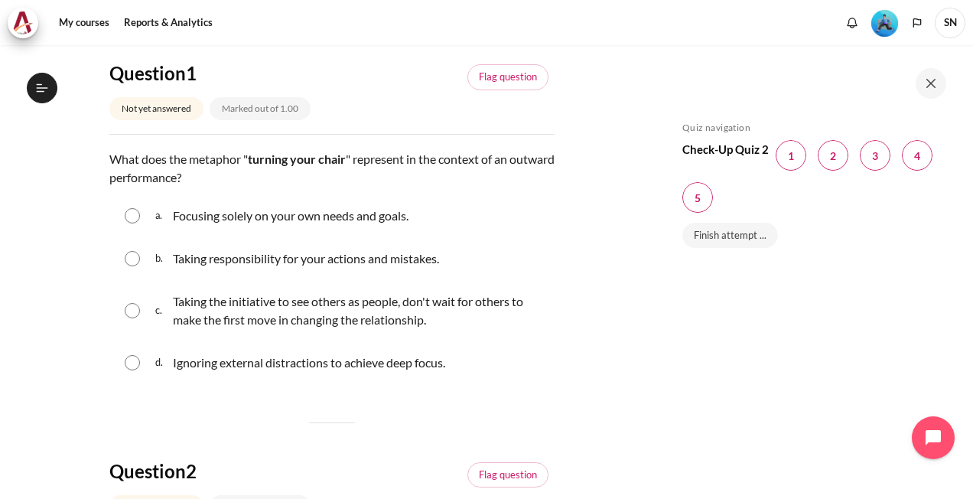
click at [135, 314] on input "Content" at bounding box center [132, 310] width 15 height 15
radio input "true"
click at [130, 360] on input "Content" at bounding box center [132, 362] width 15 height 15
radio input "true"
click at [130, 314] on input "Content" at bounding box center [132, 310] width 15 height 15
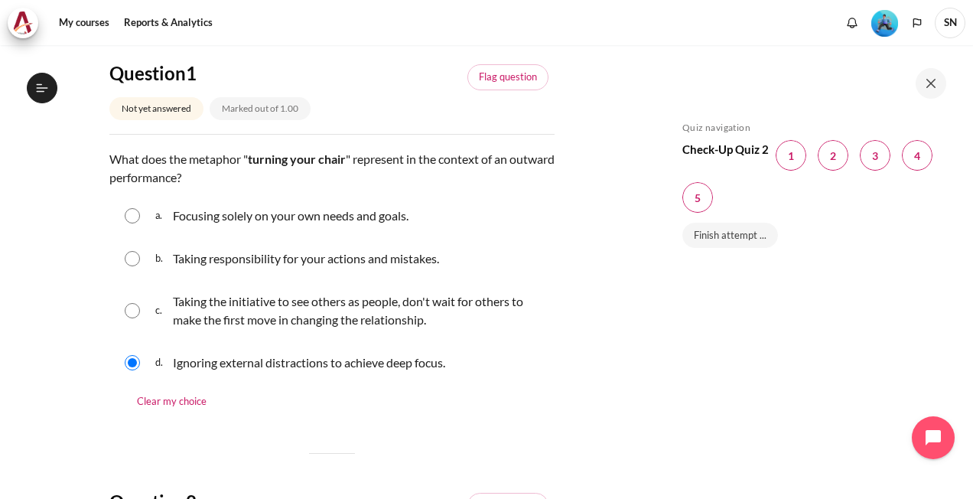
radio input "true"
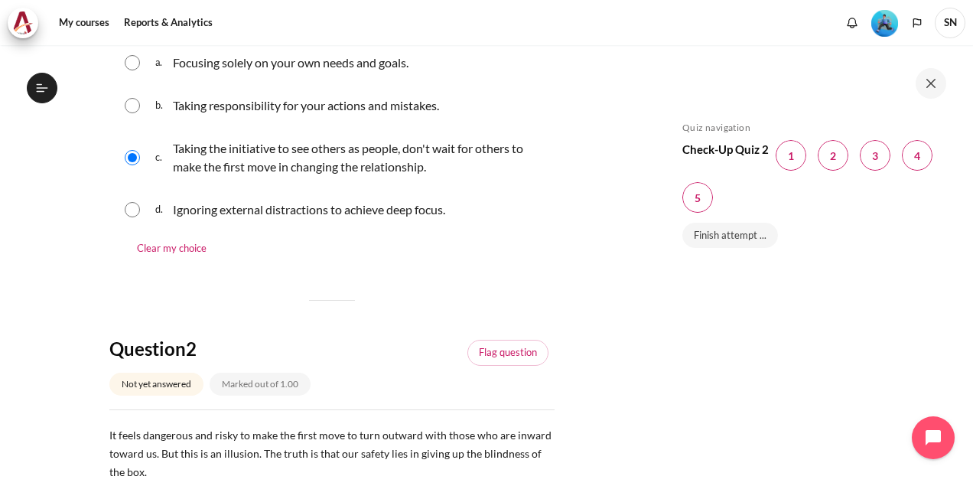
scroll to position [459, 0]
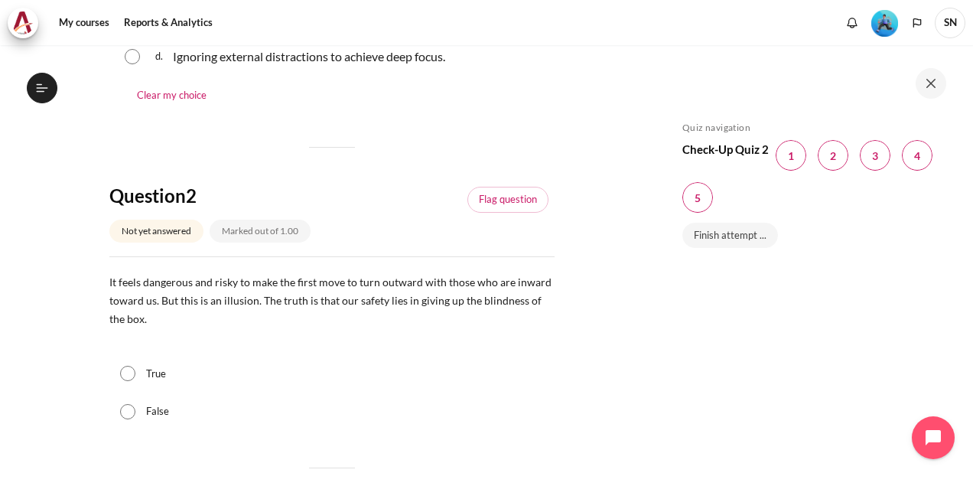
click at [129, 379] on input "True" at bounding box center [127, 373] width 15 height 15
radio input "true"
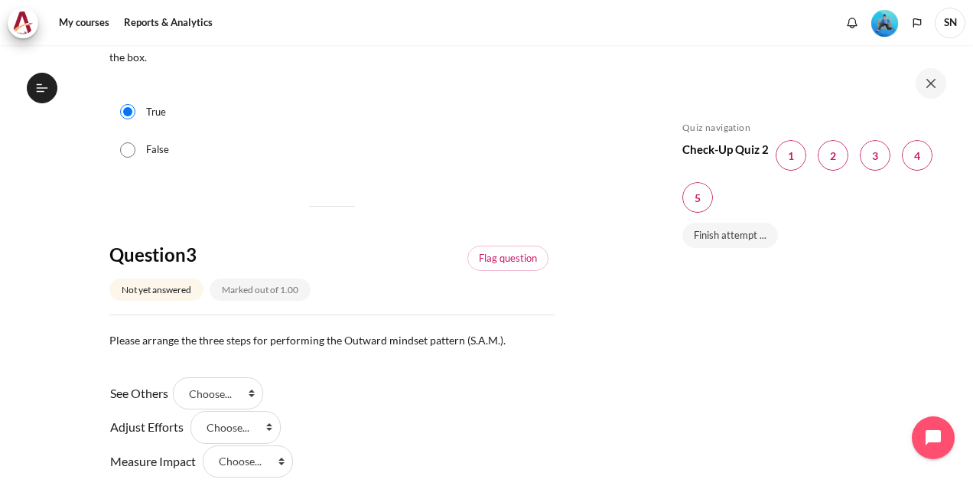
scroll to position [842, 0]
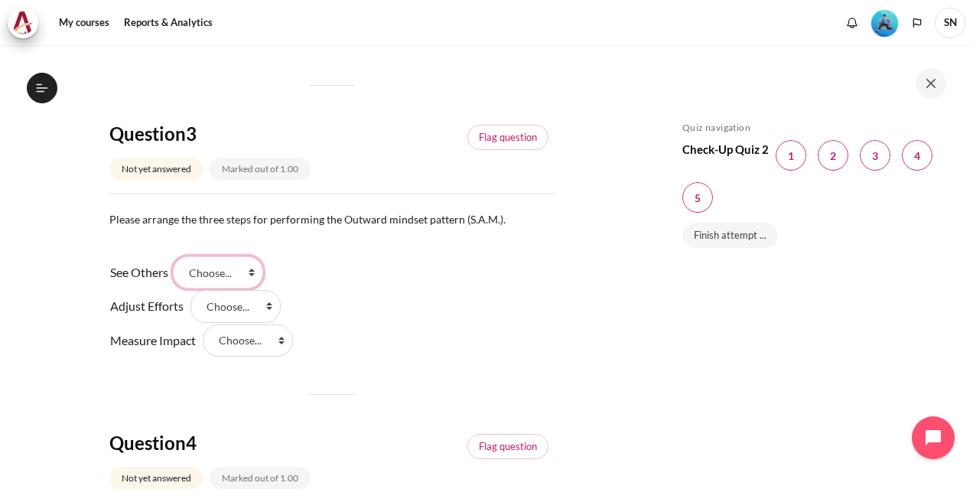
click at [257, 267] on select "Choose... Step 3 Step 1 Step 2" at bounding box center [218, 272] width 90 height 32
click at [436, 291] on div "See Others Answer 1 Question 3 Choose... Step 3 Step 1 Step 2 Adjust Efforts An…" at bounding box center [331, 307] width 445 height 102
click at [256, 269] on select "Choose... Step 3 Step 1 Step 2" at bounding box center [218, 272] width 90 height 32
select select "2"
click at [178, 256] on select "Choose... Step 3 Step 1 Step 2" at bounding box center [218, 272] width 90 height 32
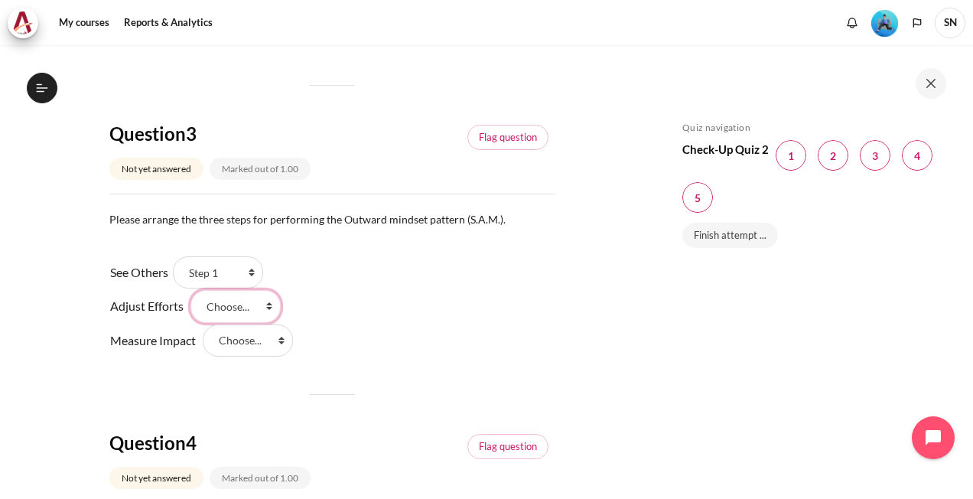
click at [265, 307] on select "Choose... Step 3 Step 1 Step 2" at bounding box center [236, 306] width 90 height 32
select select "3"
click at [191, 290] on select "Choose... Step 3 Step 1 Step 2" at bounding box center [236, 306] width 90 height 32
click at [292, 341] on div "See Others Answer 1 Question 3 Choose... Step 3 Step 1 Step 2 Adjust Efforts An…" at bounding box center [331, 307] width 445 height 102
click at [278, 341] on select "Choose... Step 3 Step 1 Step 2" at bounding box center [248, 340] width 90 height 32
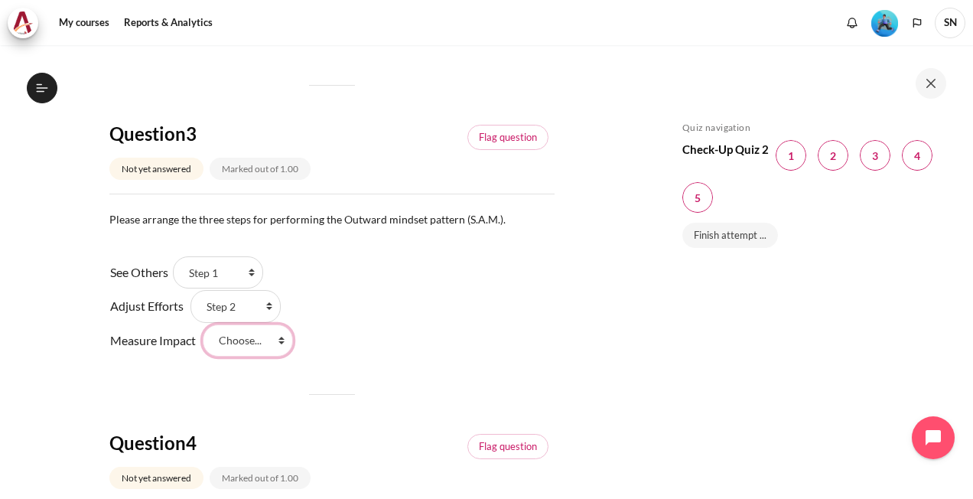
select select "1"
click at [203, 324] on select "Choose... Step 3 Step 1 Step 2" at bounding box center [248, 340] width 90 height 32
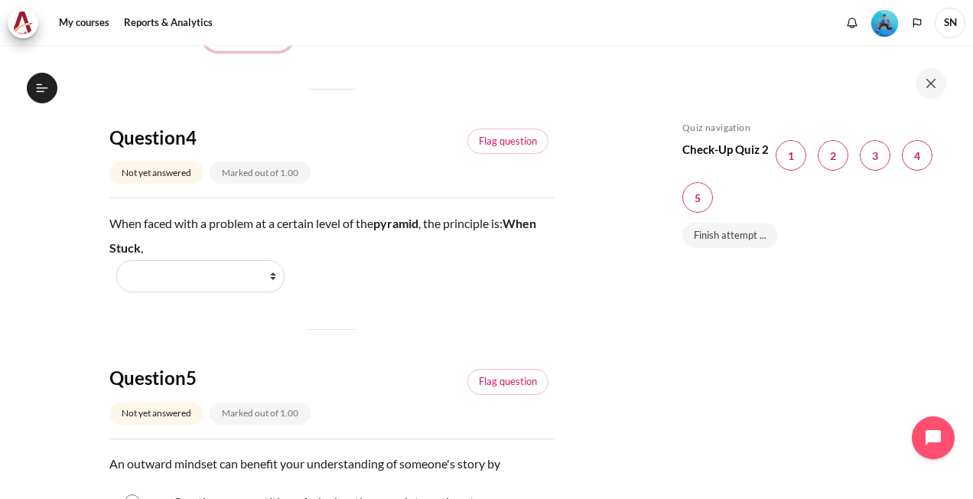
scroll to position [1148, 0]
click at [272, 272] on select "Work Harder Go Higher Go Lower Stay Put" at bounding box center [200, 275] width 168 height 32
select select "3"
click at [116, 259] on select "Work Harder Go Higher Go Lower Stay Put" at bounding box center [200, 275] width 168 height 32
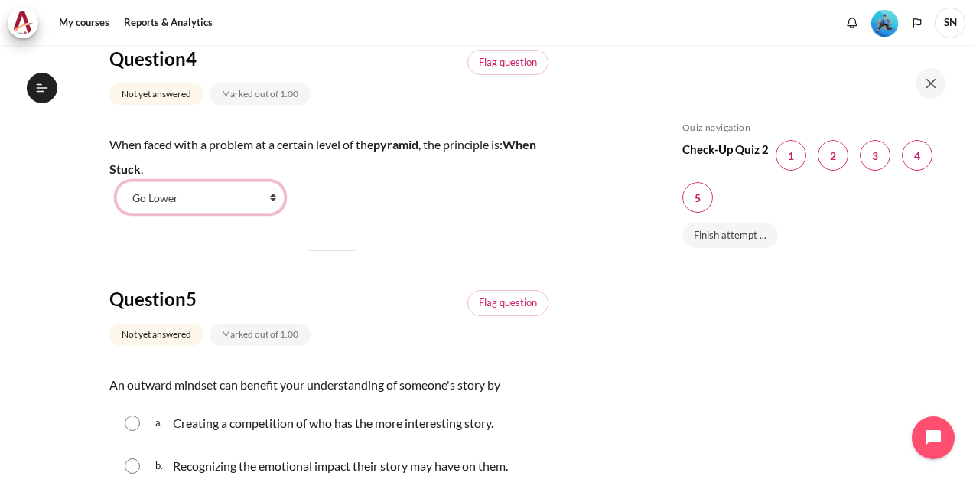
scroll to position [1224, 0]
click at [275, 198] on select "Work Harder Go Higher Go Lower Stay Put" at bounding box center [200, 199] width 168 height 32
click at [116, 183] on select "Work Harder Go Higher Go Lower Stay Put" at bounding box center [200, 199] width 168 height 32
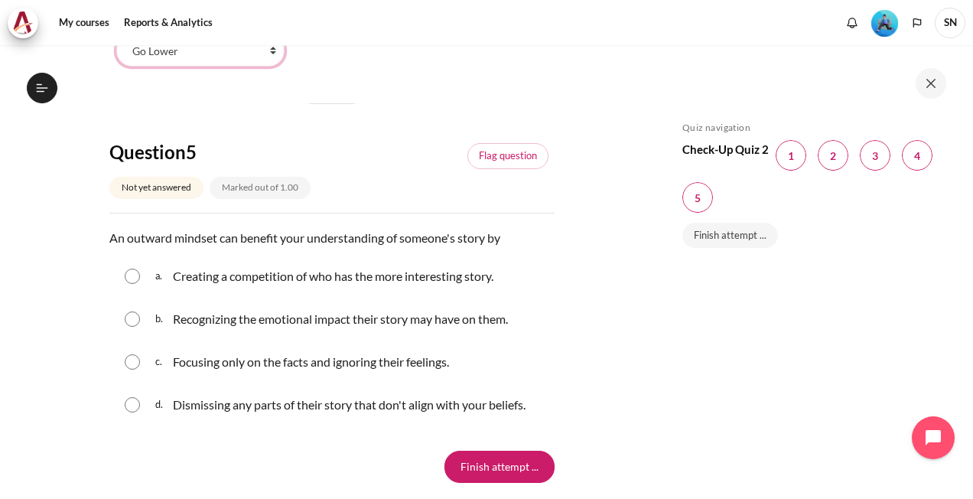
scroll to position [1454, 0]
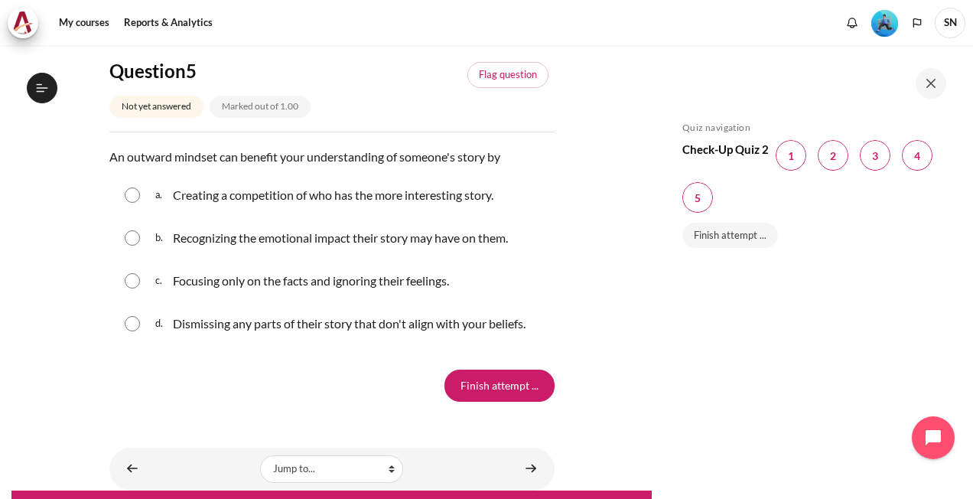
click at [280, 237] on p "Recognizing the emotional impact their story may have on them." at bounding box center [340, 238] width 335 height 18
radio input "true"
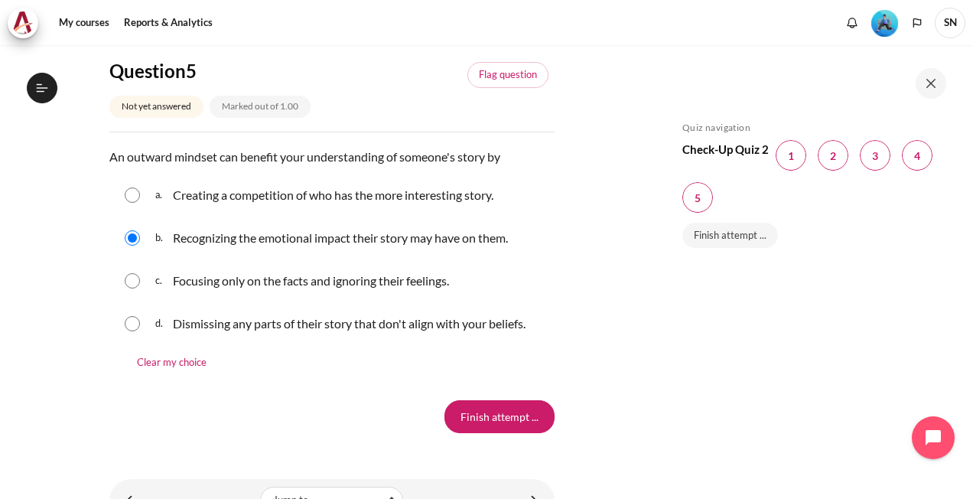
click at [215, 321] on p "Dismissing any parts of their story that don't align with your beliefs." at bounding box center [349, 323] width 353 height 18
radio input "true"
click at [210, 246] on div "Recognizing the emotional impact their story may have on them." at bounding box center [340, 238] width 335 height 24
radio input "true"
drag, startPoint x: 487, startPoint y: 414, endPoint x: 480, endPoint y: 395, distance: 20.6
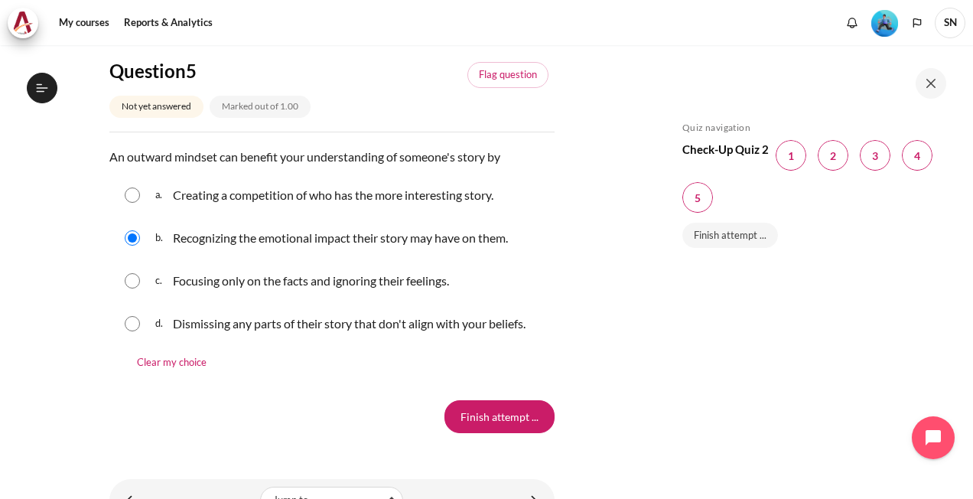
click at [488, 414] on input "Finish attempt ..." at bounding box center [500, 416] width 110 height 32
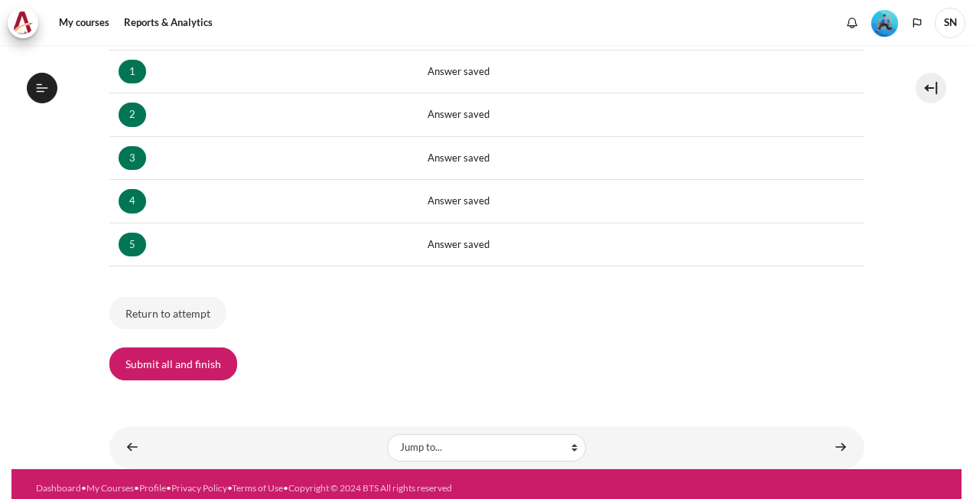
scroll to position [318, 0]
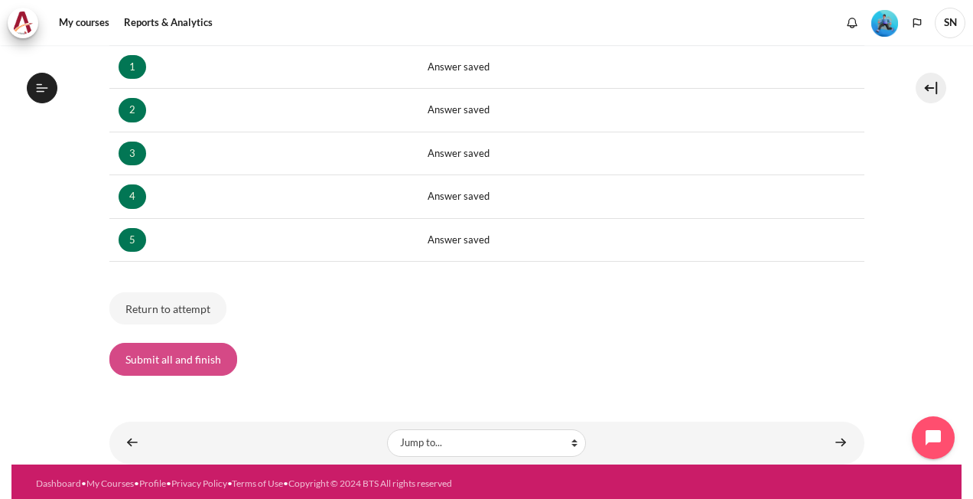
click at [144, 350] on button "Submit all and finish" at bounding box center [173, 359] width 128 height 32
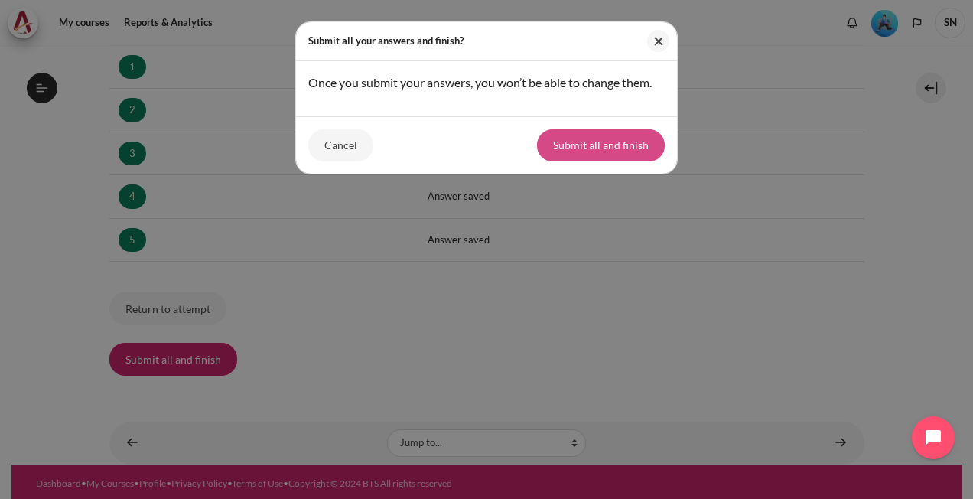
click at [573, 145] on button "Submit all and finish" at bounding box center [601, 145] width 128 height 32
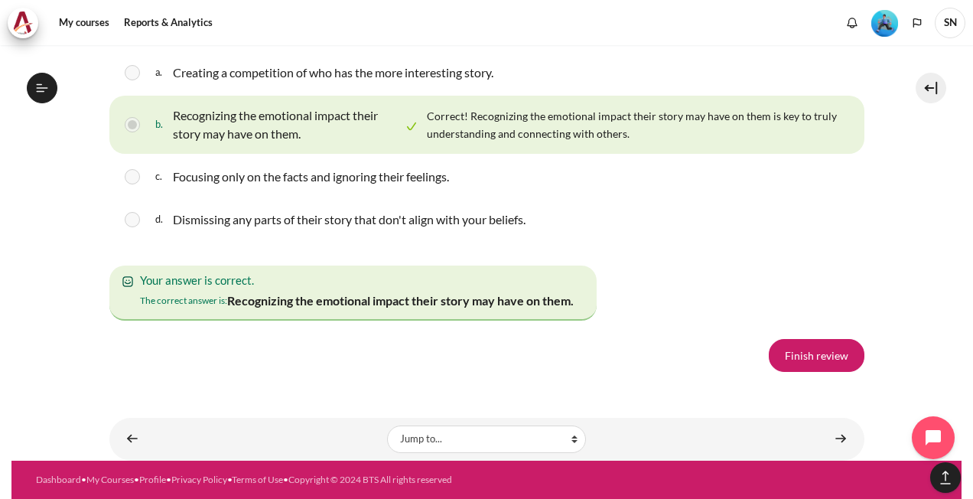
scroll to position [2800, 0]
click at [826, 360] on link "Finish review" at bounding box center [817, 355] width 96 height 32
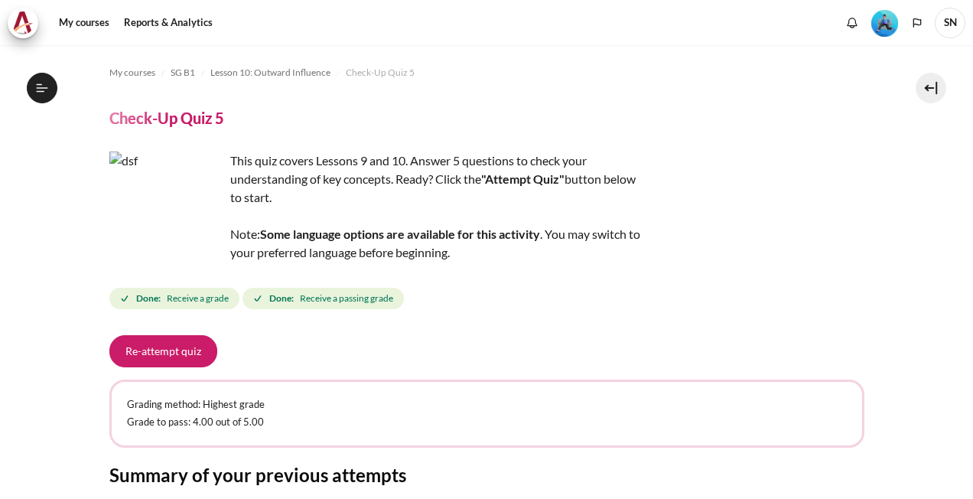
scroll to position [257, 0]
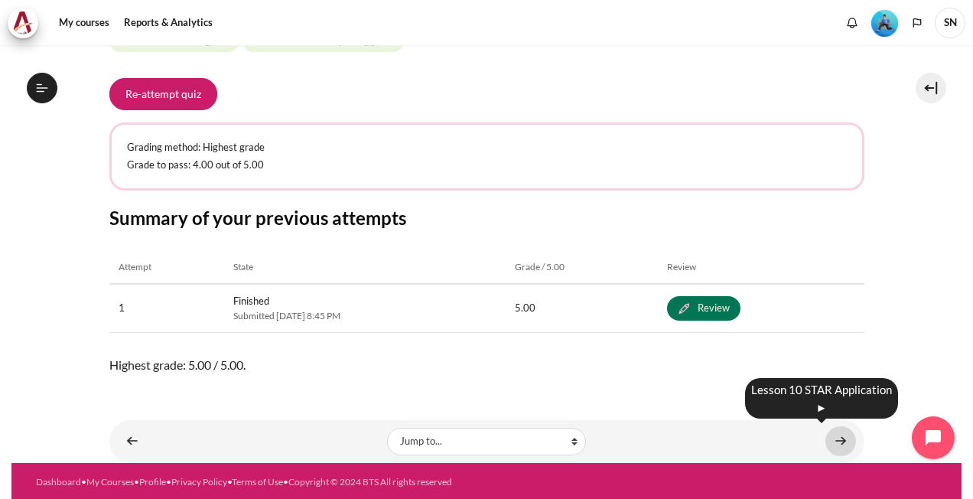
click at [832, 436] on link "Content" at bounding box center [841, 441] width 31 height 30
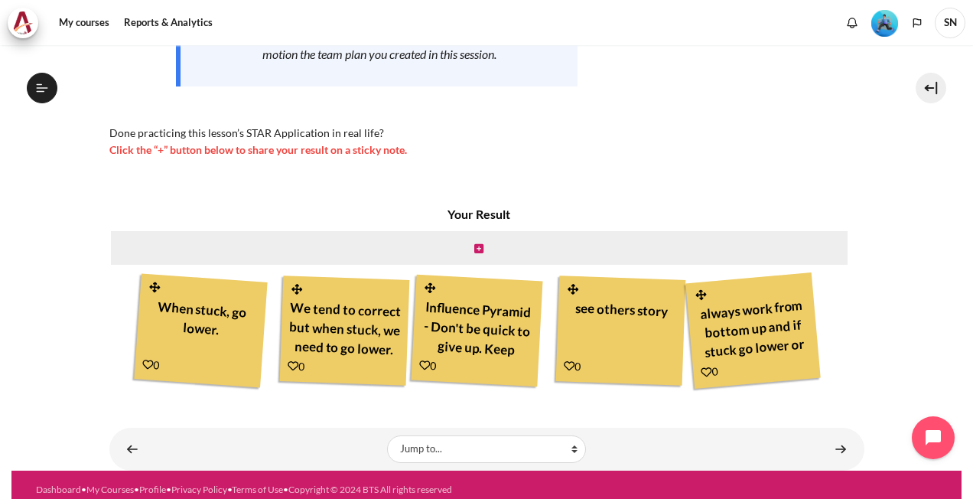
scroll to position [318, 0]
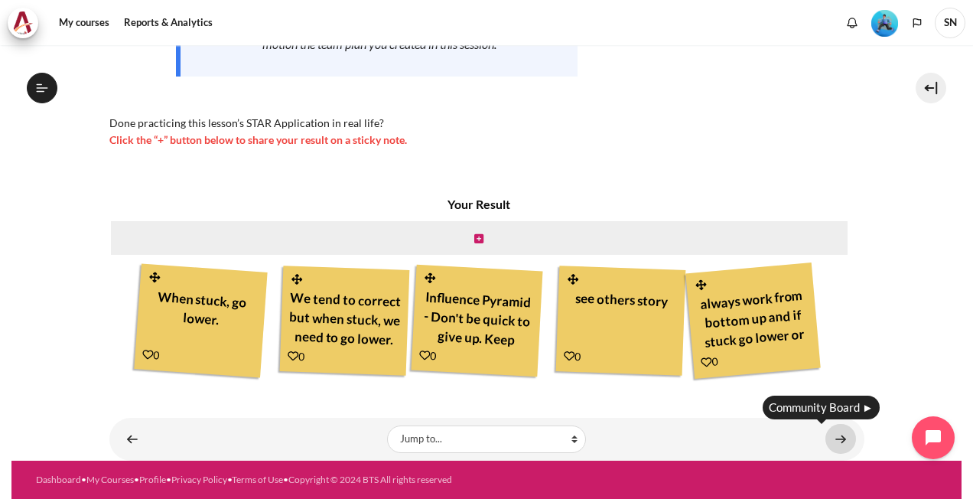
click at [834, 435] on link "Content" at bounding box center [841, 439] width 31 height 30
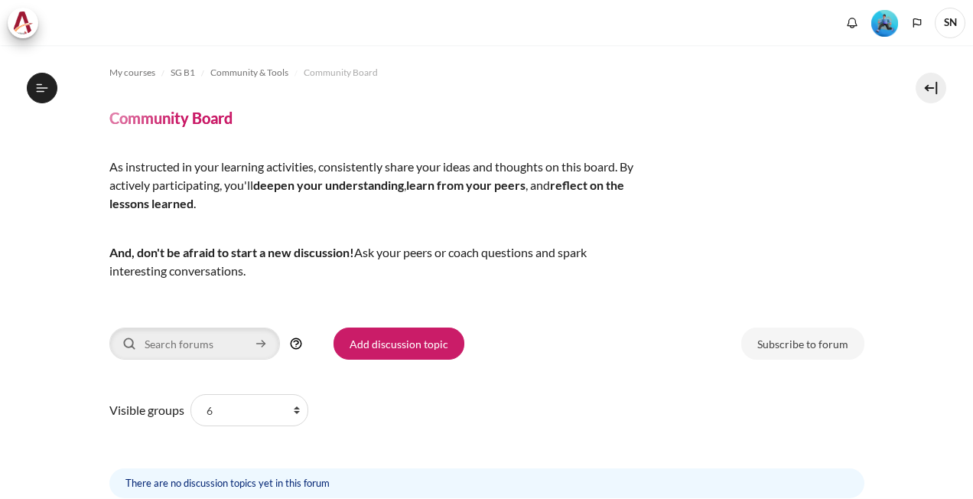
scroll to position [1454, 0]
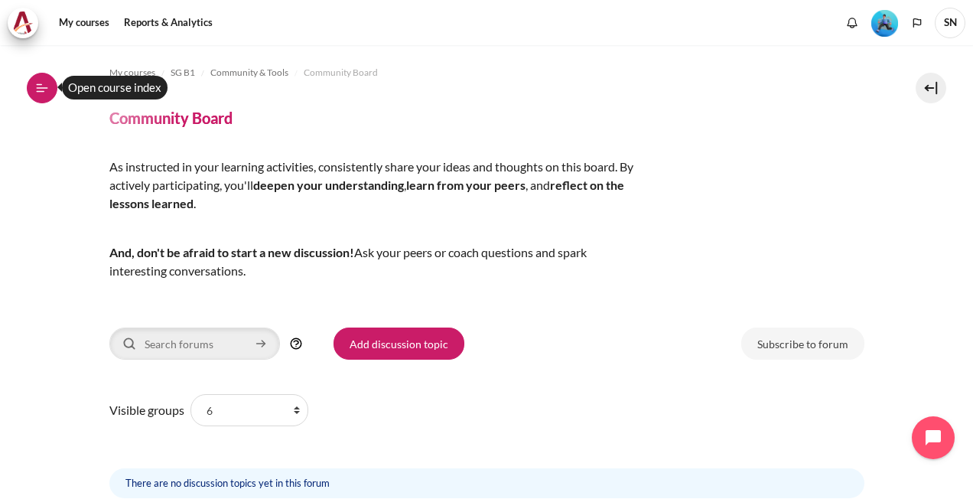
click at [40, 84] on icon at bounding box center [40, 84] width 6 height 1
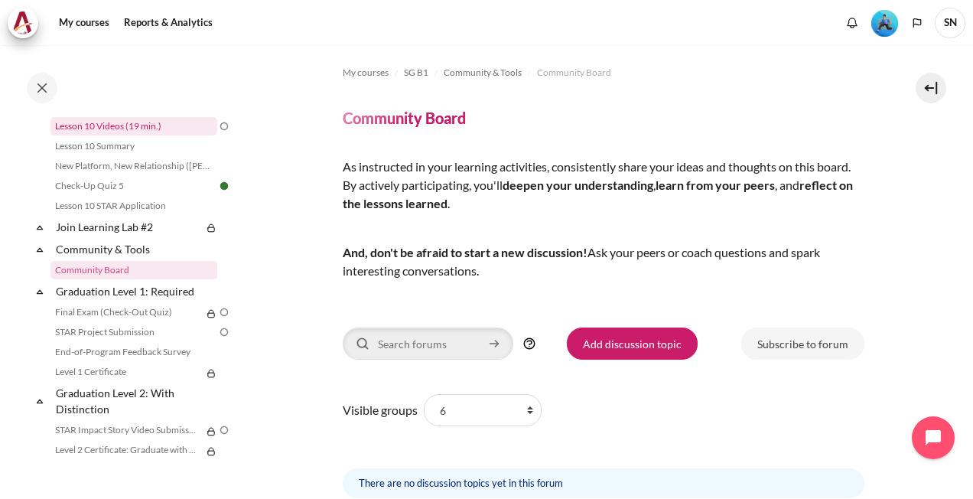
click at [145, 135] on link "Lesson 10 Videos (19 min.)" at bounding box center [133, 126] width 167 height 18
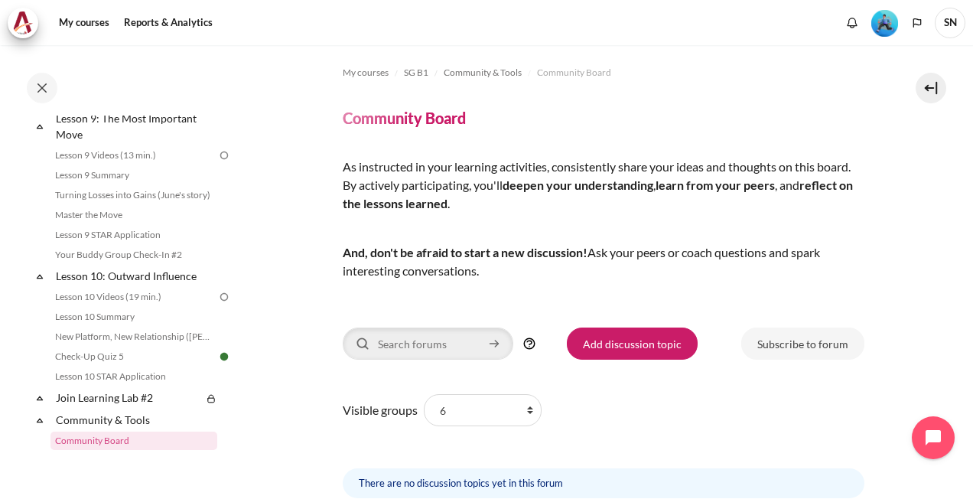
scroll to position [1271, 0]
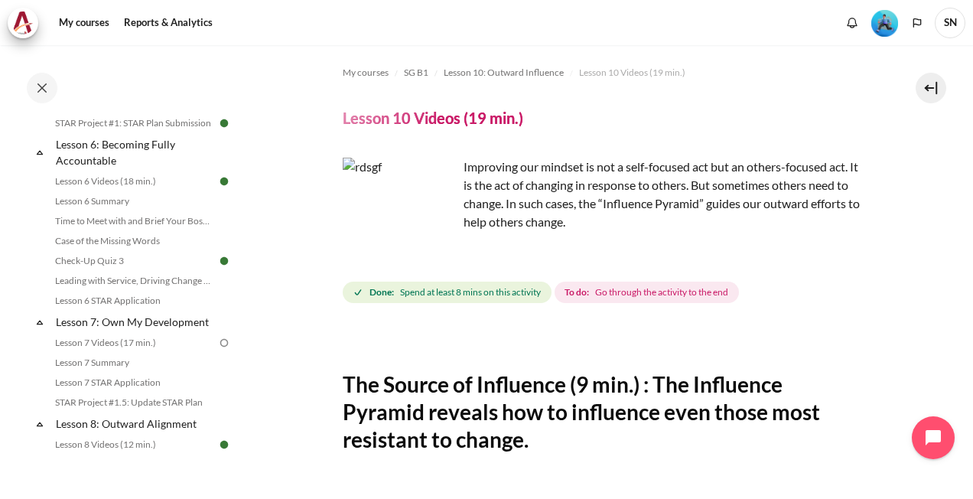
scroll to position [1005, 0]
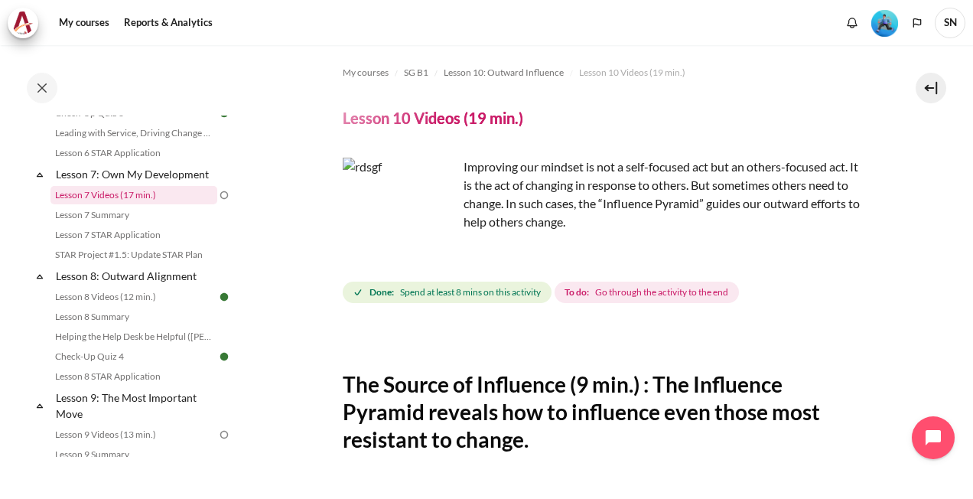
click at [99, 204] on link "Lesson 7 Videos (17 min.)" at bounding box center [133, 195] width 167 height 18
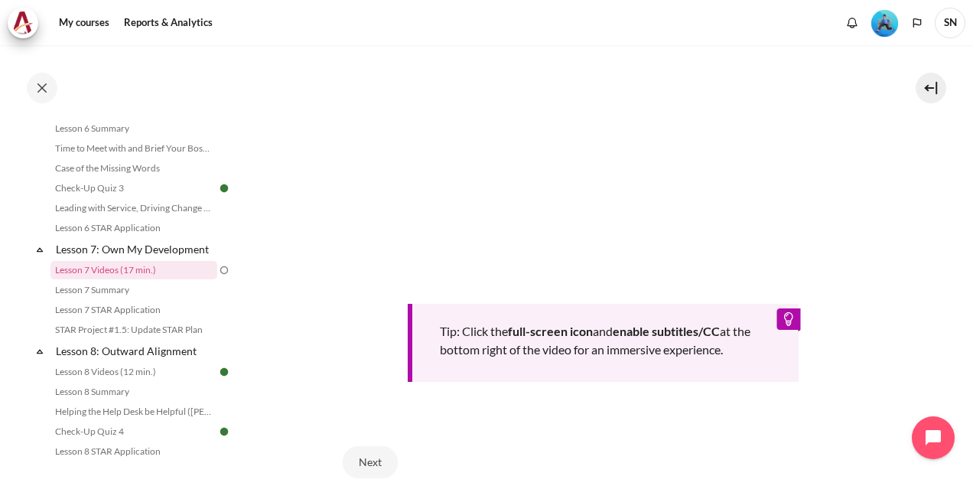
scroll to position [513, 0]
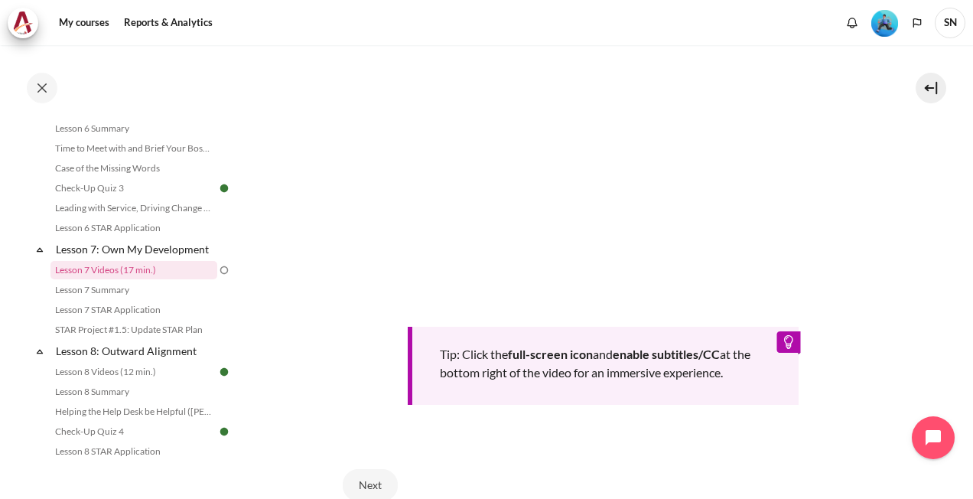
click at [851, 322] on div "Tip: Click the full-screen icon and enable subtitles/CC at the bottom right of …" at bounding box center [604, 200] width 522 height 409
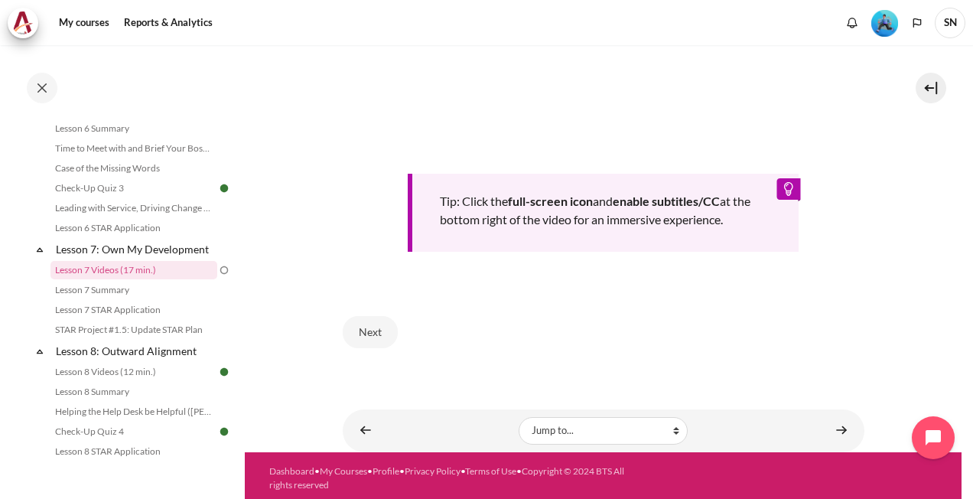
scroll to position [666, 0]
drag, startPoint x: 366, startPoint y: 325, endPoint x: 486, endPoint y: 343, distance: 121.4
click at [366, 325] on button "Next" at bounding box center [370, 332] width 55 height 32
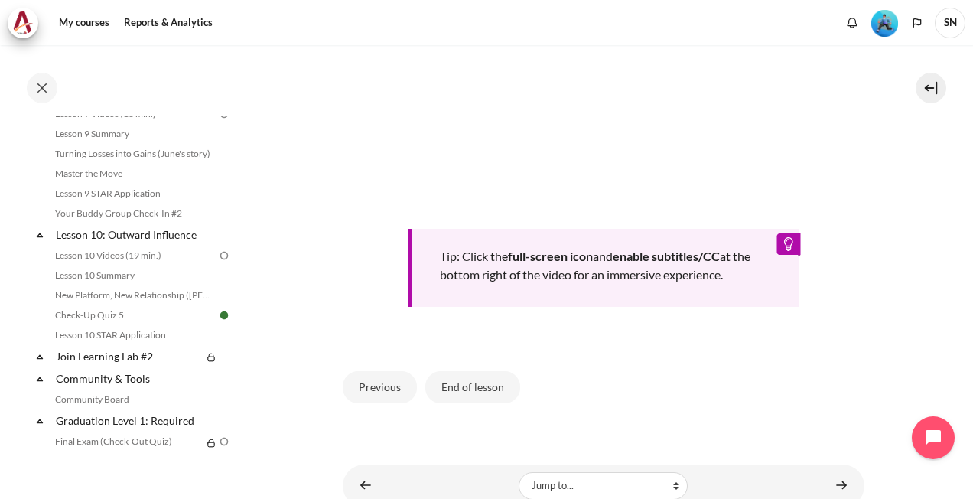
scroll to position [612, 0]
click at [468, 384] on button "End of lesson" at bounding box center [472, 386] width 95 height 32
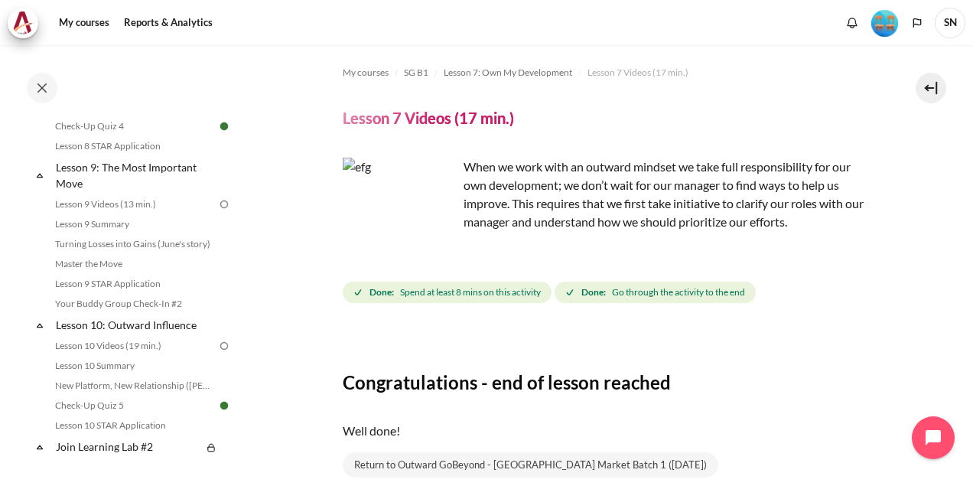
scroll to position [1236, 0]
click at [143, 213] on link "Lesson 9 Videos (13 min.)" at bounding box center [133, 203] width 167 height 18
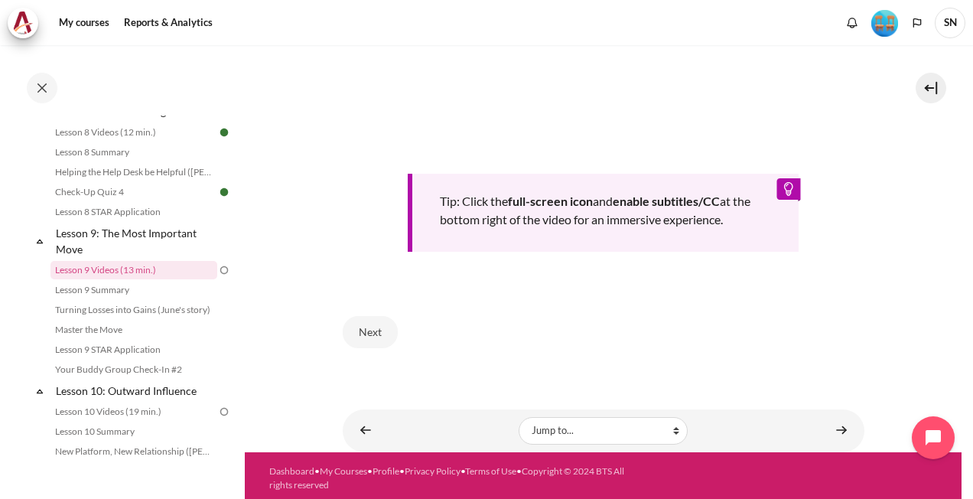
scroll to position [702, 0]
click at [373, 326] on button "Next" at bounding box center [370, 332] width 55 height 32
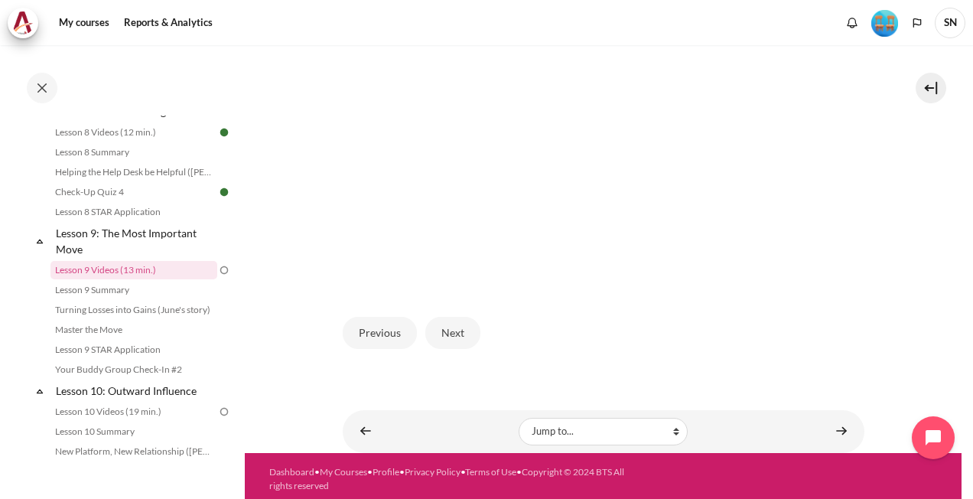
scroll to position [470, 0]
click at [444, 321] on button "Next" at bounding box center [452, 332] width 55 height 32
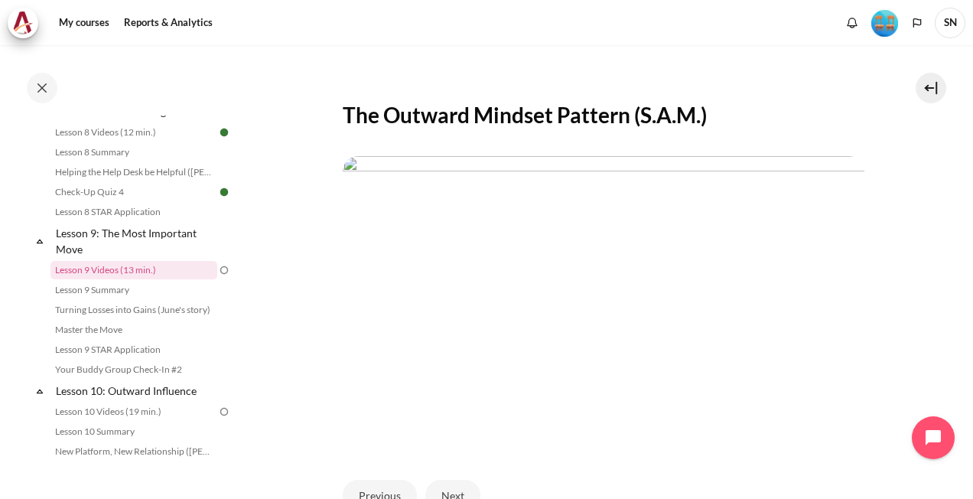
scroll to position [470, 0]
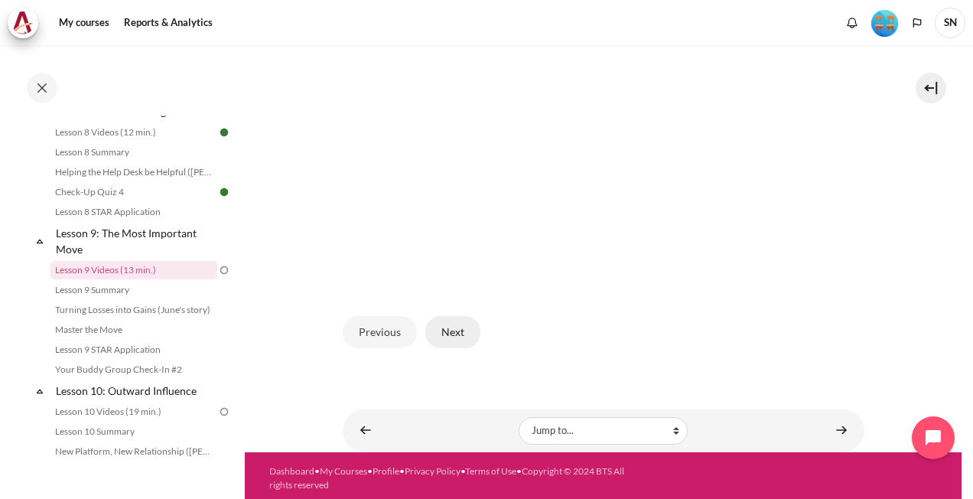
click at [461, 324] on button "Next" at bounding box center [452, 332] width 55 height 32
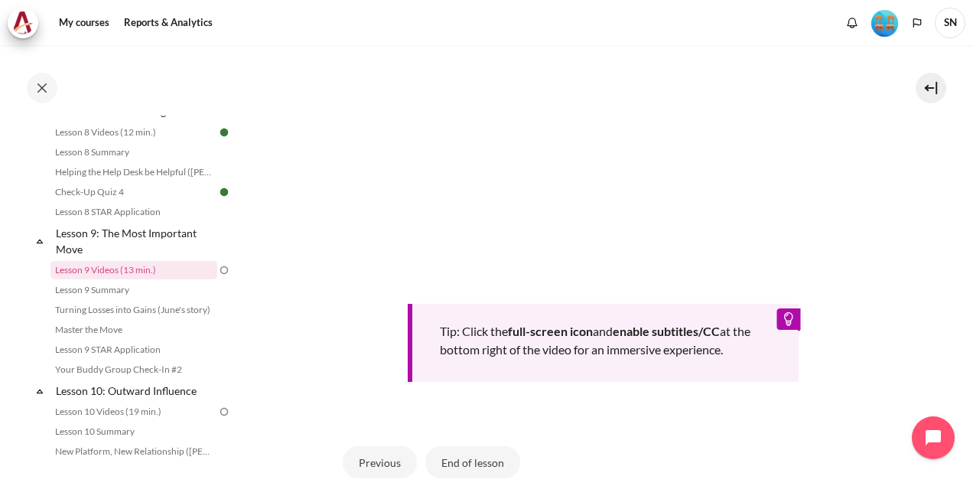
scroll to position [730, 0]
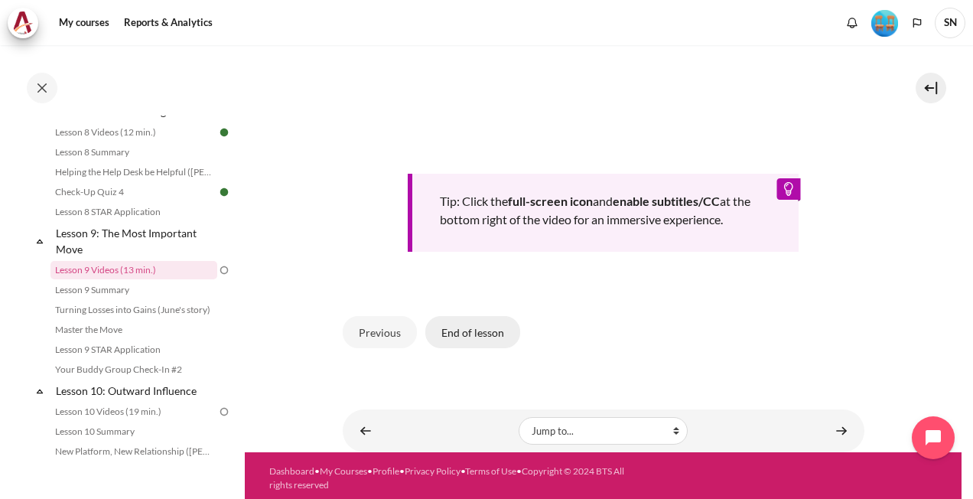
click at [480, 331] on button "End of lesson" at bounding box center [472, 332] width 95 height 32
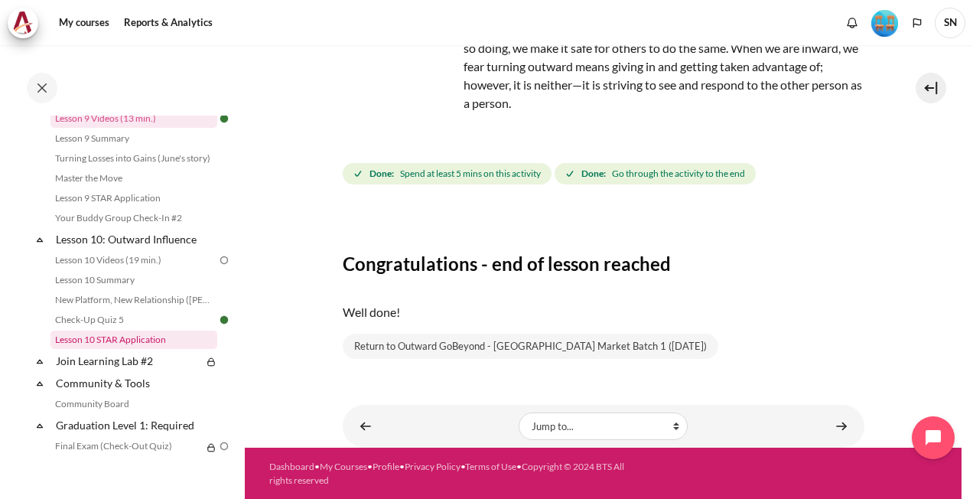
scroll to position [1322, 0]
click at [129, 268] on link "Lesson 10 Videos (19 min.)" at bounding box center [133, 258] width 167 height 18
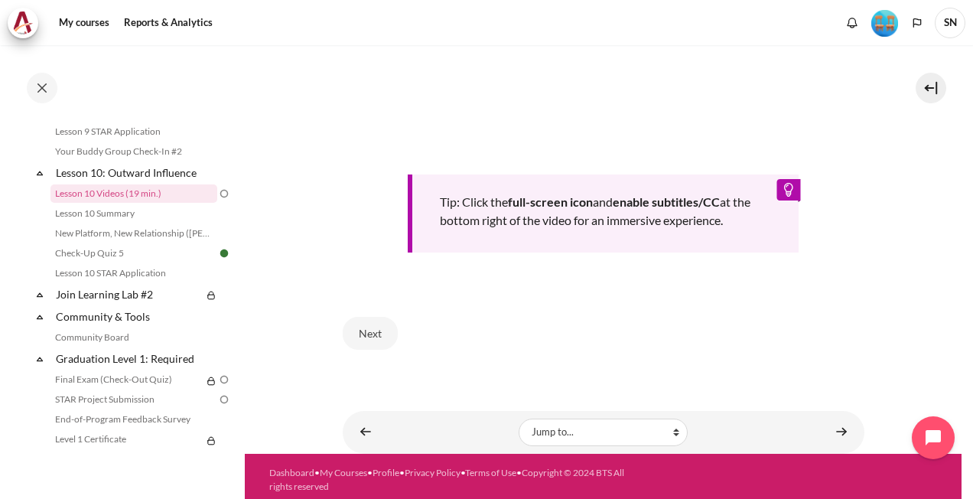
scroll to position [638, 0]
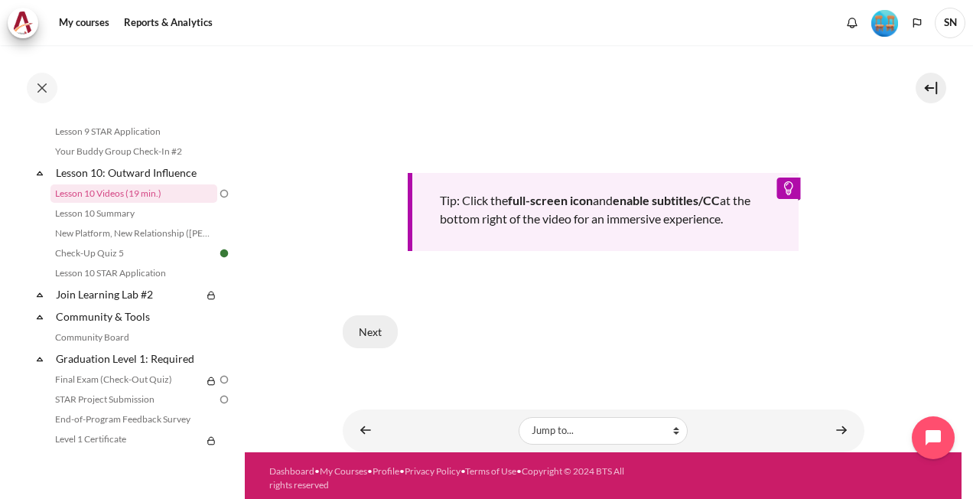
click at [383, 340] on button "Next" at bounding box center [370, 331] width 55 height 32
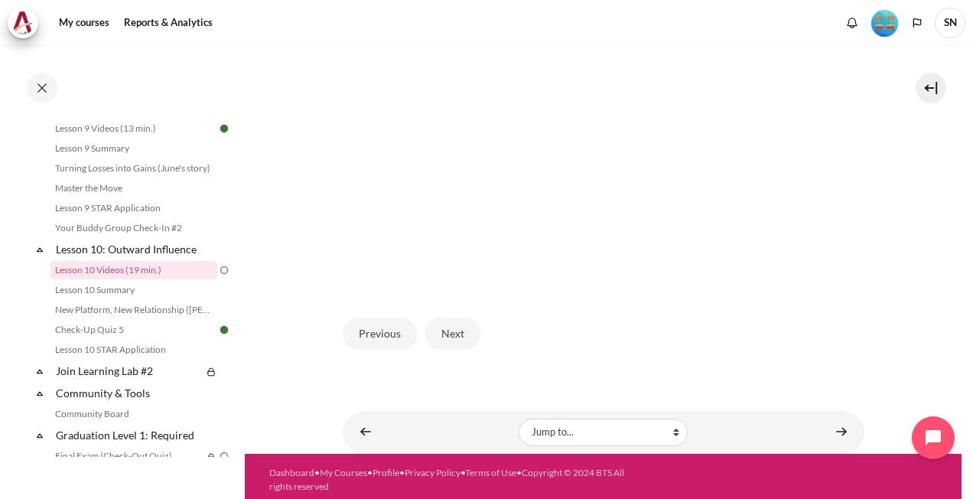
scroll to position [433, 0]
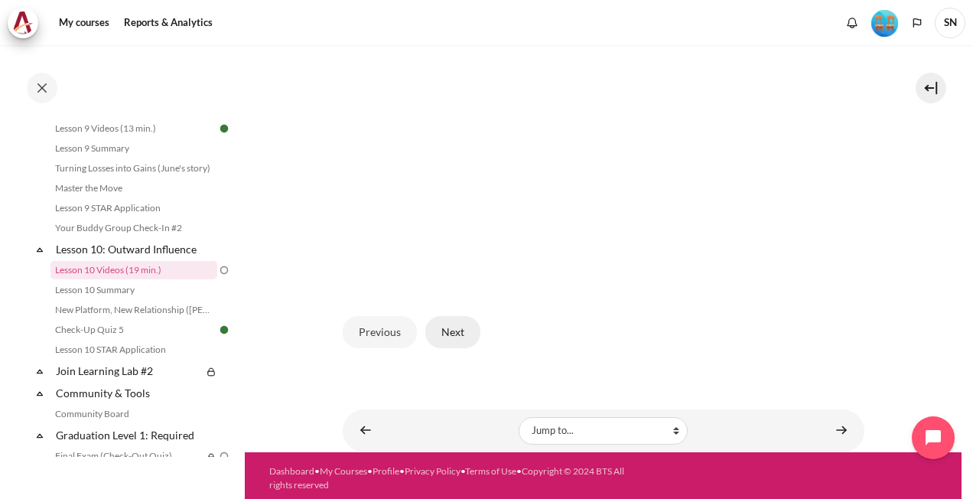
click at [462, 324] on button "Next" at bounding box center [452, 332] width 55 height 32
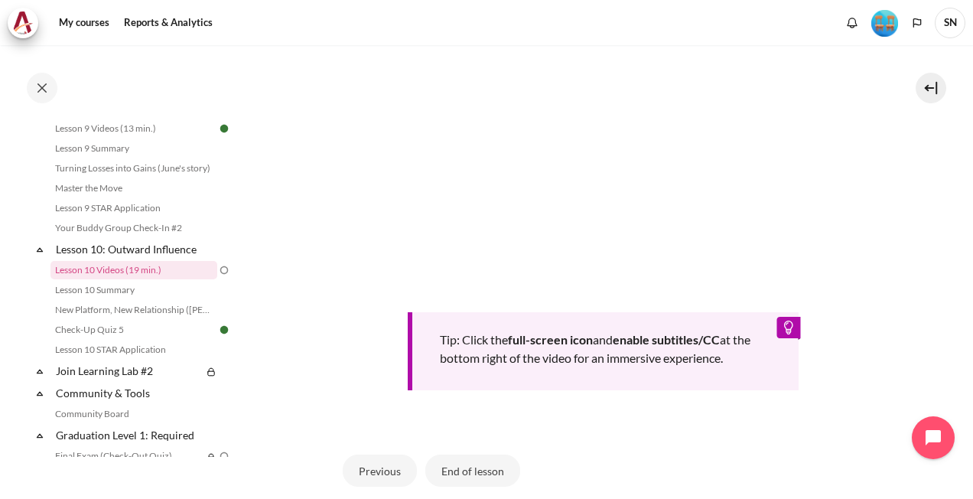
scroll to position [617, 0]
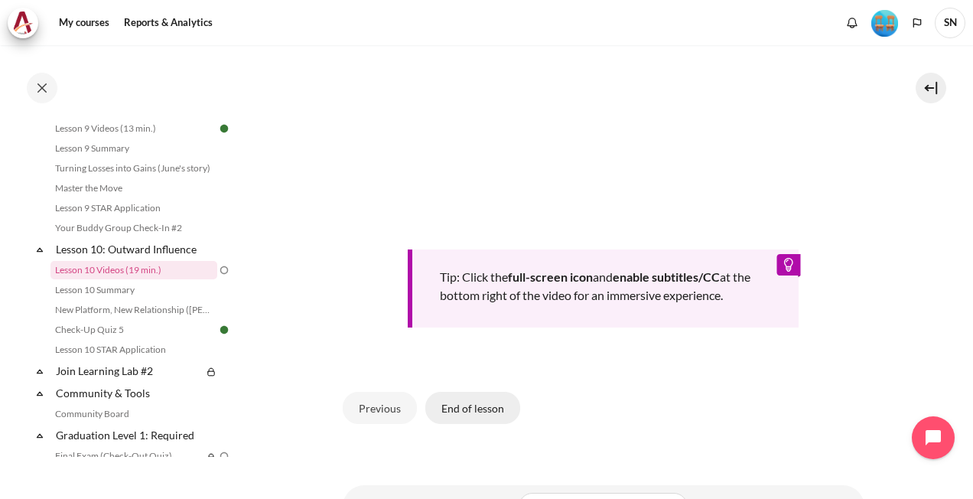
click at [496, 407] on button "End of lesson" at bounding box center [472, 408] width 95 height 32
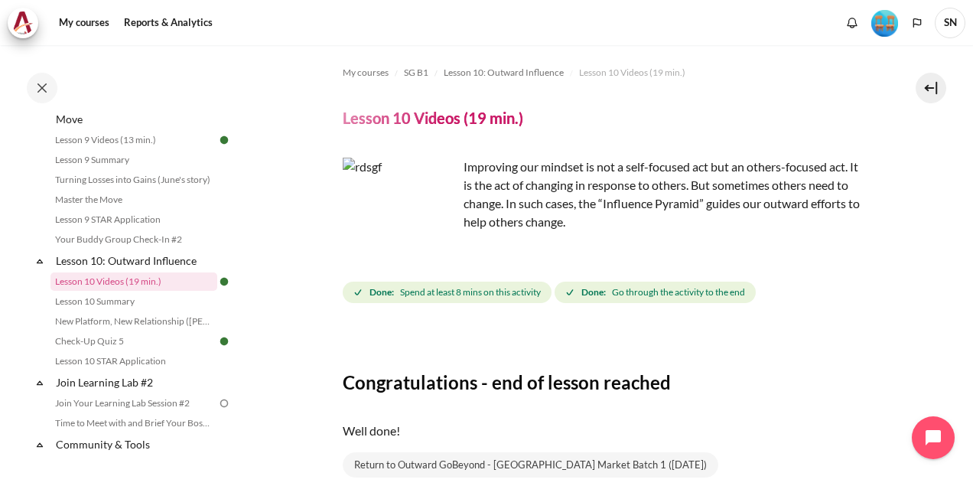
scroll to position [1594, 0]
